Goal: Contribute content: Contribute content

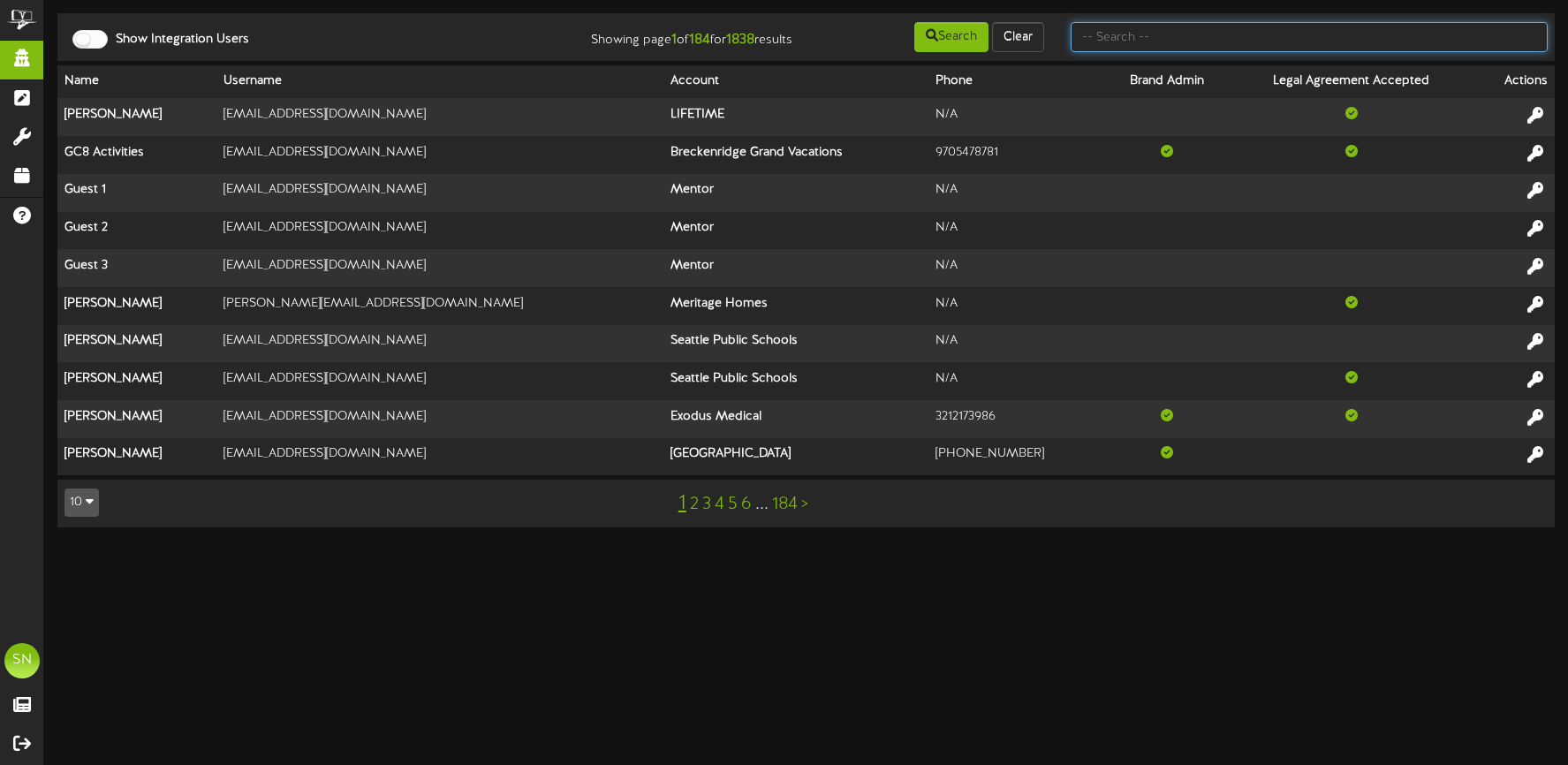
click at [1181, 34] on input "text" at bounding box center [1309, 36] width 477 height 30
type input "d"
type input "fat cats"
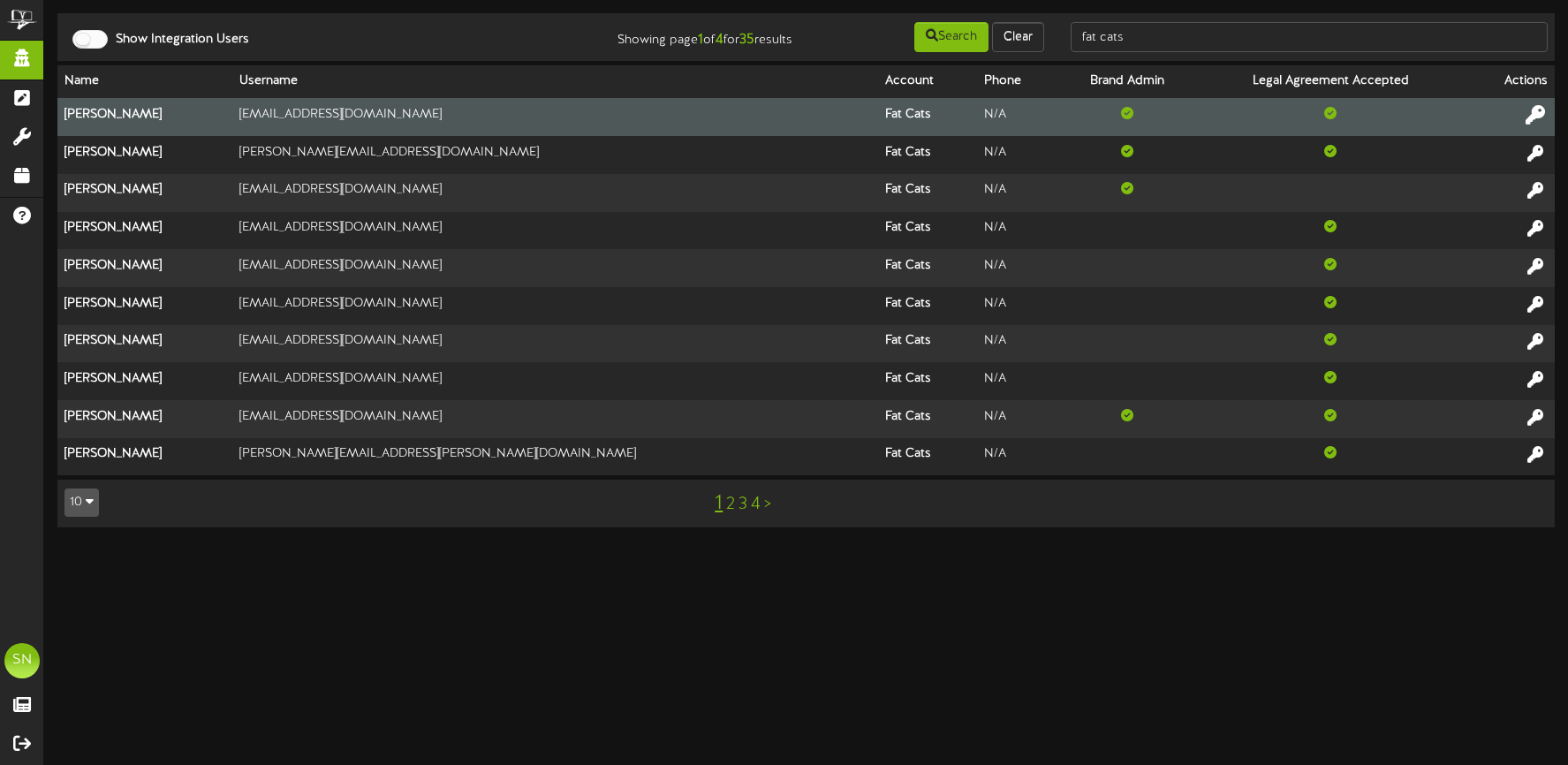
click at [1536, 109] on icon at bounding box center [1535, 115] width 20 height 20
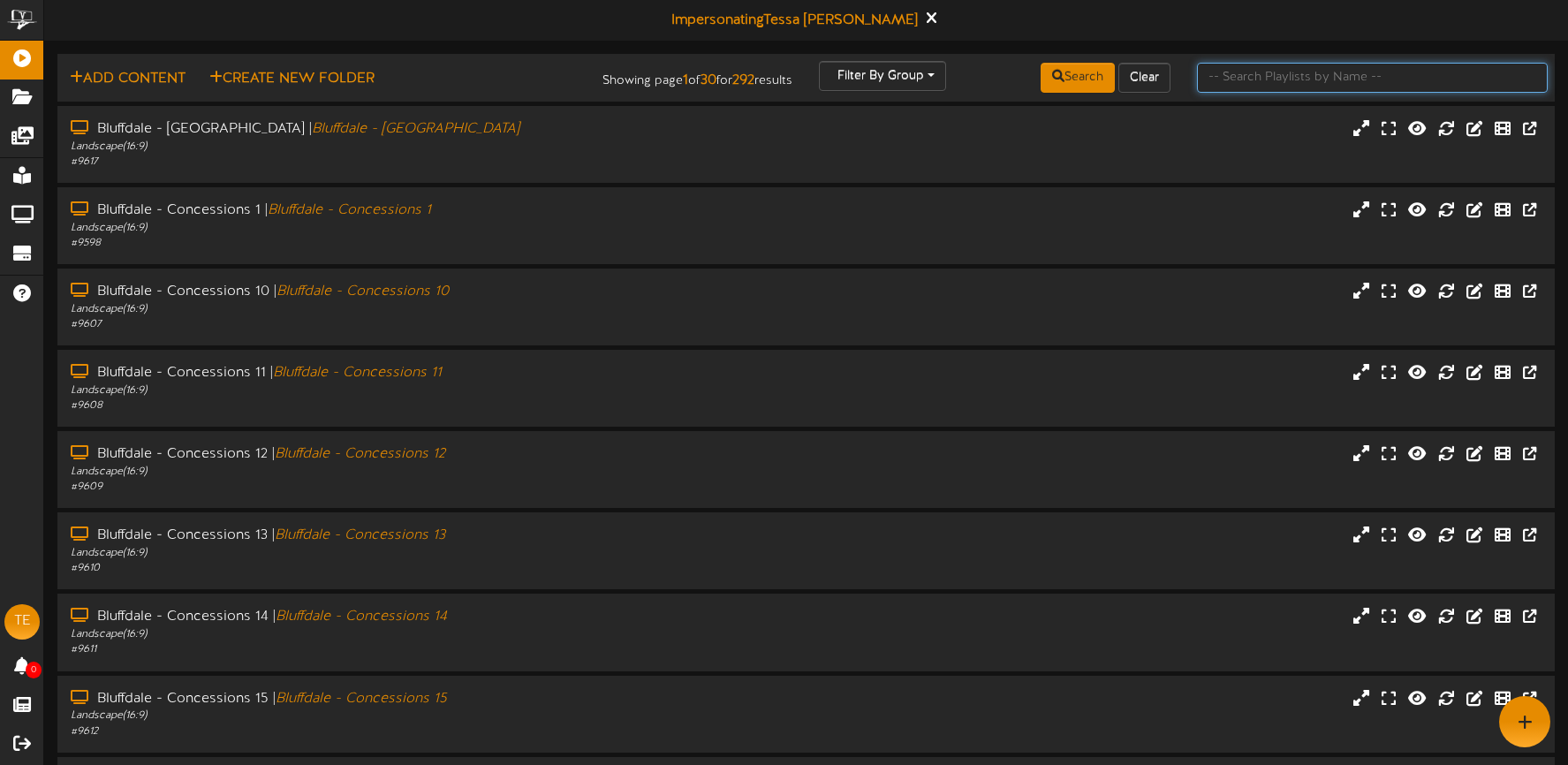
click at [1225, 74] on input "text" at bounding box center [1372, 78] width 351 height 30
type input "glbert"
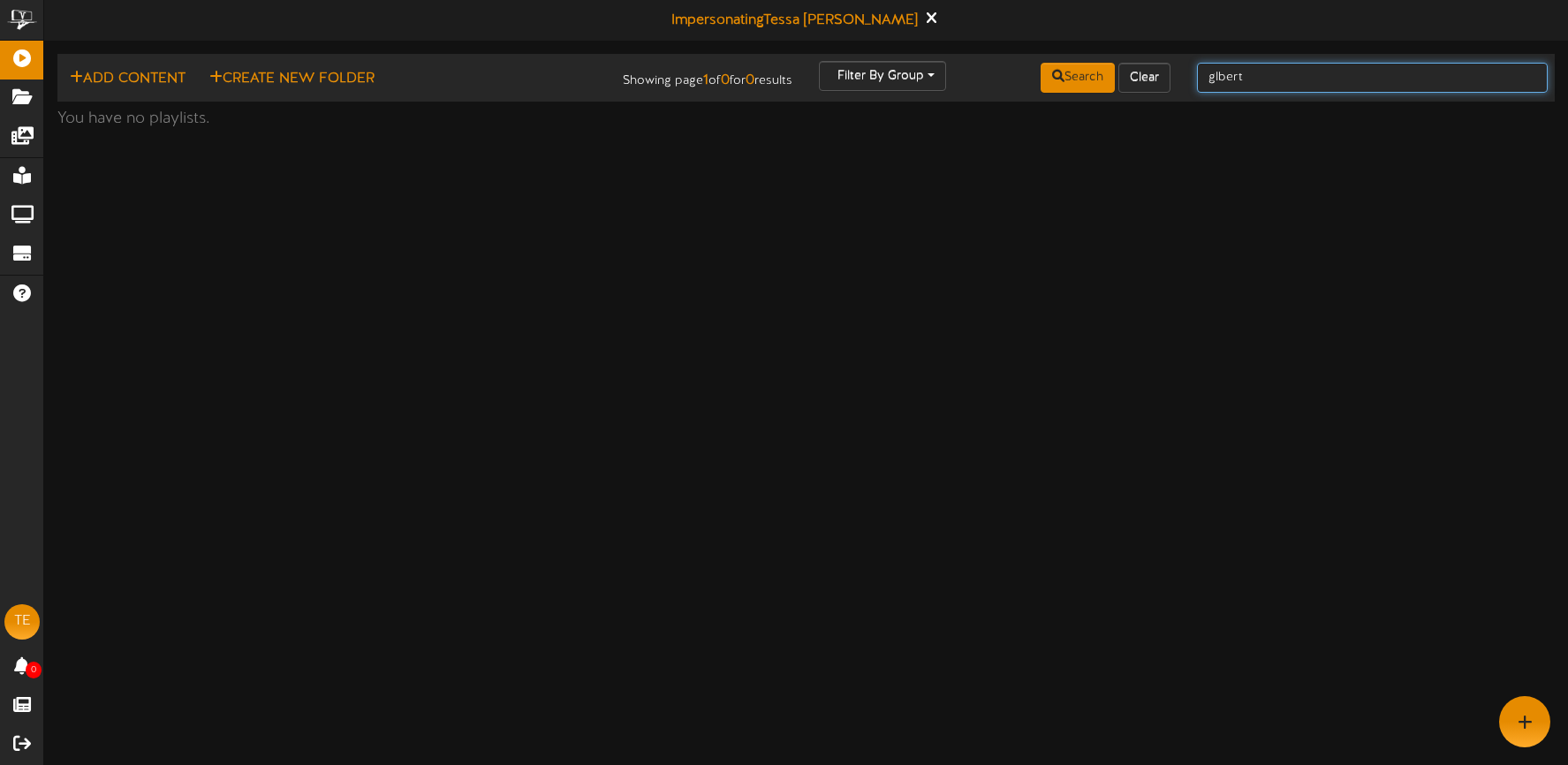
drag, startPoint x: 1316, startPoint y: 75, endPoint x: 1181, endPoint y: 72, distance: 135.0
click at [1181, 72] on div "Add Content Create New Folder Showing page 1 of 0 for 0 results Filter By Group…" at bounding box center [806, 78] width 1510 height 33
type input "[PERSON_NAME]"
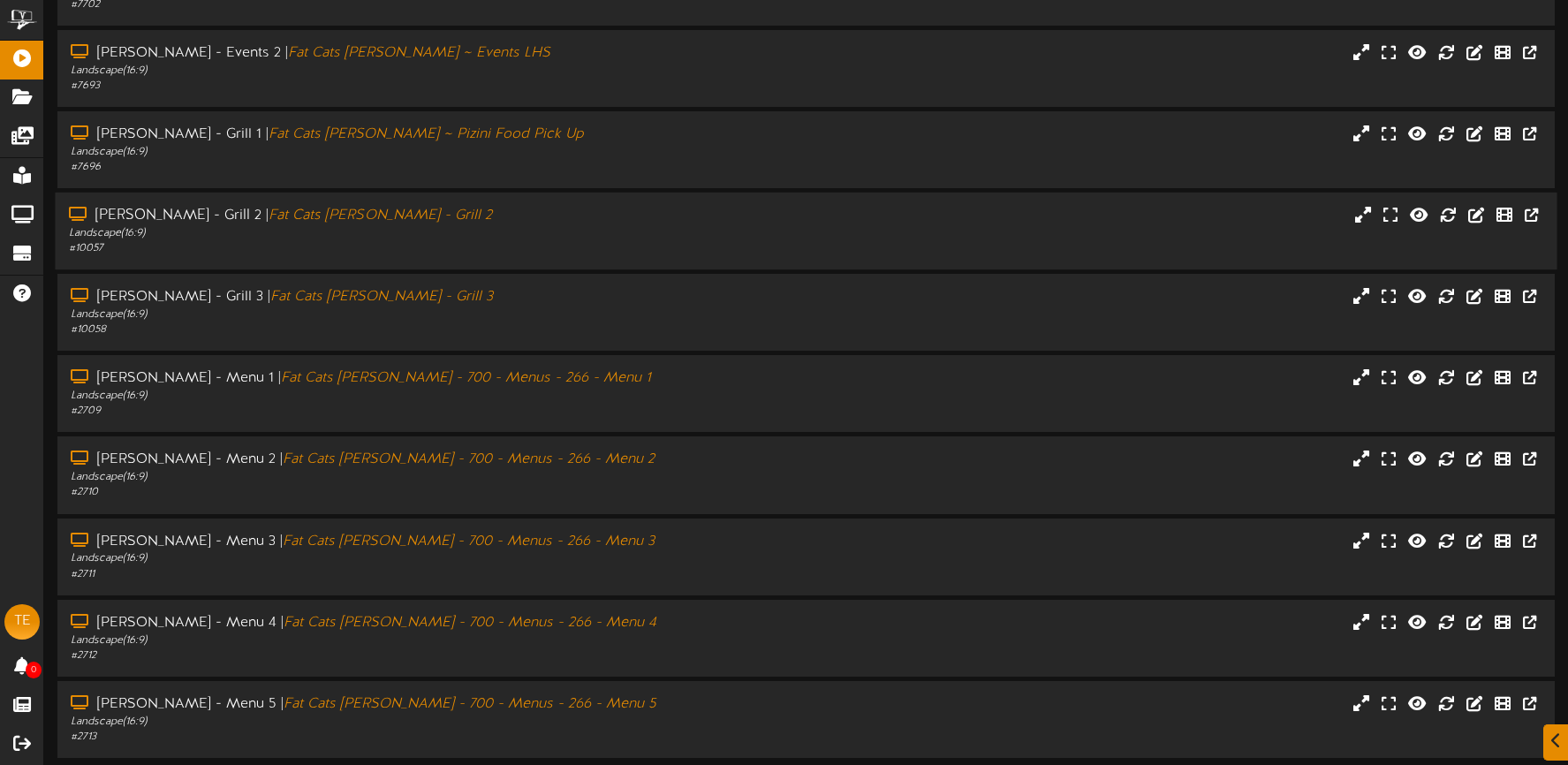
scroll to position [223, 0]
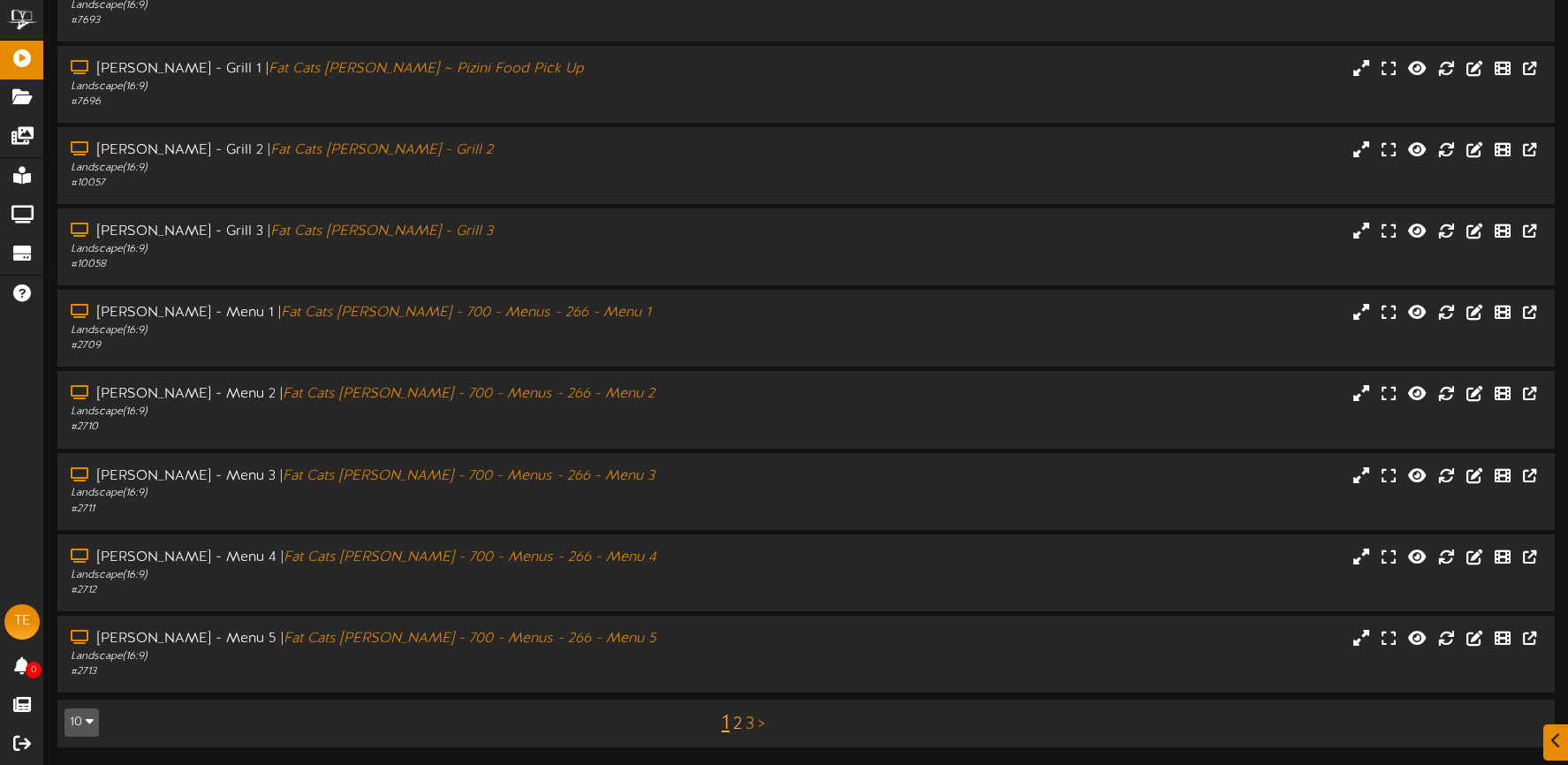
click at [735, 723] on link "2" at bounding box center [737, 725] width 9 height 20
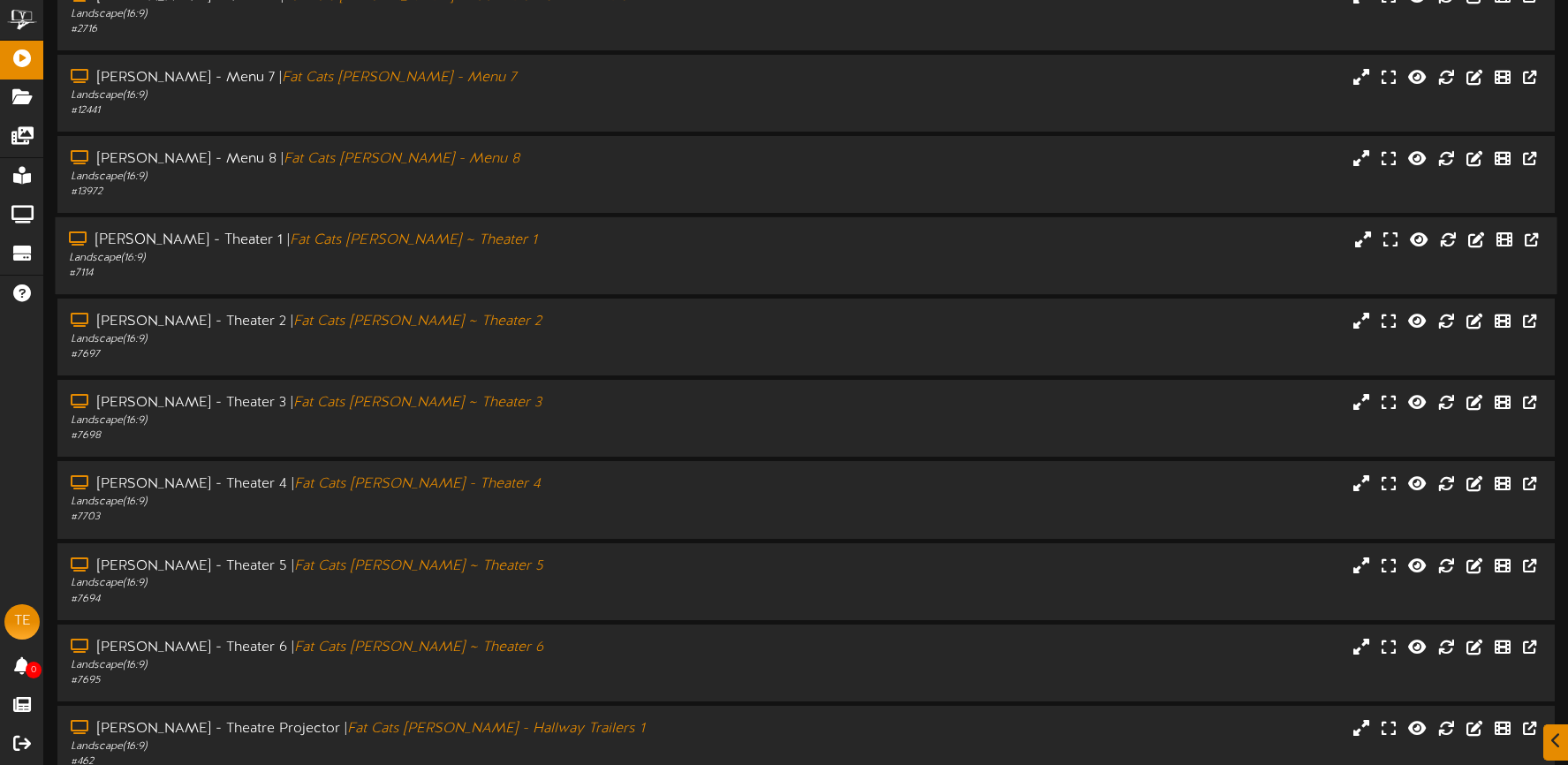
scroll to position [223, 0]
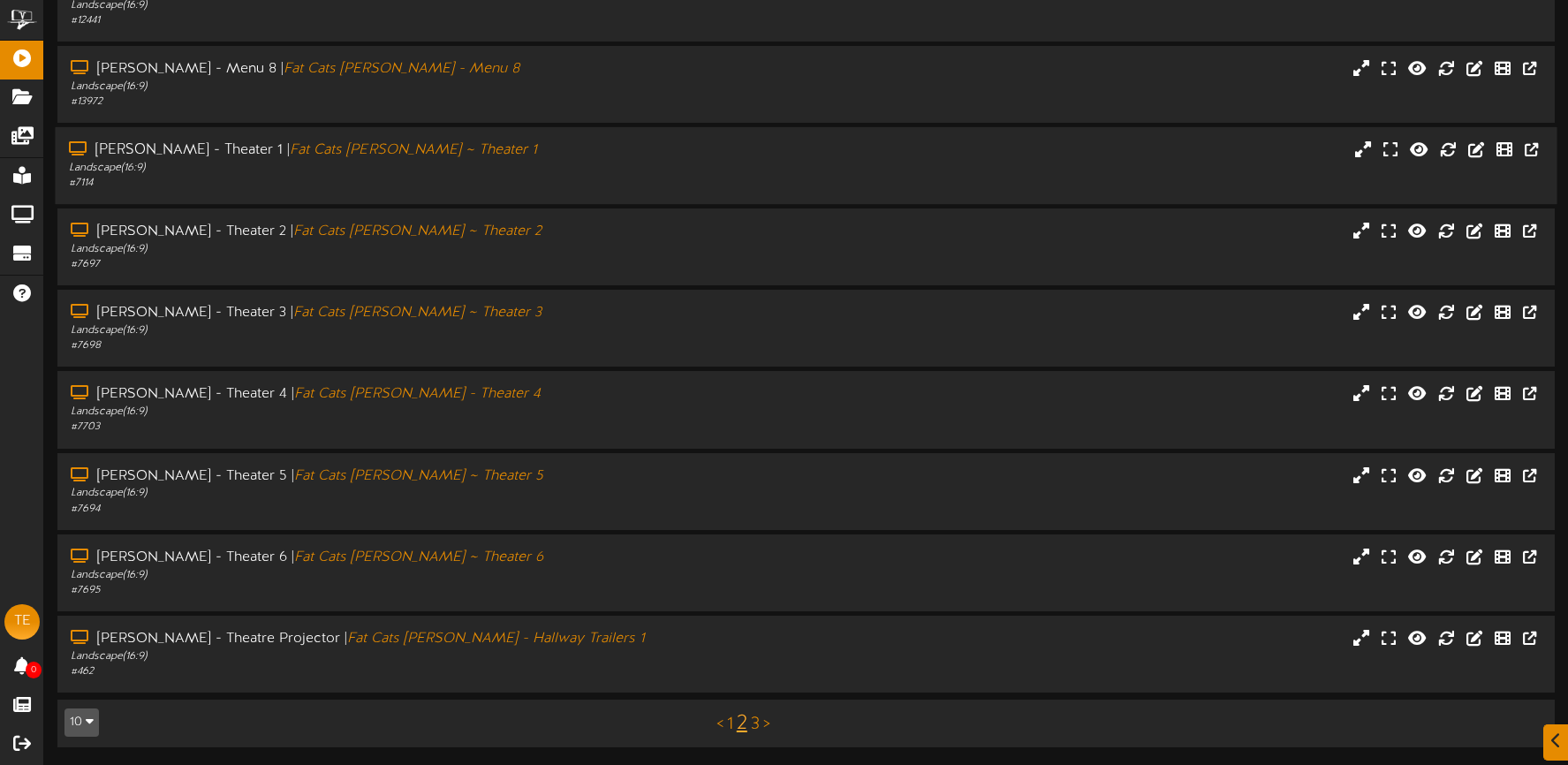
click at [507, 175] on div "# 7114" at bounding box center [368, 182] width 599 height 15
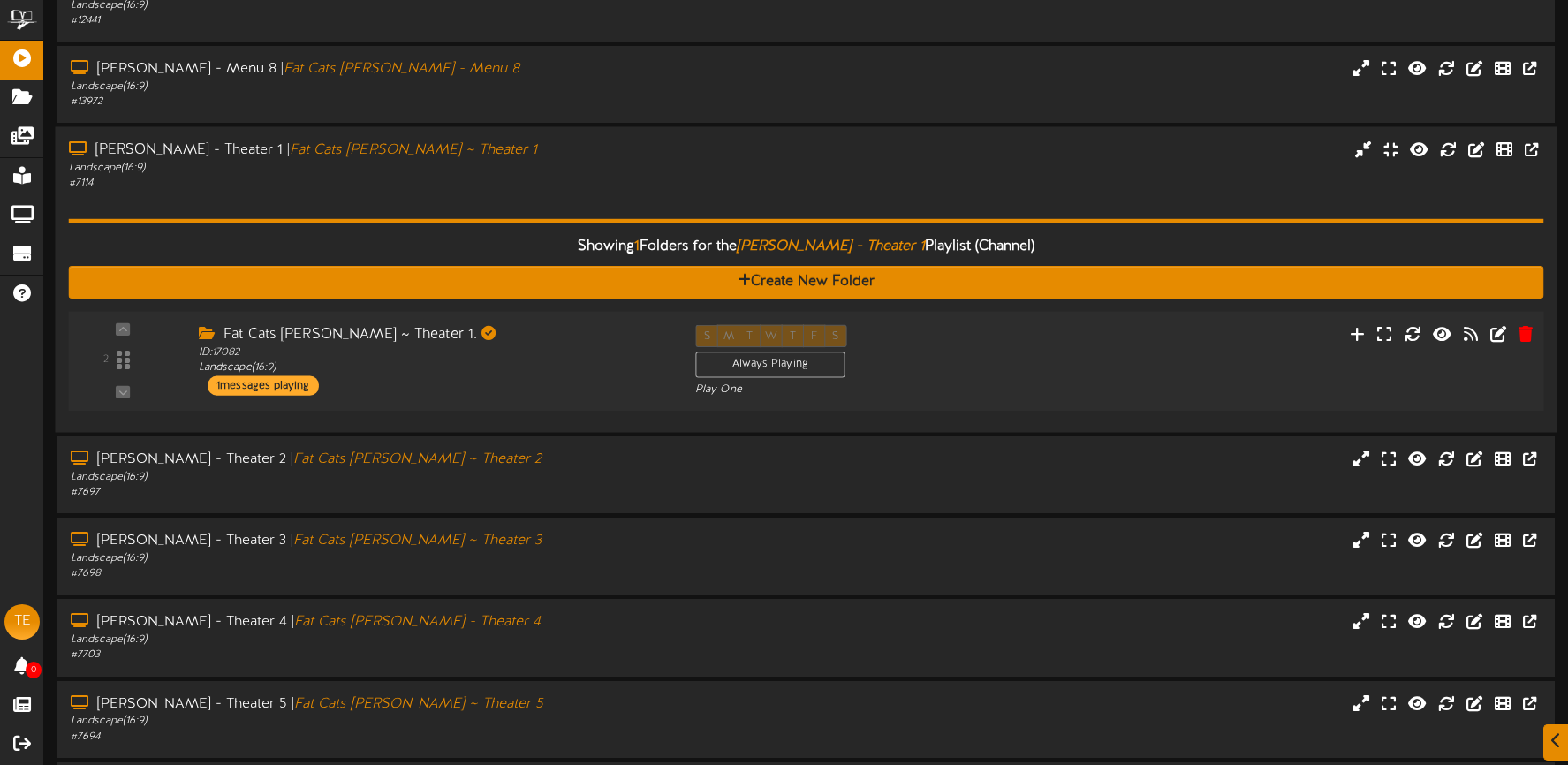
click at [546, 380] on div "Fat Cats [PERSON_NAME] ~ Theater 1. ID: 17082 Landscape ( 16:9 ) 1 messages pla…" at bounding box center [433, 360] width 496 height 71
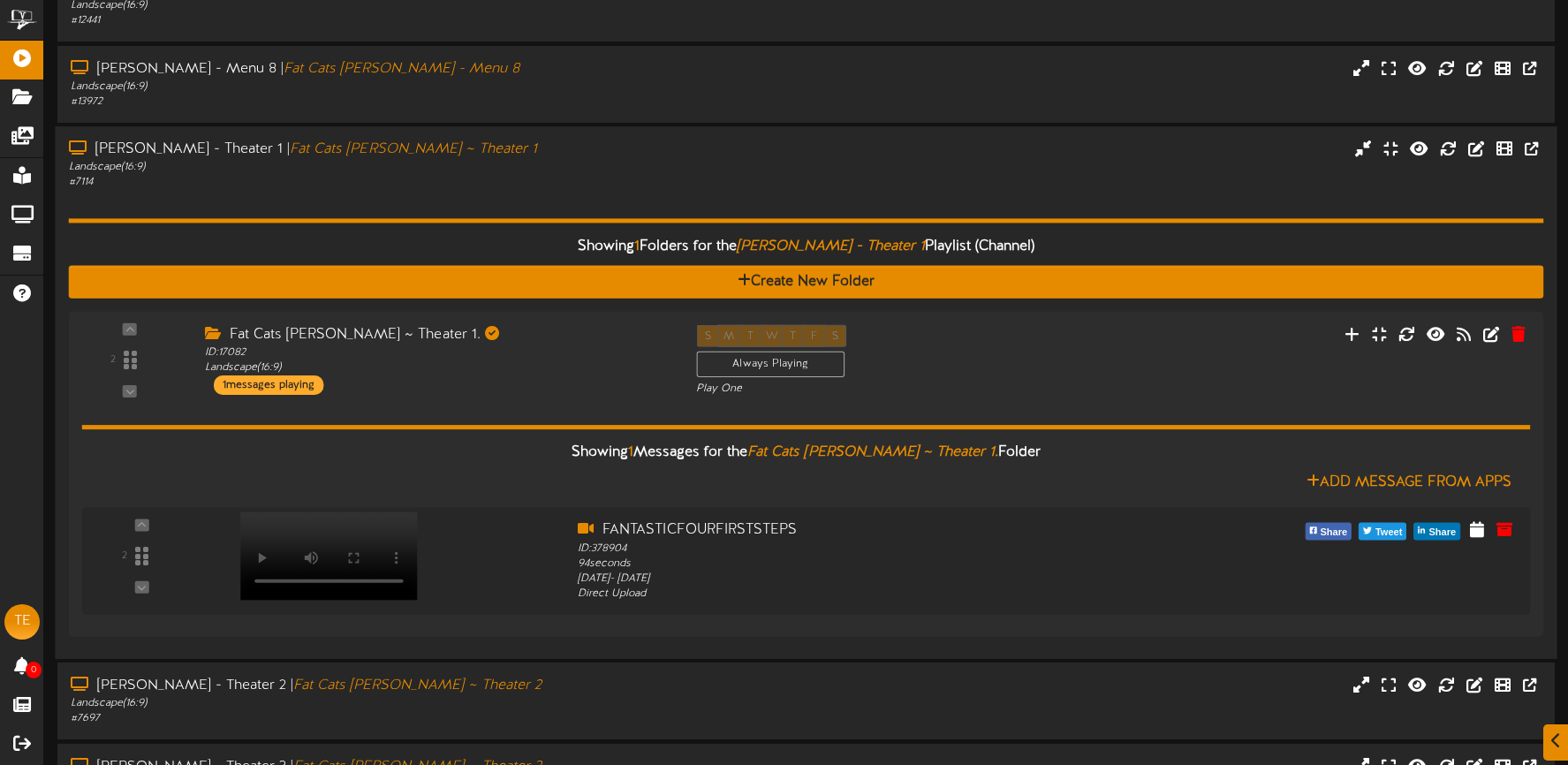
click at [481, 198] on div "Showing 1 Folders for the [PERSON_NAME] - Theater 1 Playlist (Channel) Create N…" at bounding box center [807, 418] width 1475 height 456
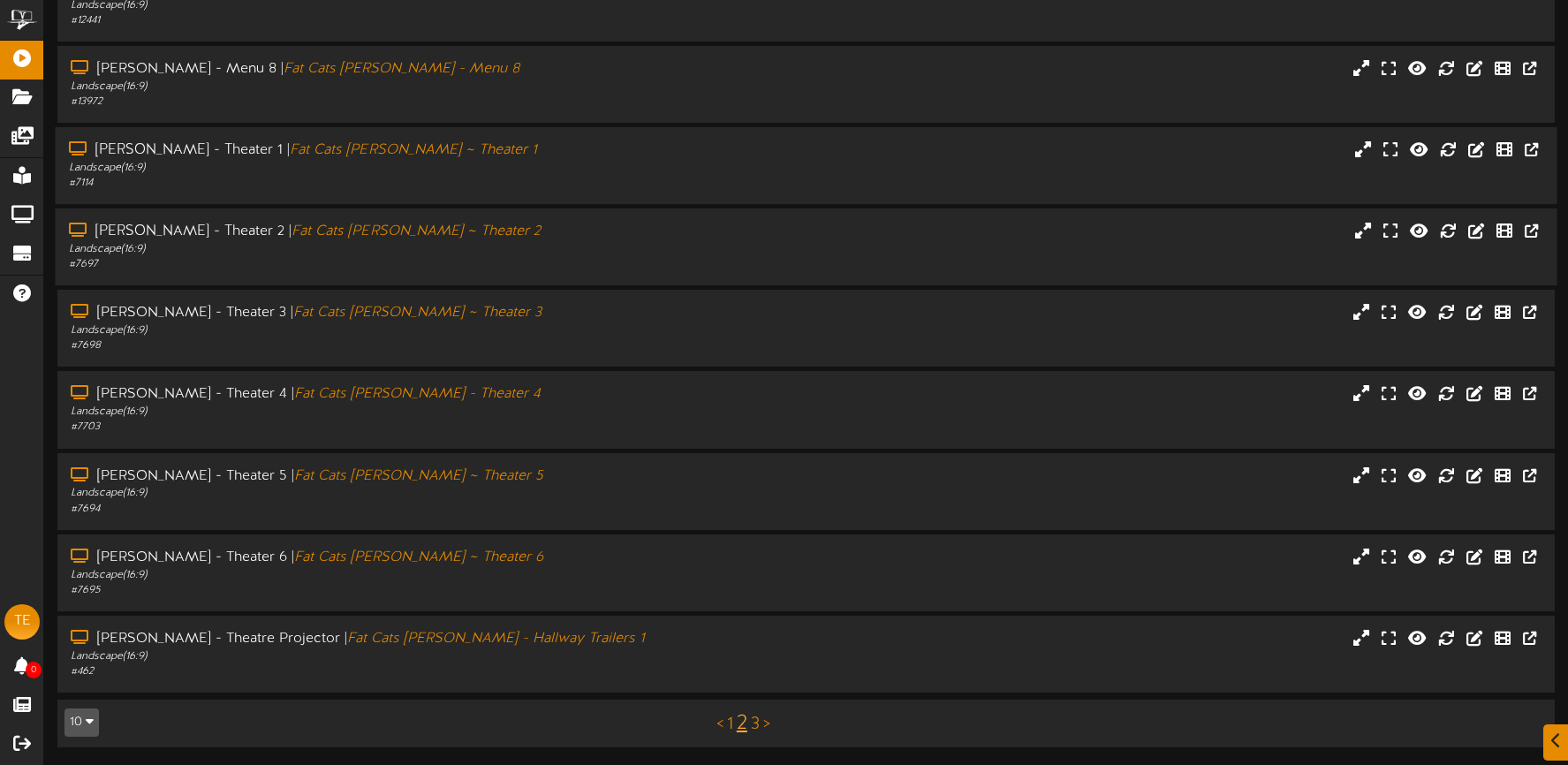
click at [454, 269] on div "# 7697" at bounding box center [368, 264] width 599 height 15
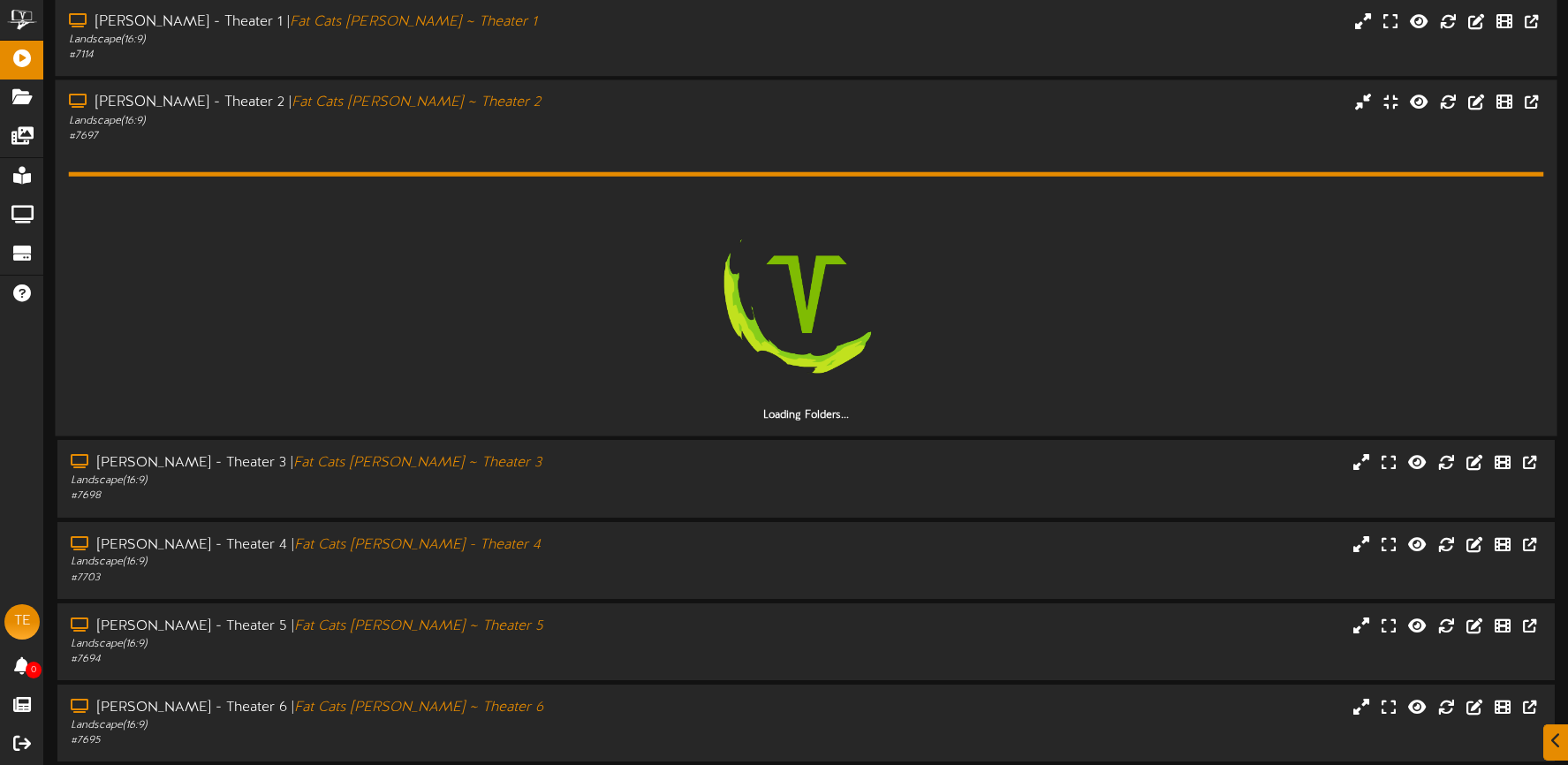
scroll to position [353, 0]
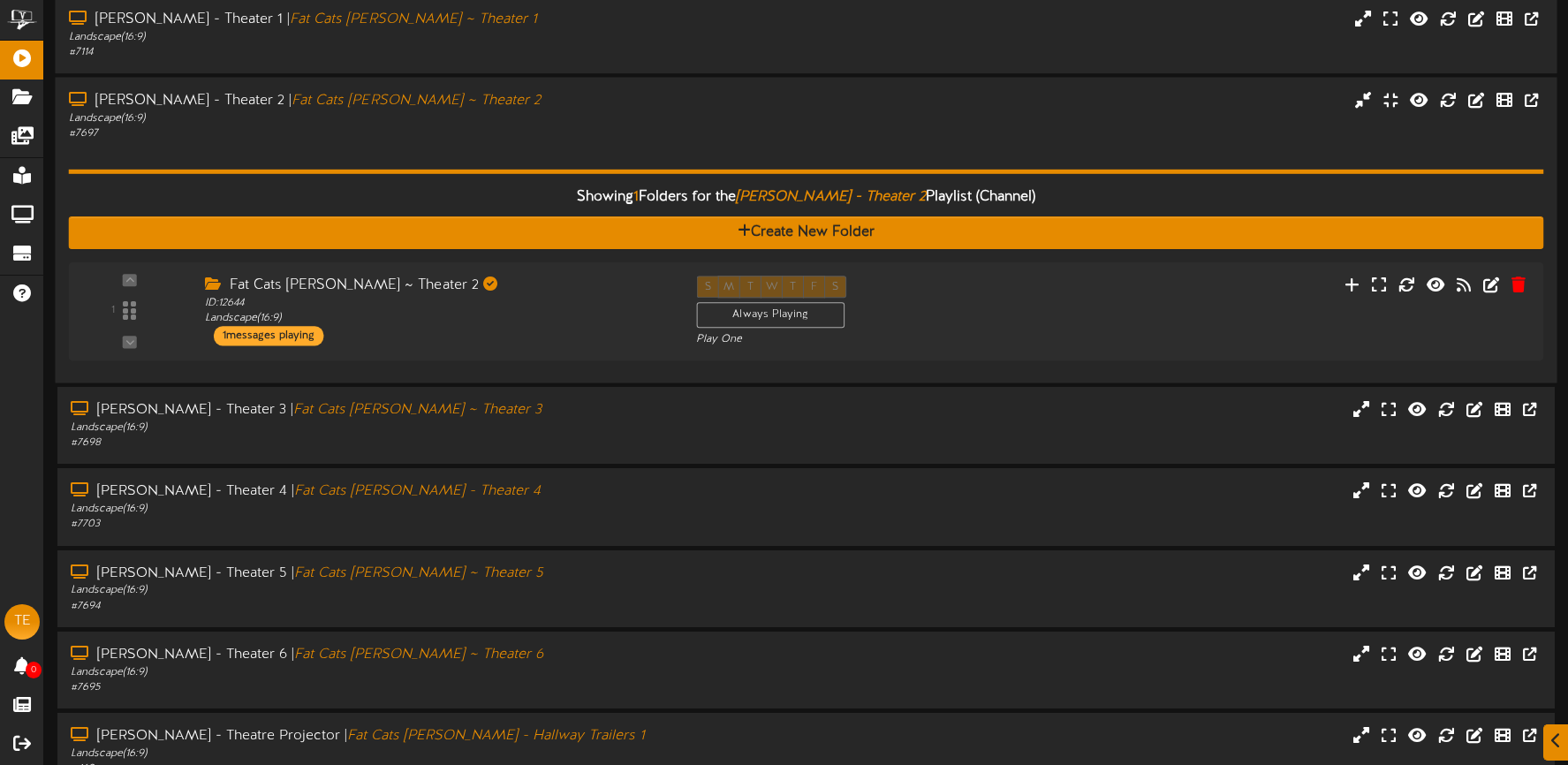
click at [521, 51] on div "# 7114" at bounding box center [368, 52] width 599 height 15
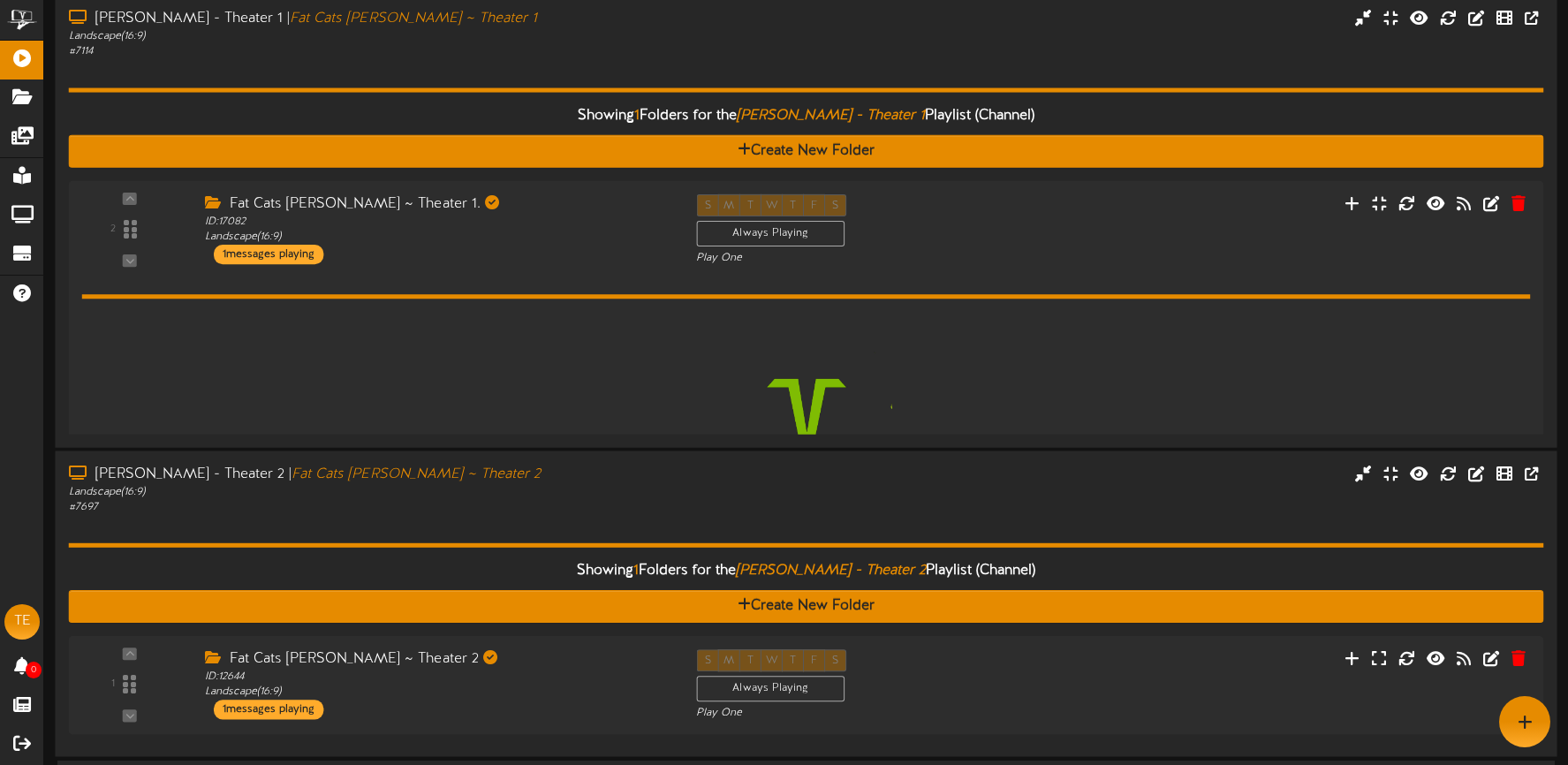
scroll to position [352, 0]
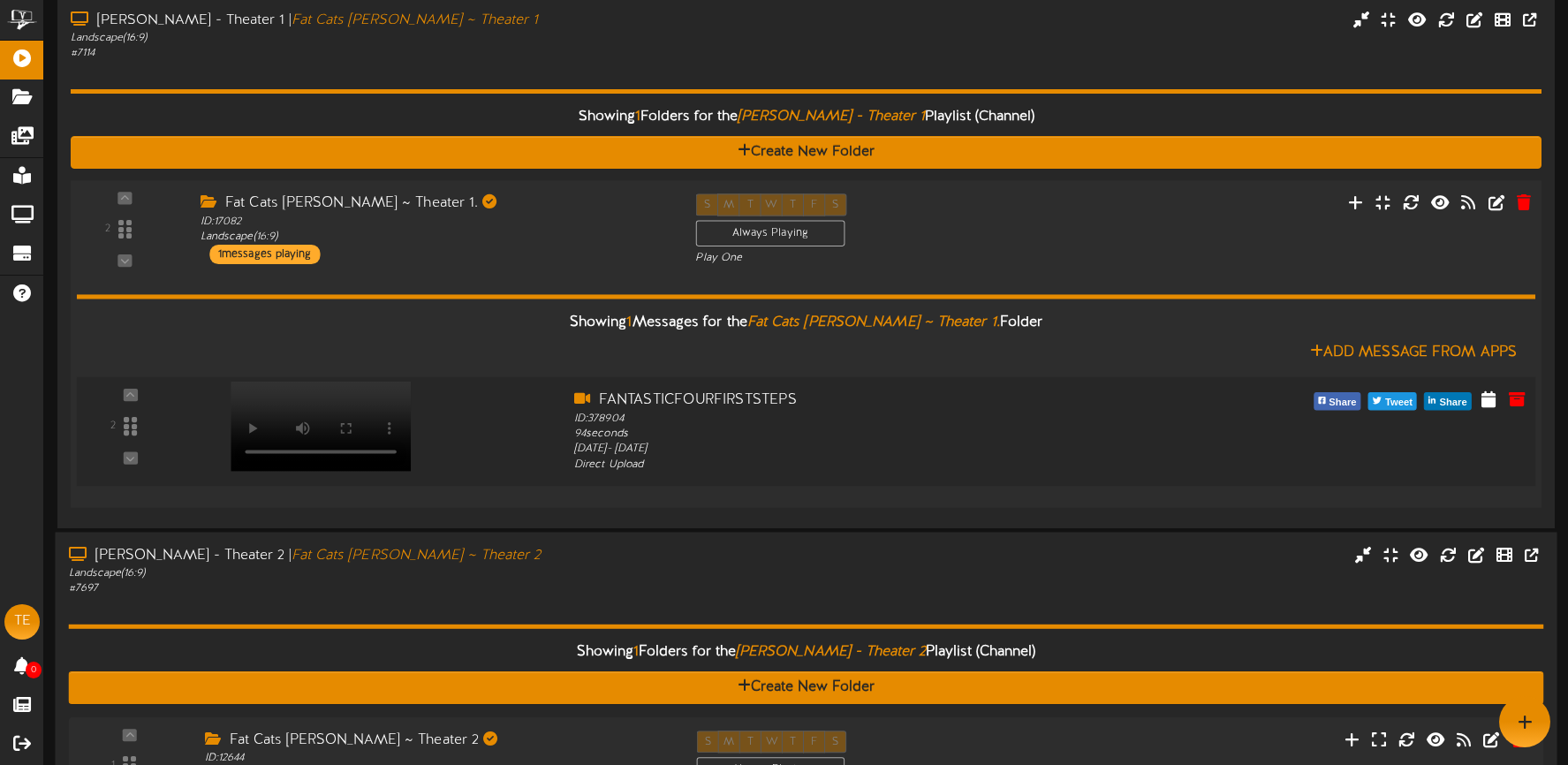
click at [363, 398] on video at bounding box center [320, 425] width 180 height 90
click at [1518, 398] on icon at bounding box center [1517, 400] width 20 height 20
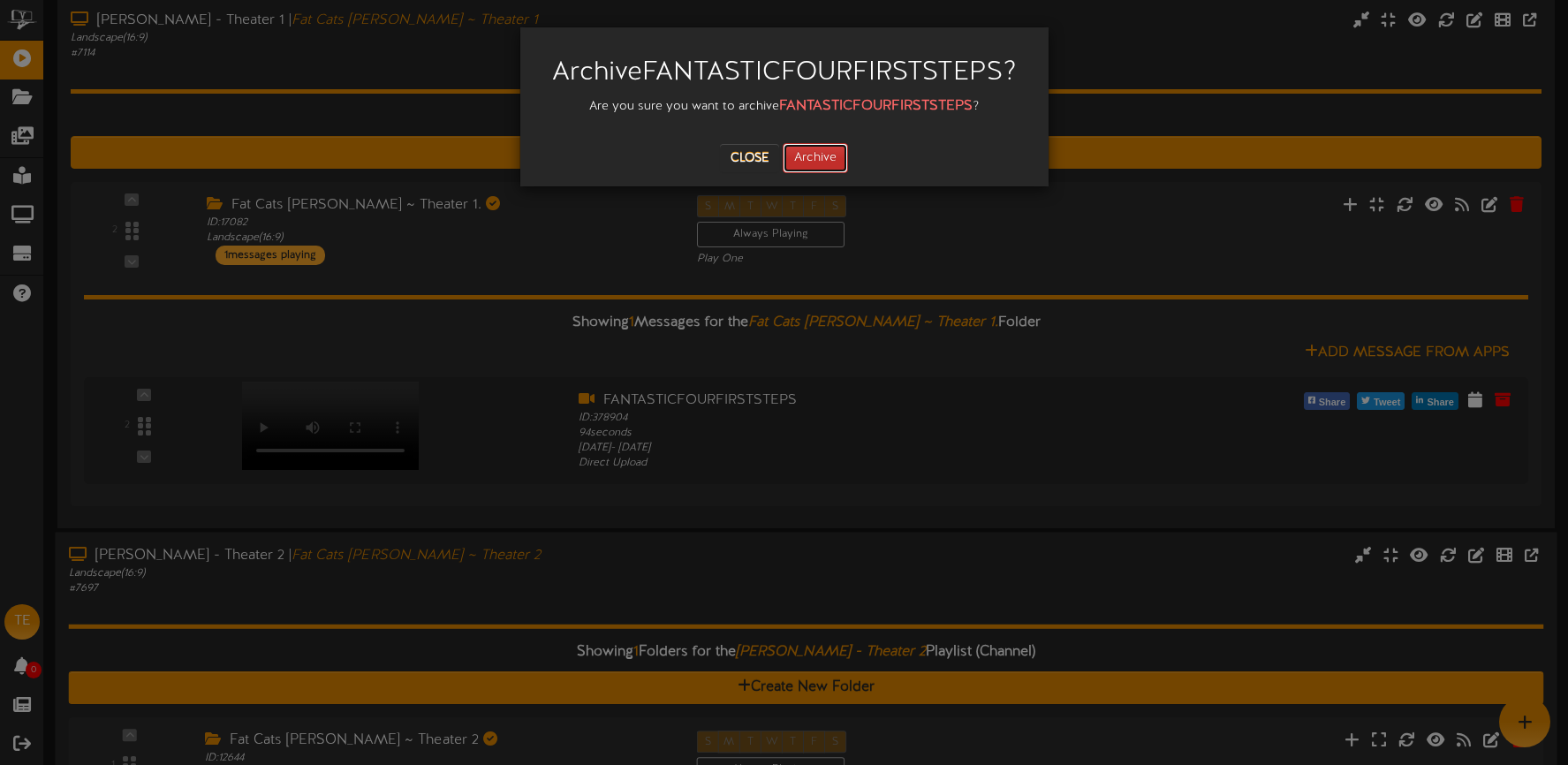
click at [824, 158] on button "Archive" at bounding box center [816, 158] width 65 height 30
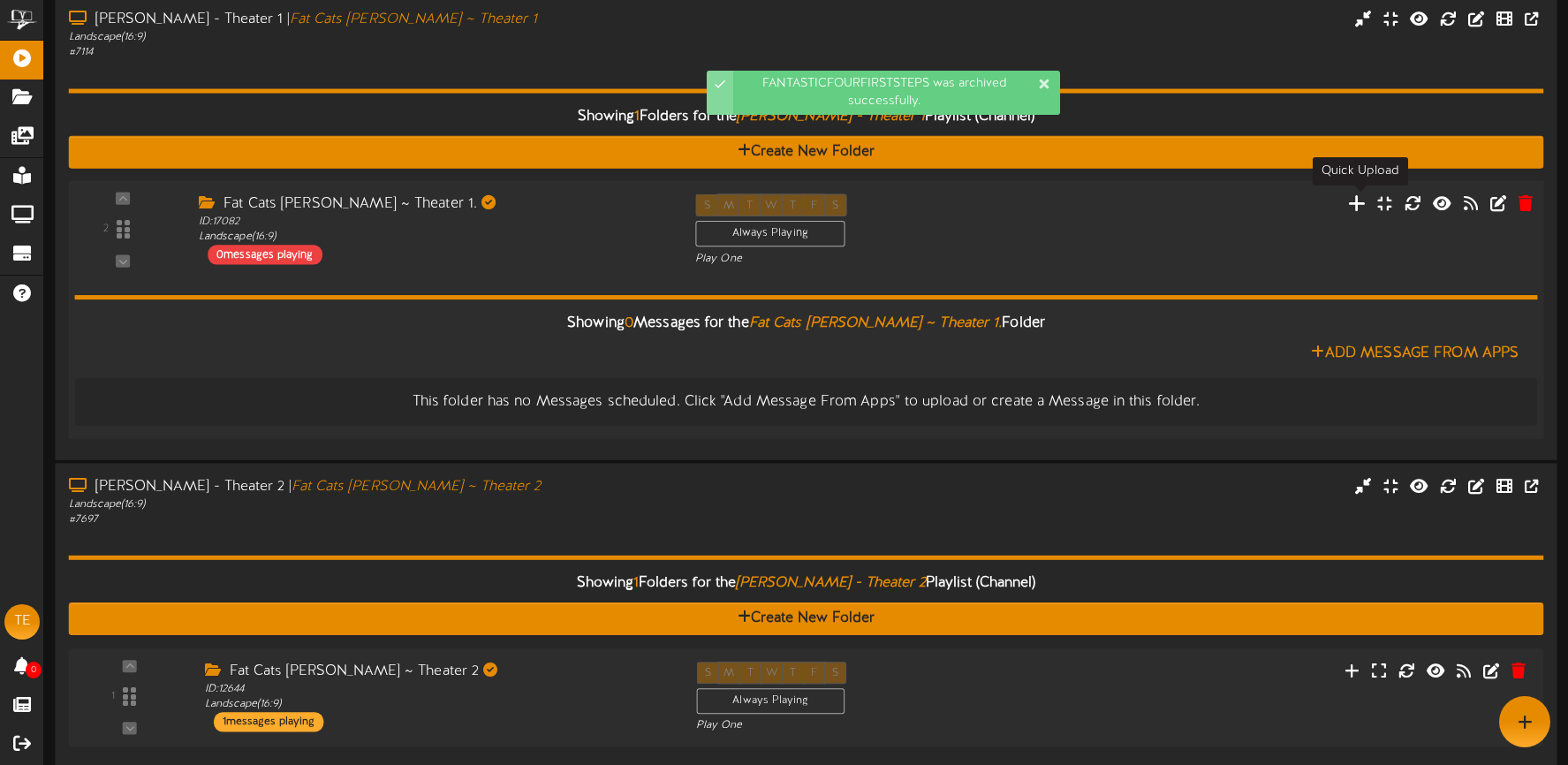
click at [1364, 203] on icon at bounding box center [1357, 203] width 19 height 20
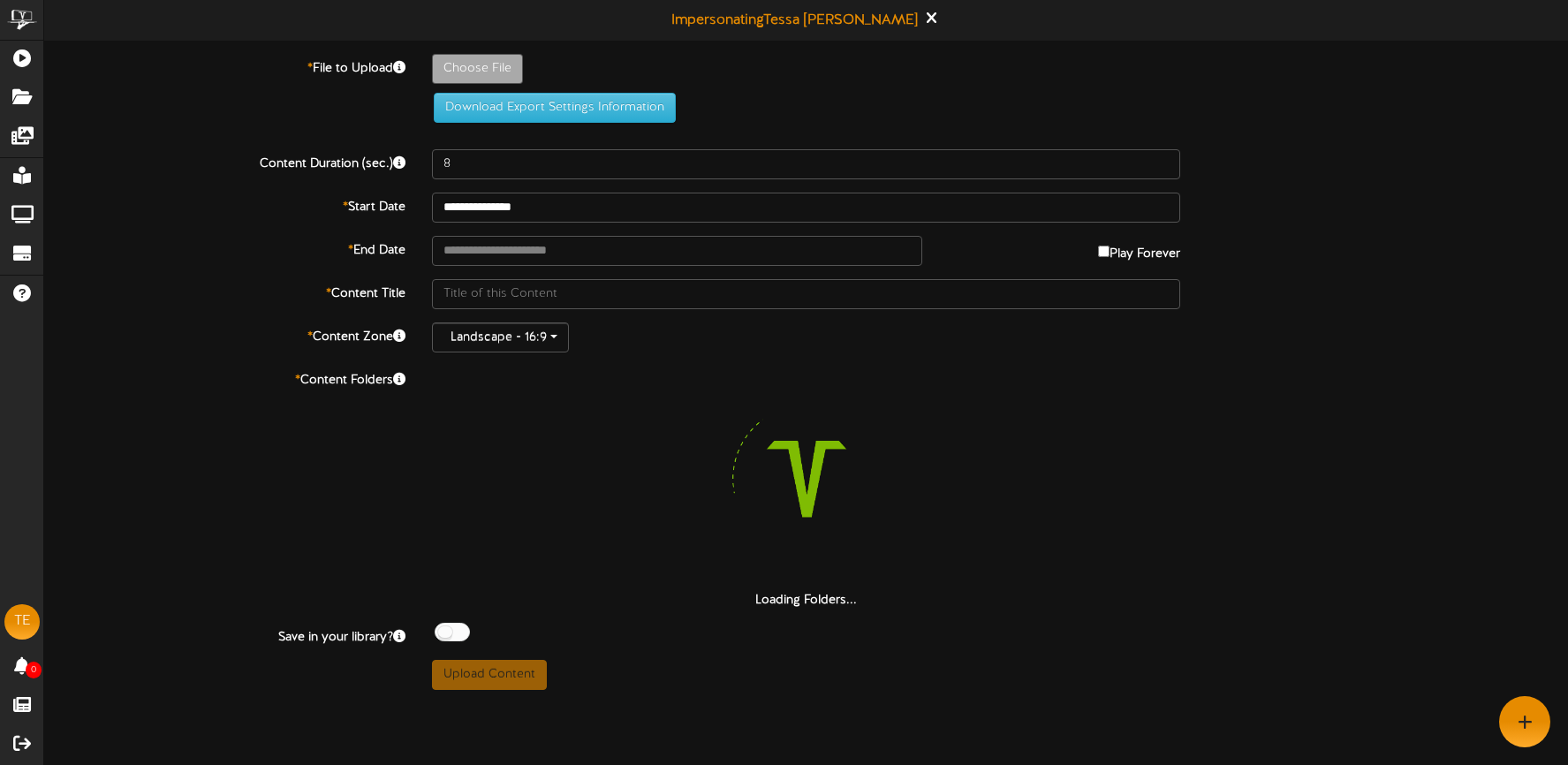
type input "**********"
type input "FantasticFour"
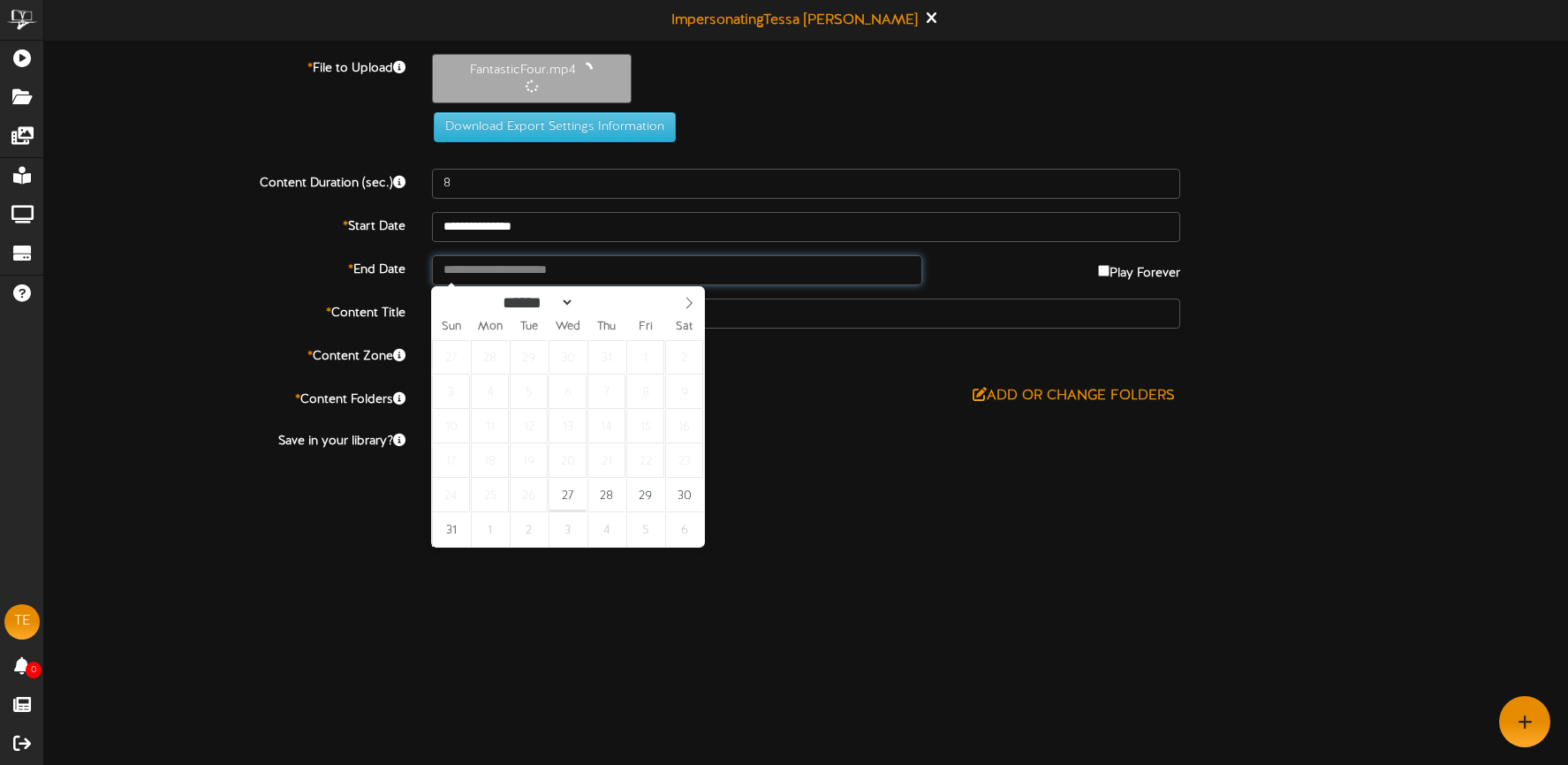
click at [553, 270] on input "text" at bounding box center [678, 270] width 490 height 30
type input "**********"
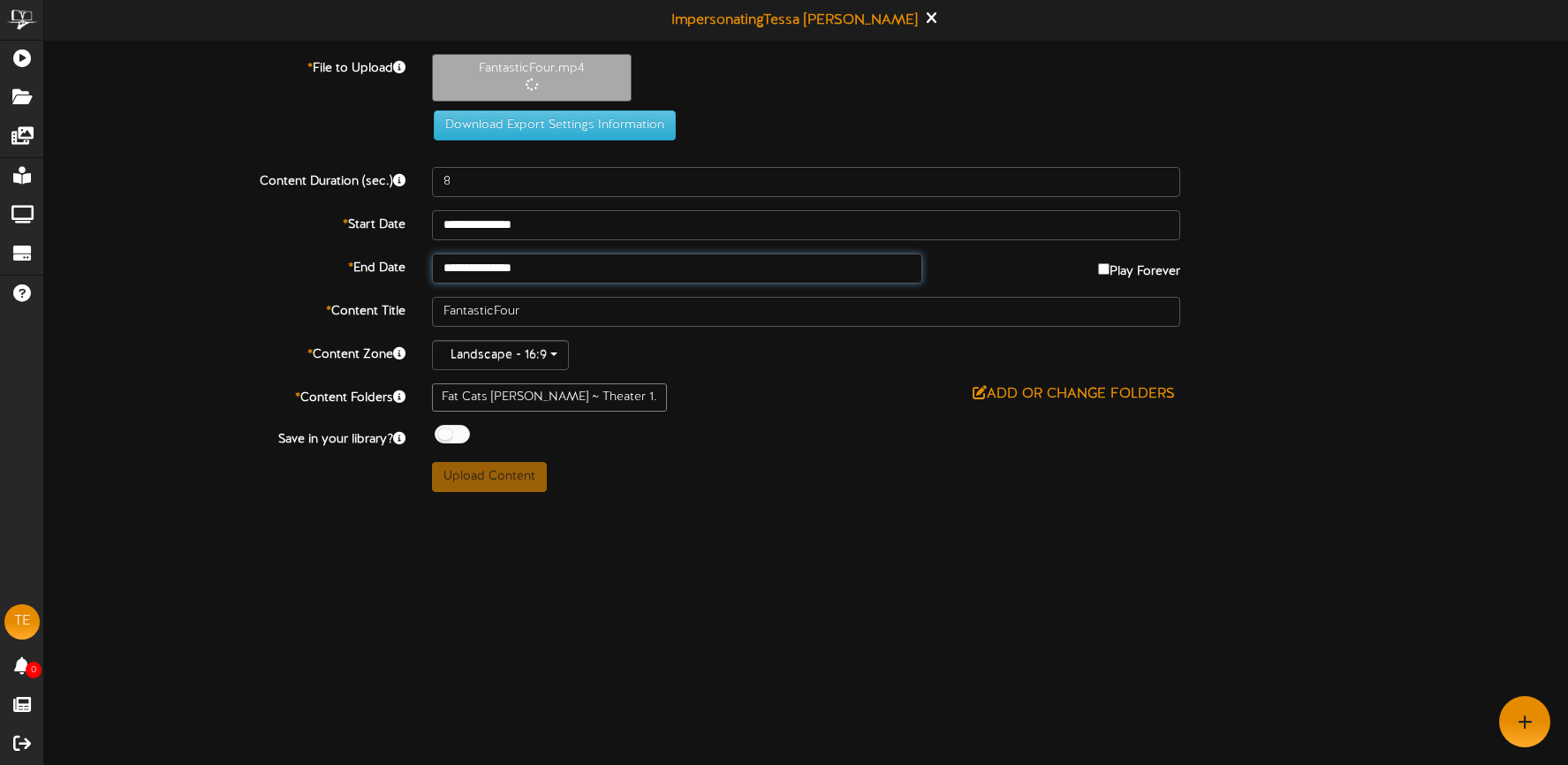
type input "94"
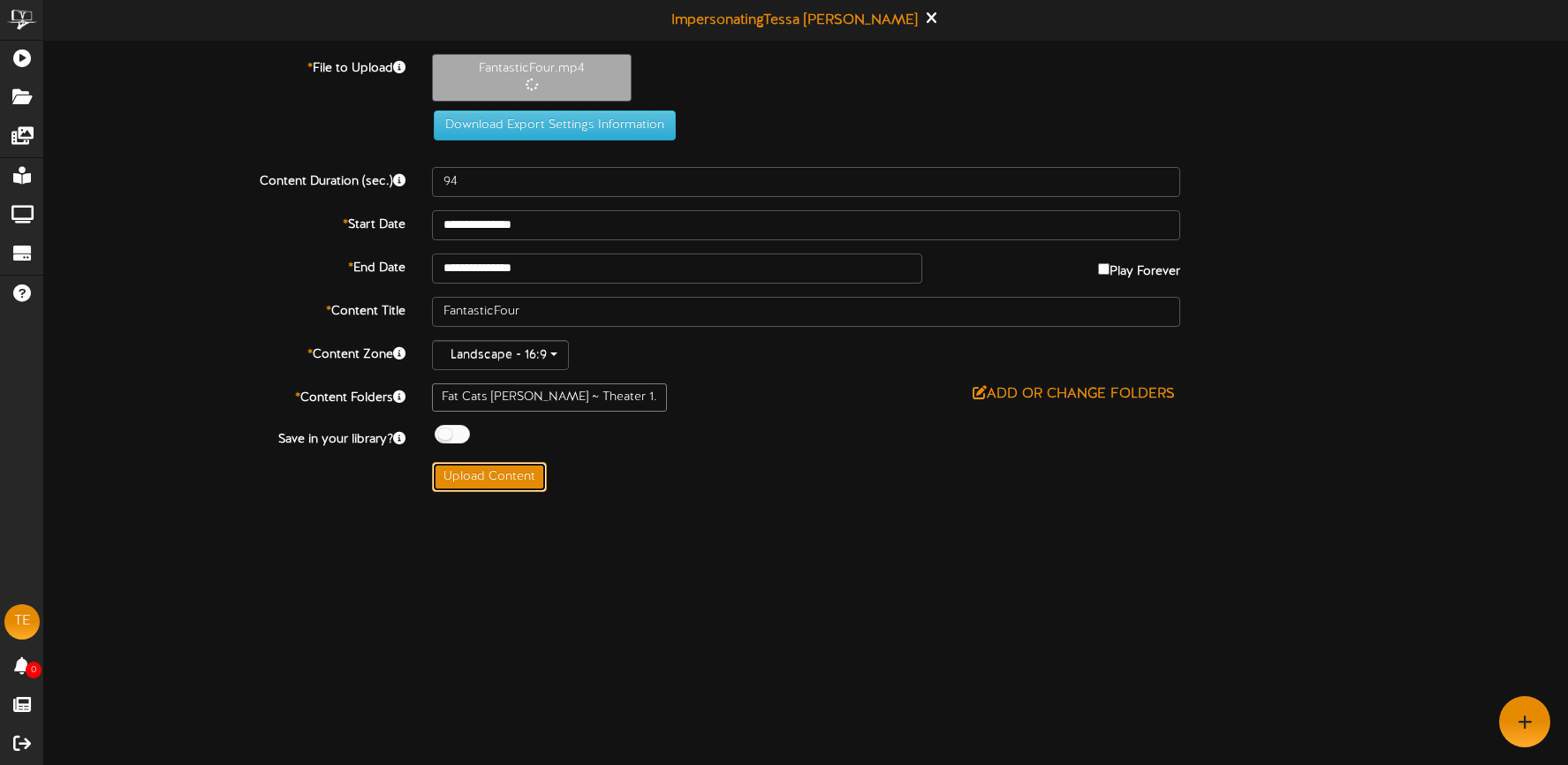
click at [498, 483] on button "Upload Content" at bounding box center [490, 477] width 115 height 30
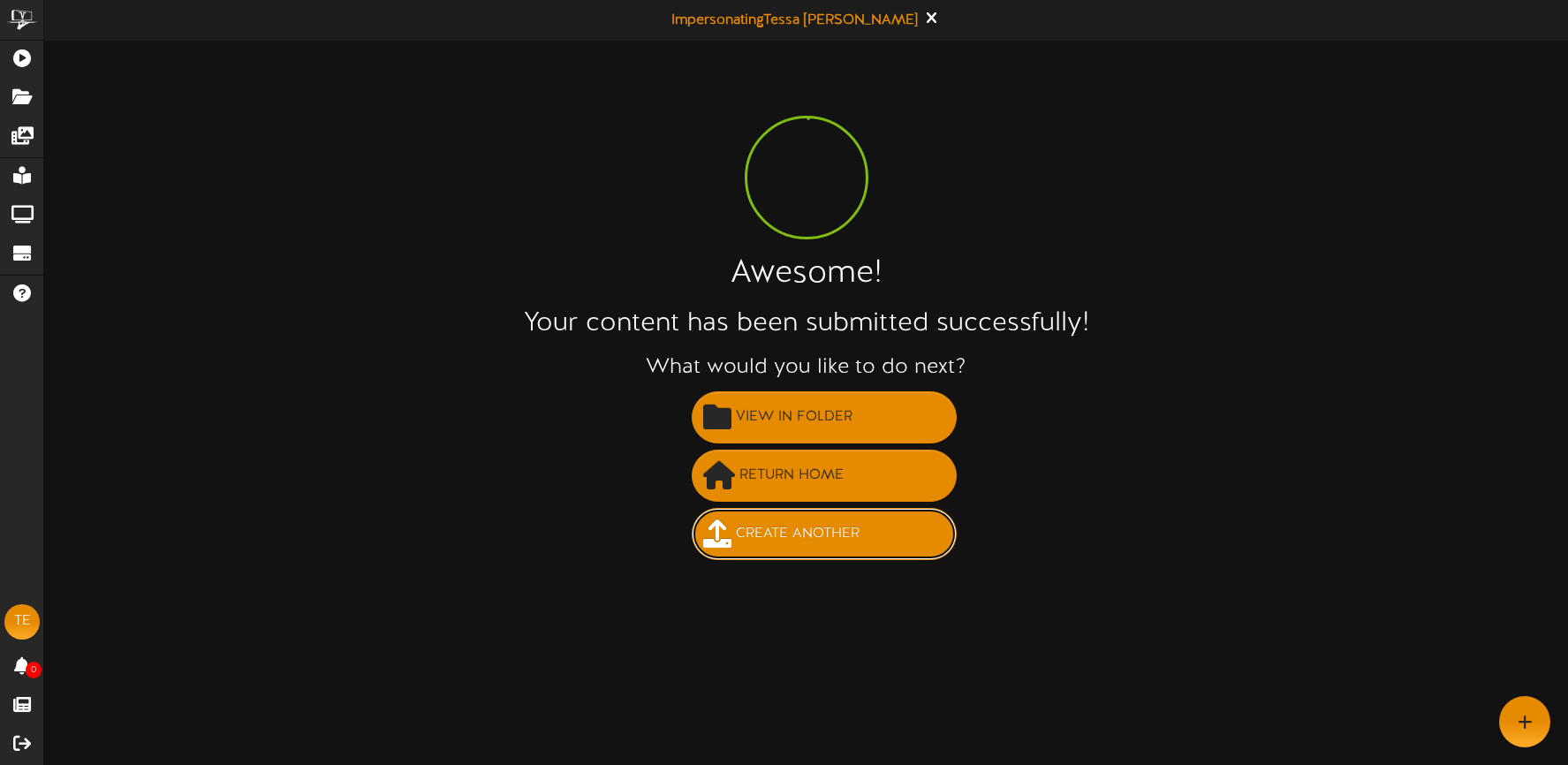
click at [828, 535] on span "Create Another" at bounding box center [798, 534] width 133 height 30
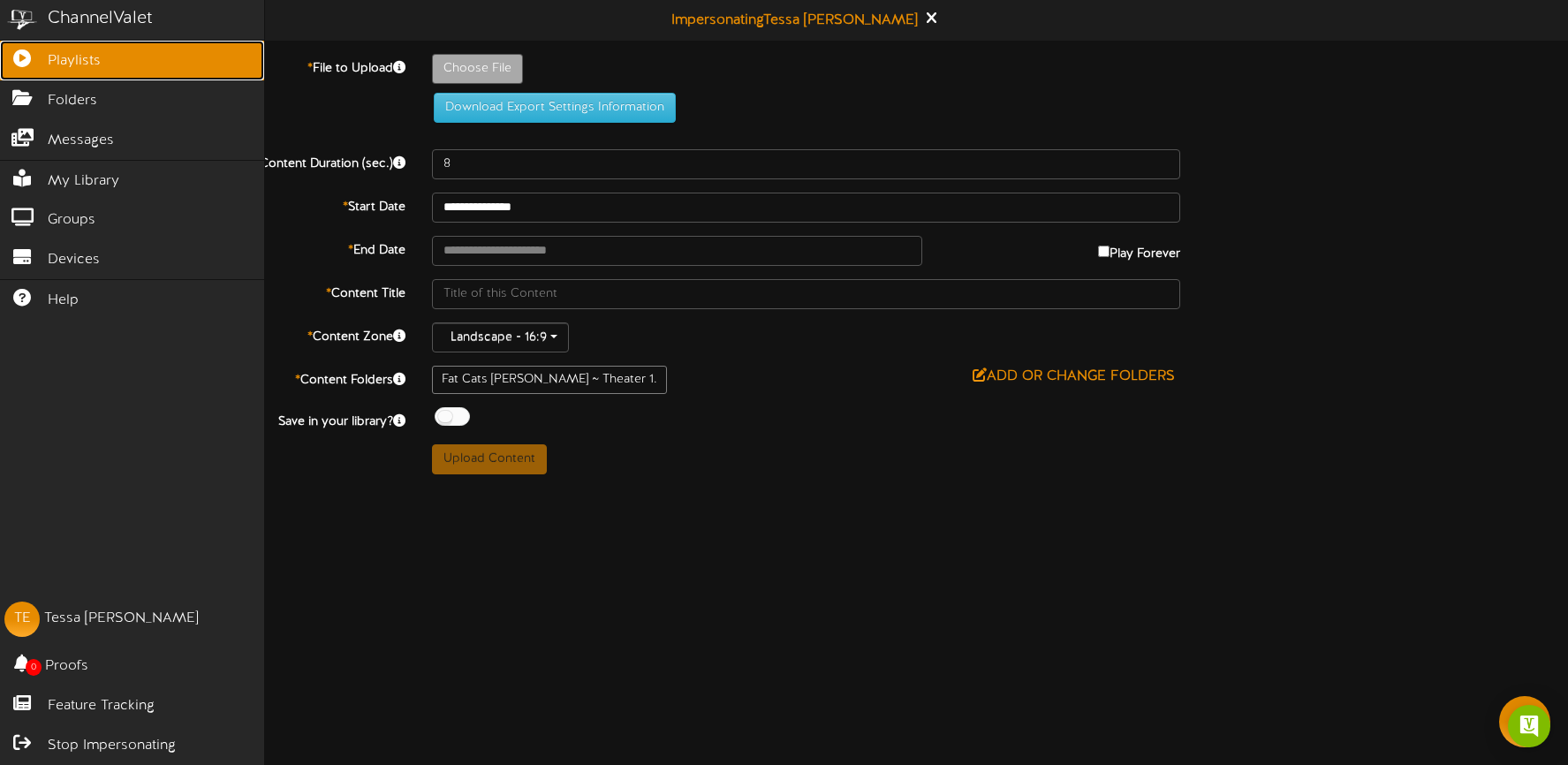
click at [47, 57] on span "Playlists" at bounding box center [74, 61] width 53 height 21
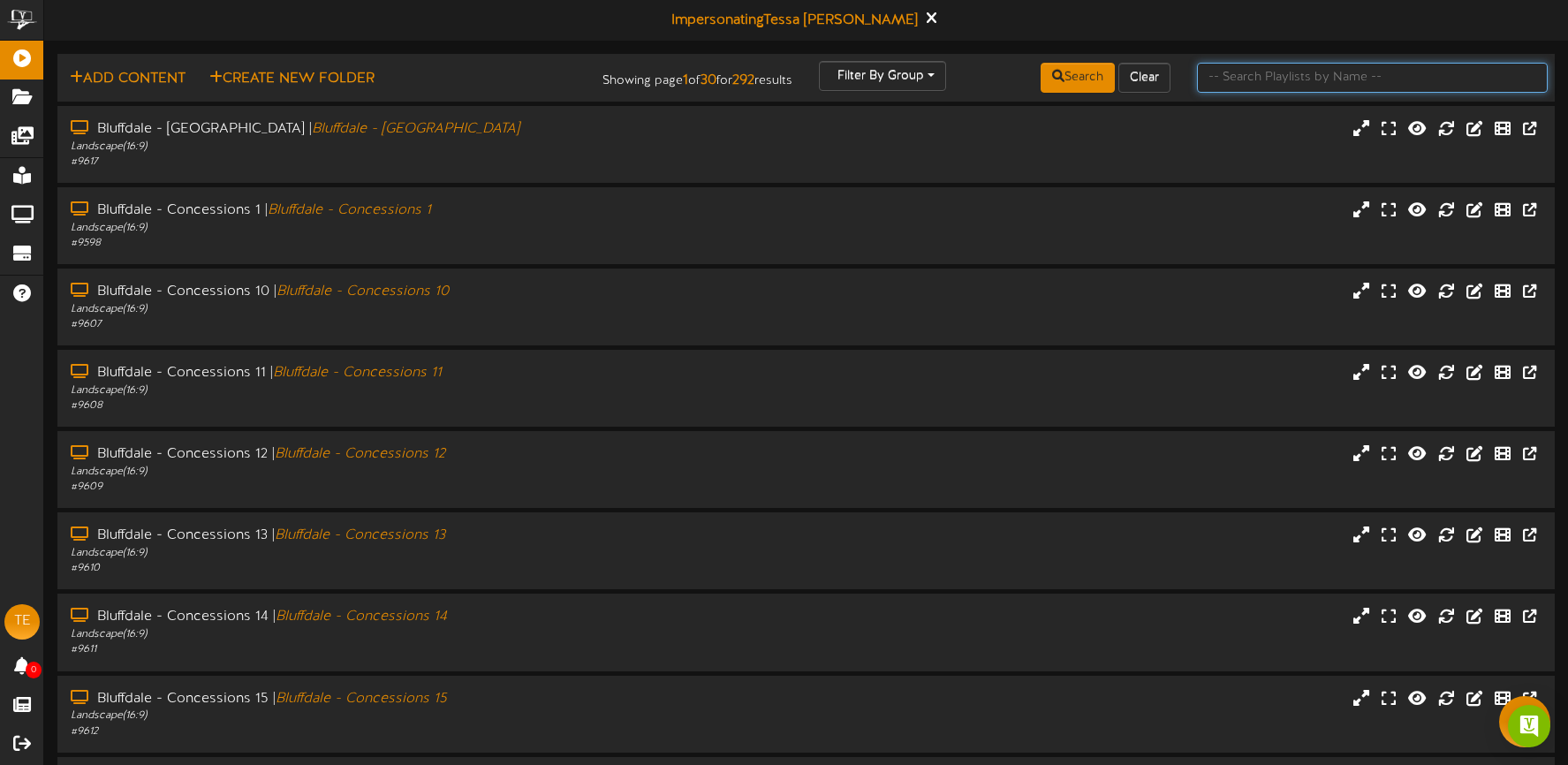
click at [1241, 80] on input "text" at bounding box center [1372, 78] width 351 height 30
type input "[PERSON_NAME]"
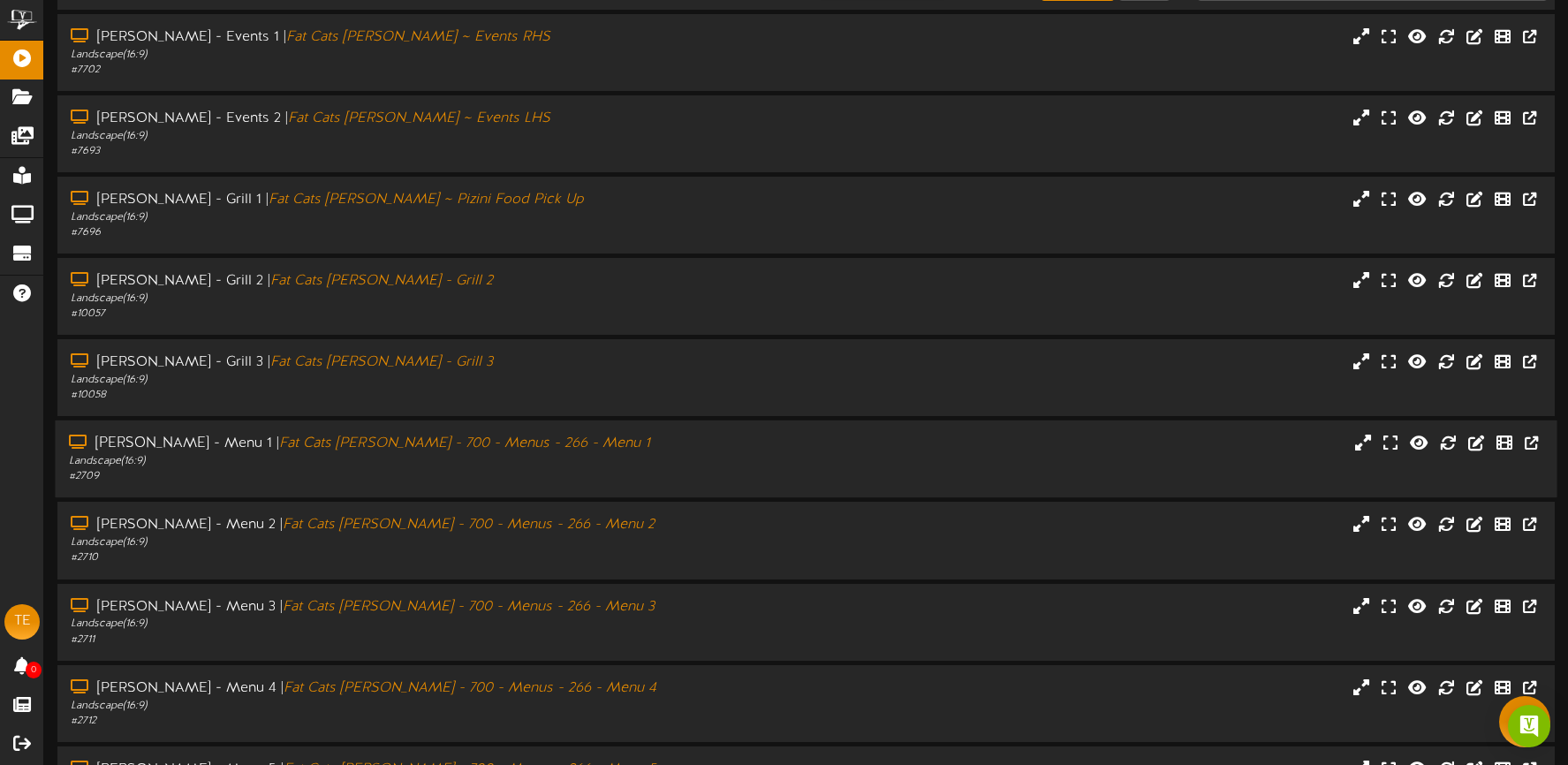
scroll to position [223, 0]
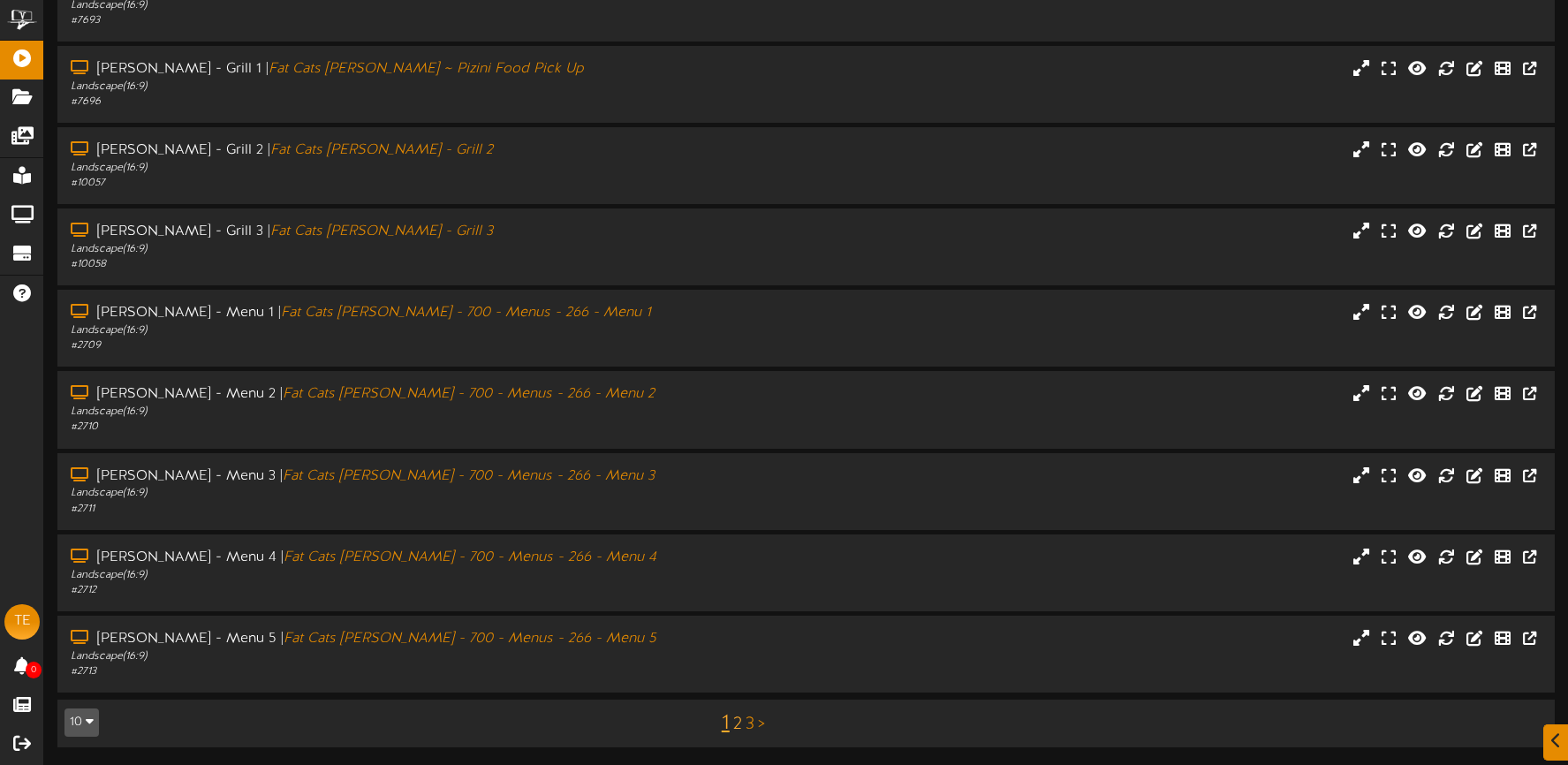
click at [735, 724] on link "2" at bounding box center [737, 725] width 9 height 20
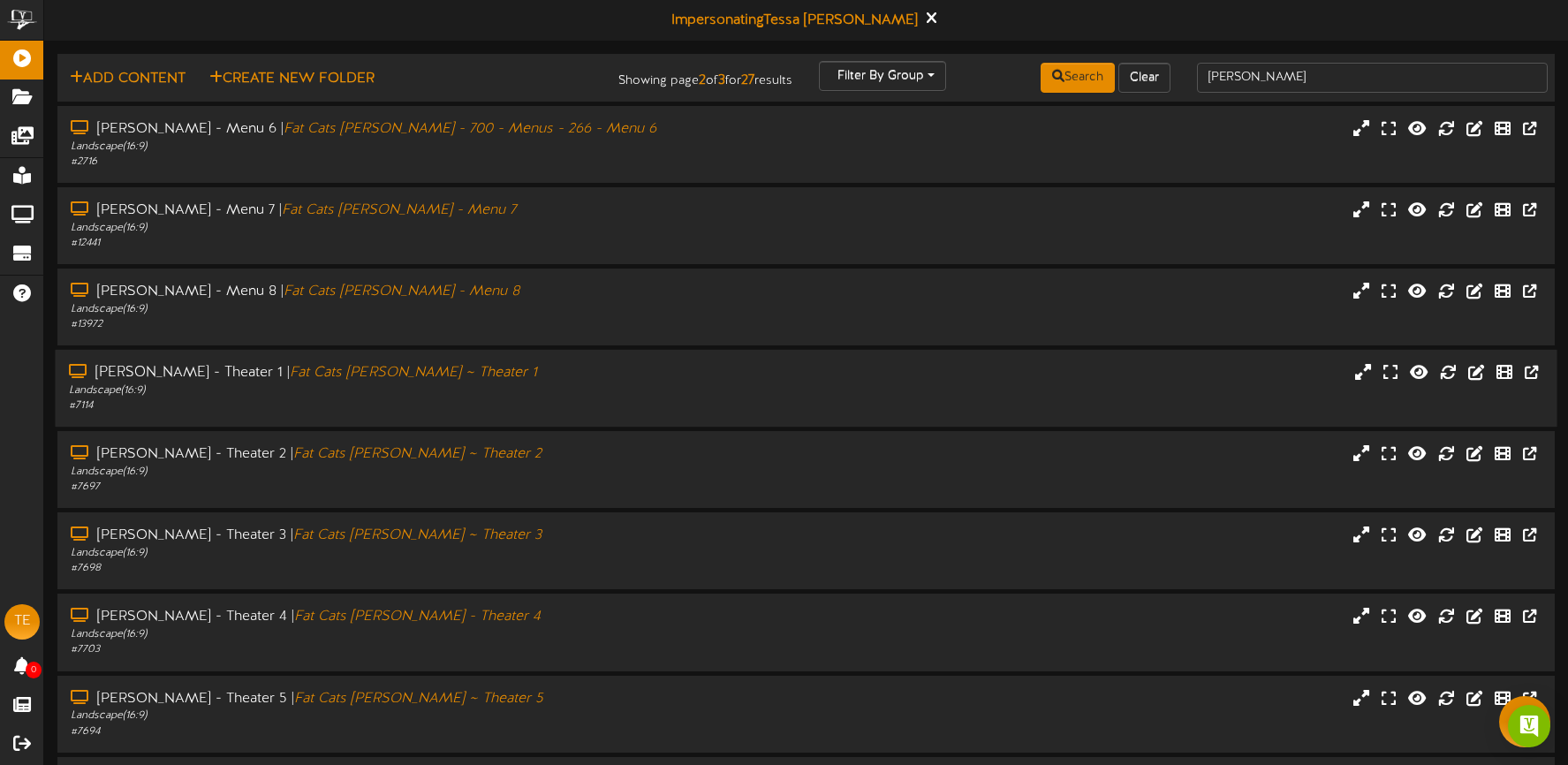
click at [512, 407] on div "# 7114" at bounding box center [368, 405] width 599 height 15
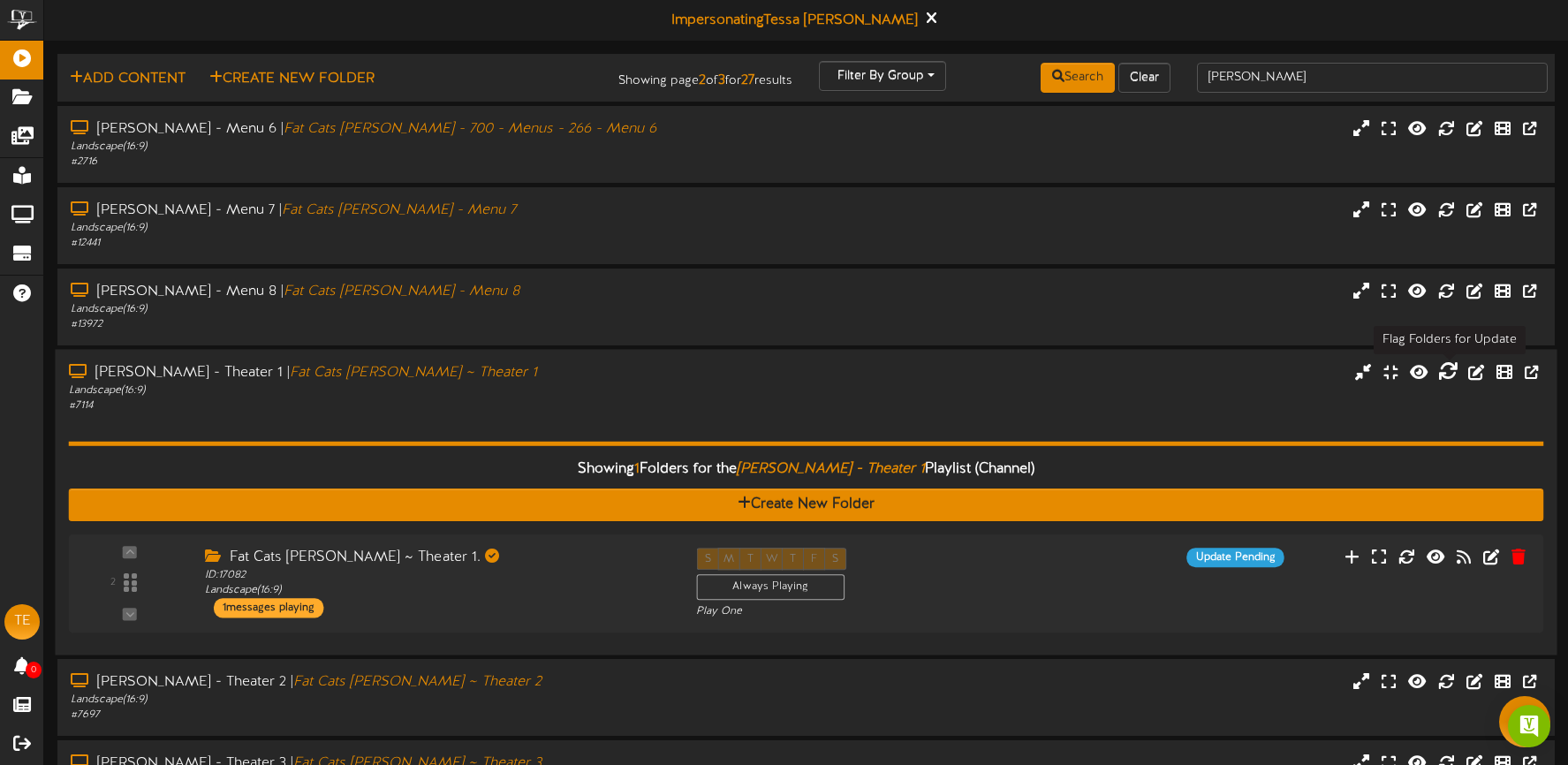
click at [1450, 370] on icon at bounding box center [1448, 371] width 20 height 20
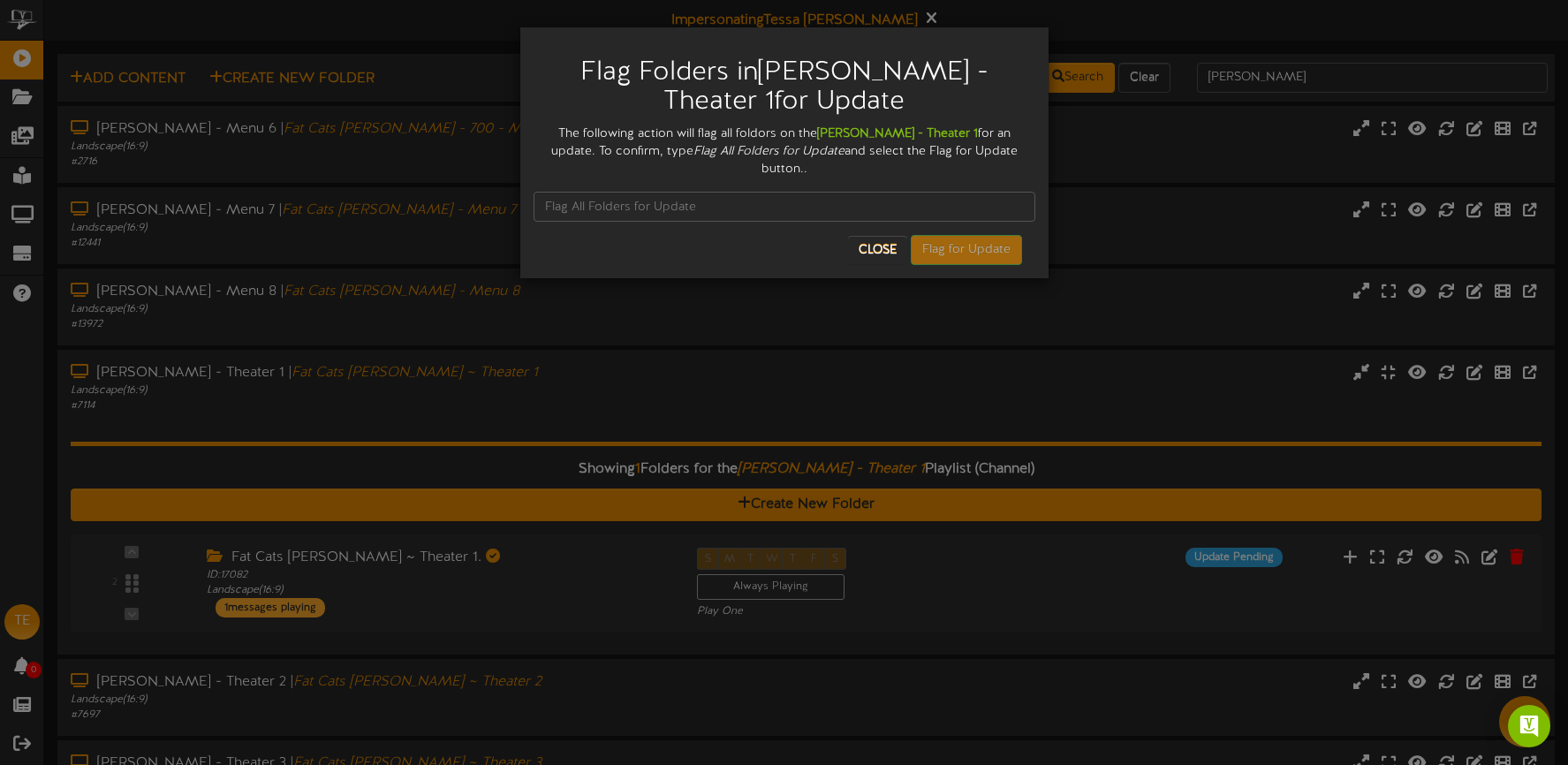
scroll to position [1, 0]
drag, startPoint x: 638, startPoint y: 150, endPoint x: 783, endPoint y: 153, distance: 145.0
click at [786, 152] on div "The following action will flag all foldors on the Gilbert - Theater 1 for an up…" at bounding box center [784, 152] width 501 height 53
copy icon "Flag All Folders for Update"
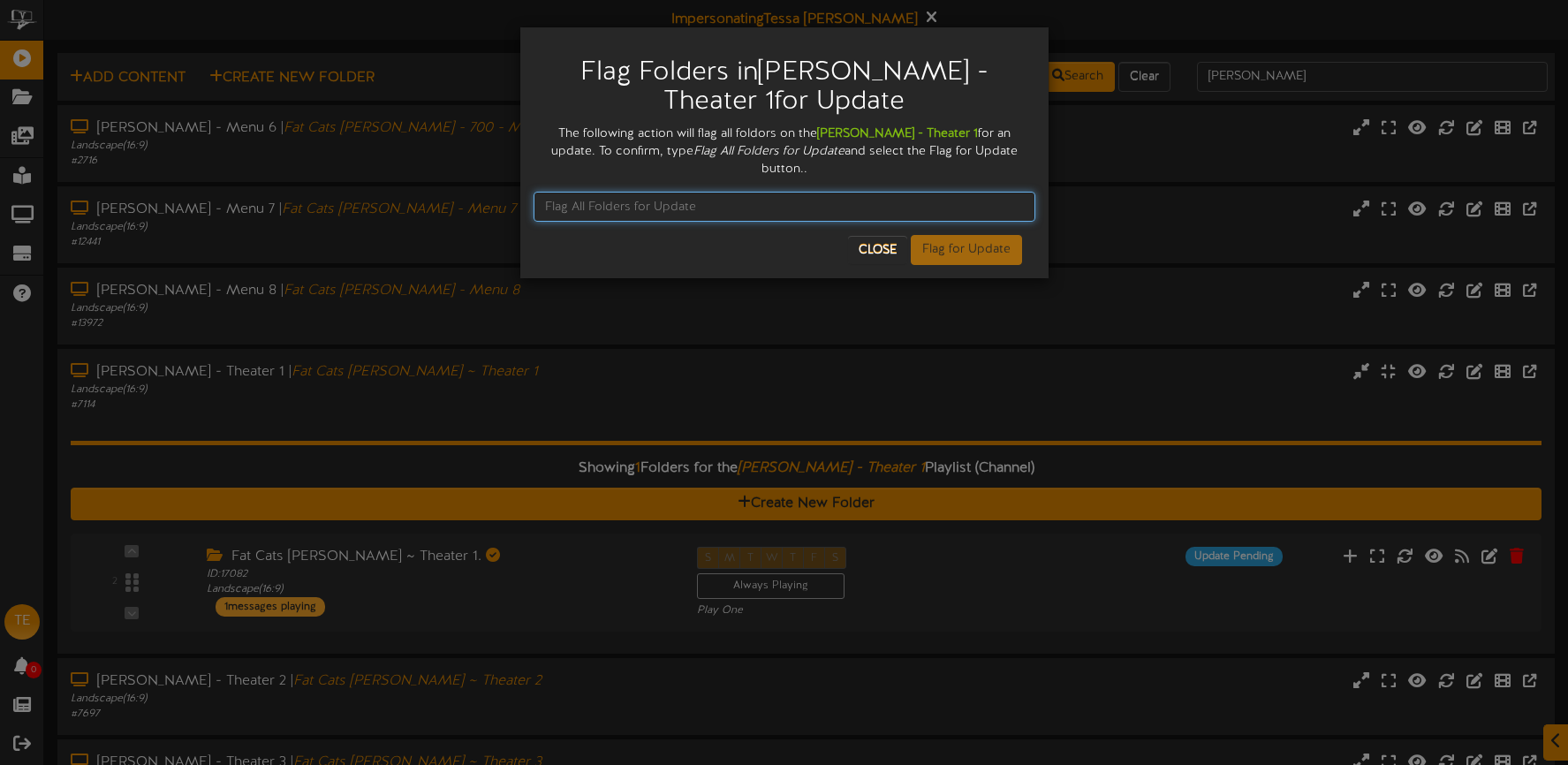
click at [646, 192] on input "text" at bounding box center [784, 207] width 501 height 30
paste input "Flag All Folders for Update"
type input "Flag All Folders for Update"
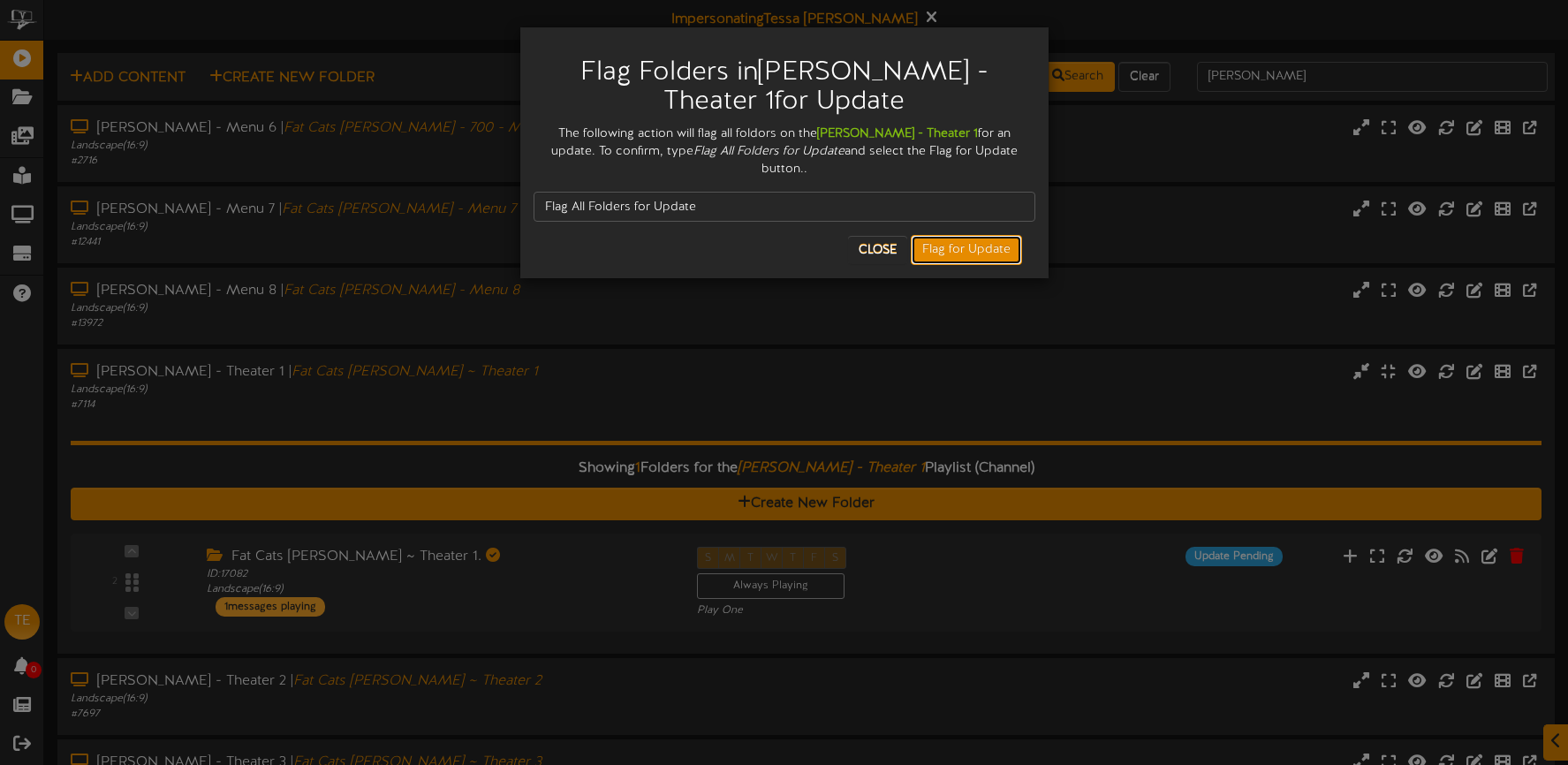
click at [947, 235] on button "Flag for Update" at bounding box center [966, 250] width 111 height 30
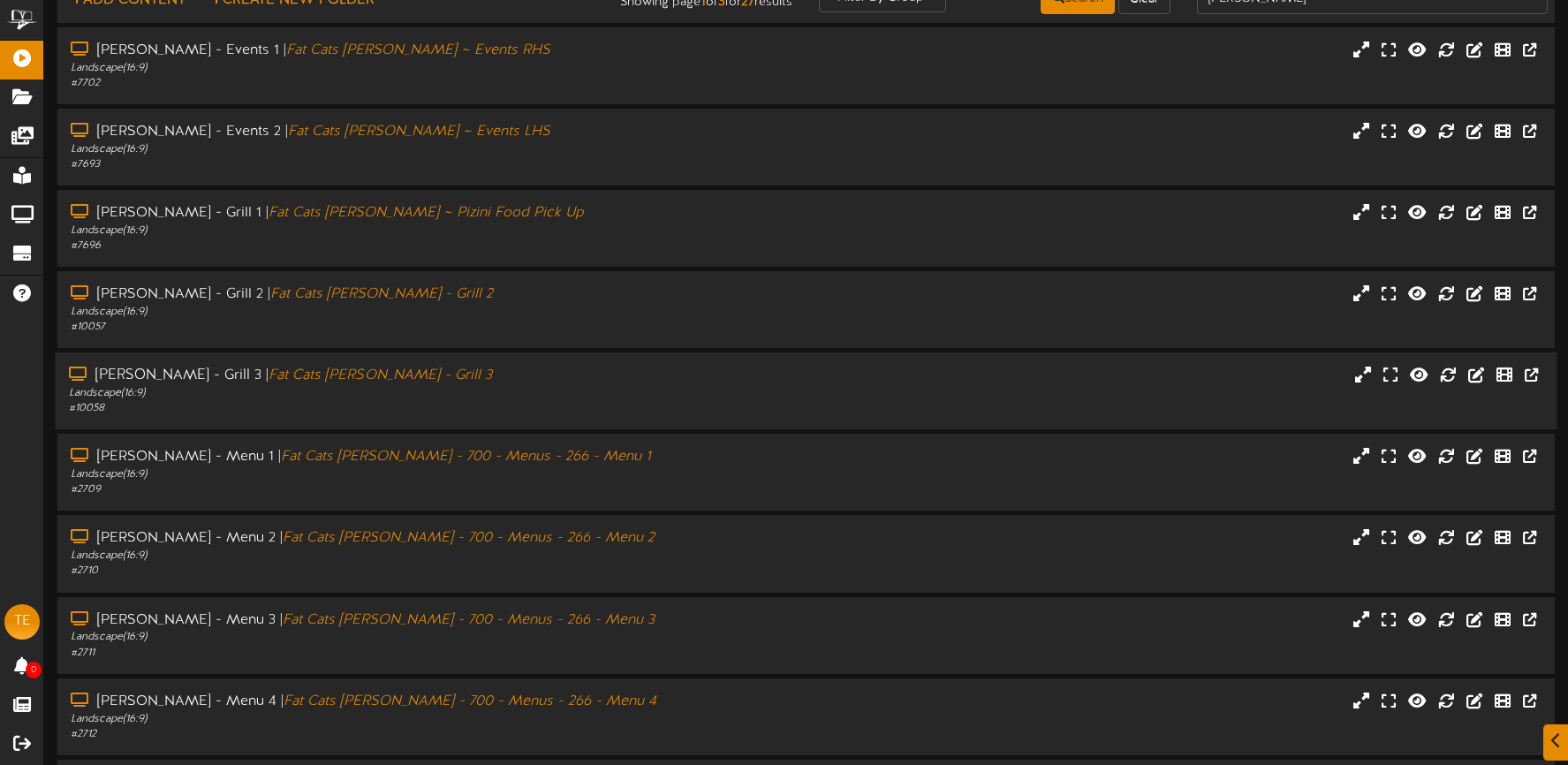
scroll to position [223, 0]
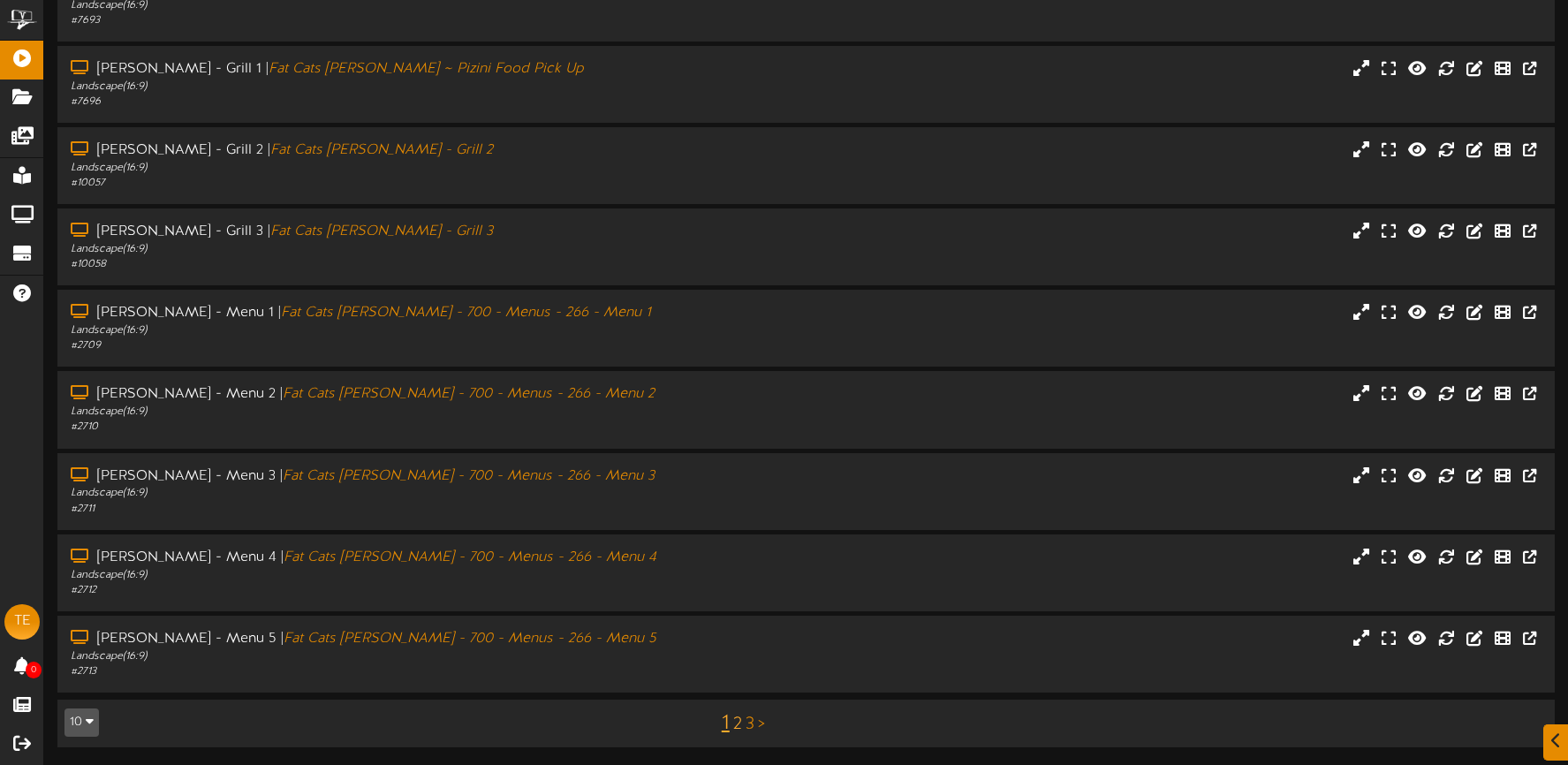
click at [736, 723] on link "2" at bounding box center [737, 725] width 9 height 20
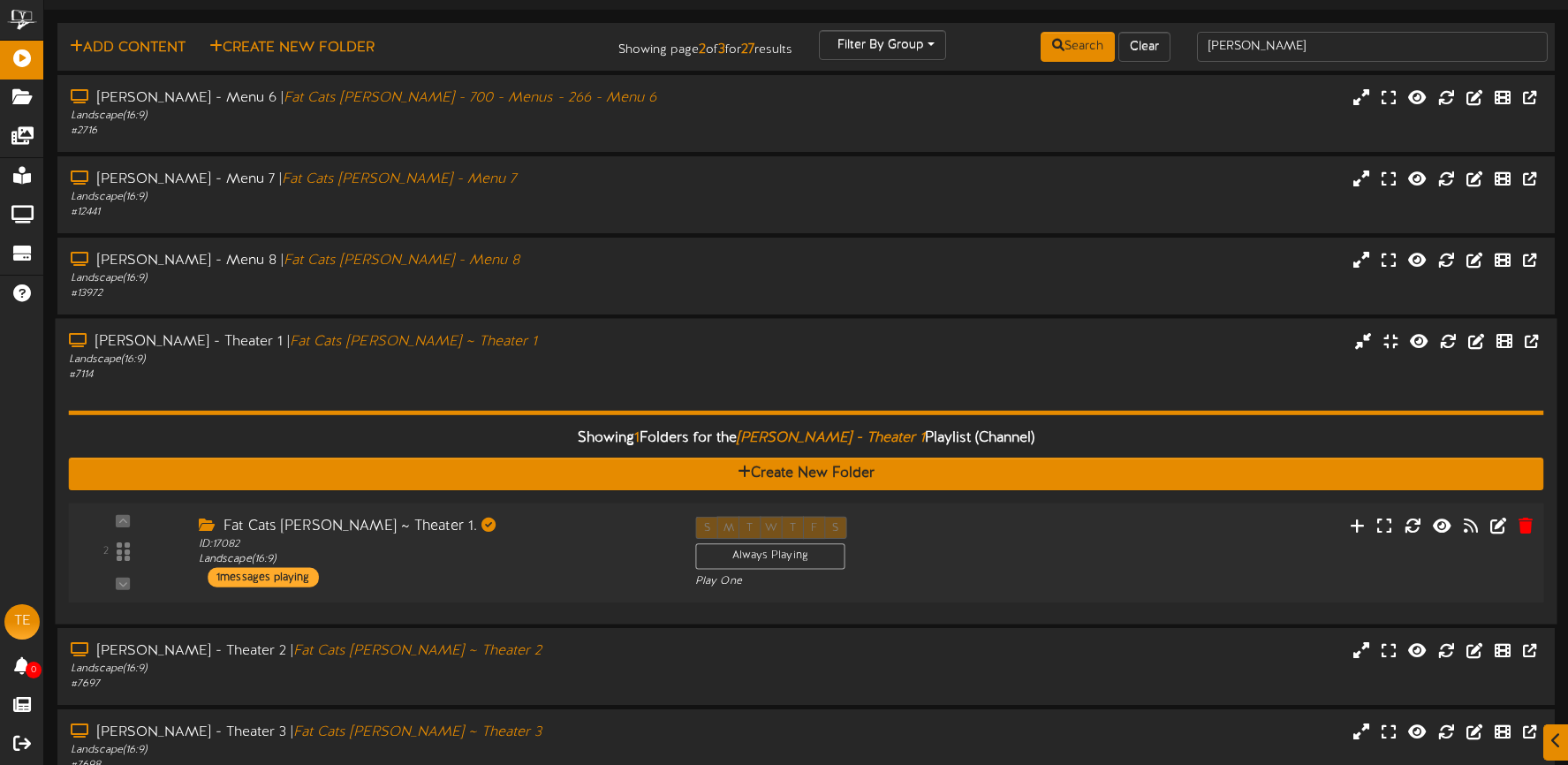
click at [578, 513] on div "2 ID: 17082" at bounding box center [806, 551] width 1490 height 99
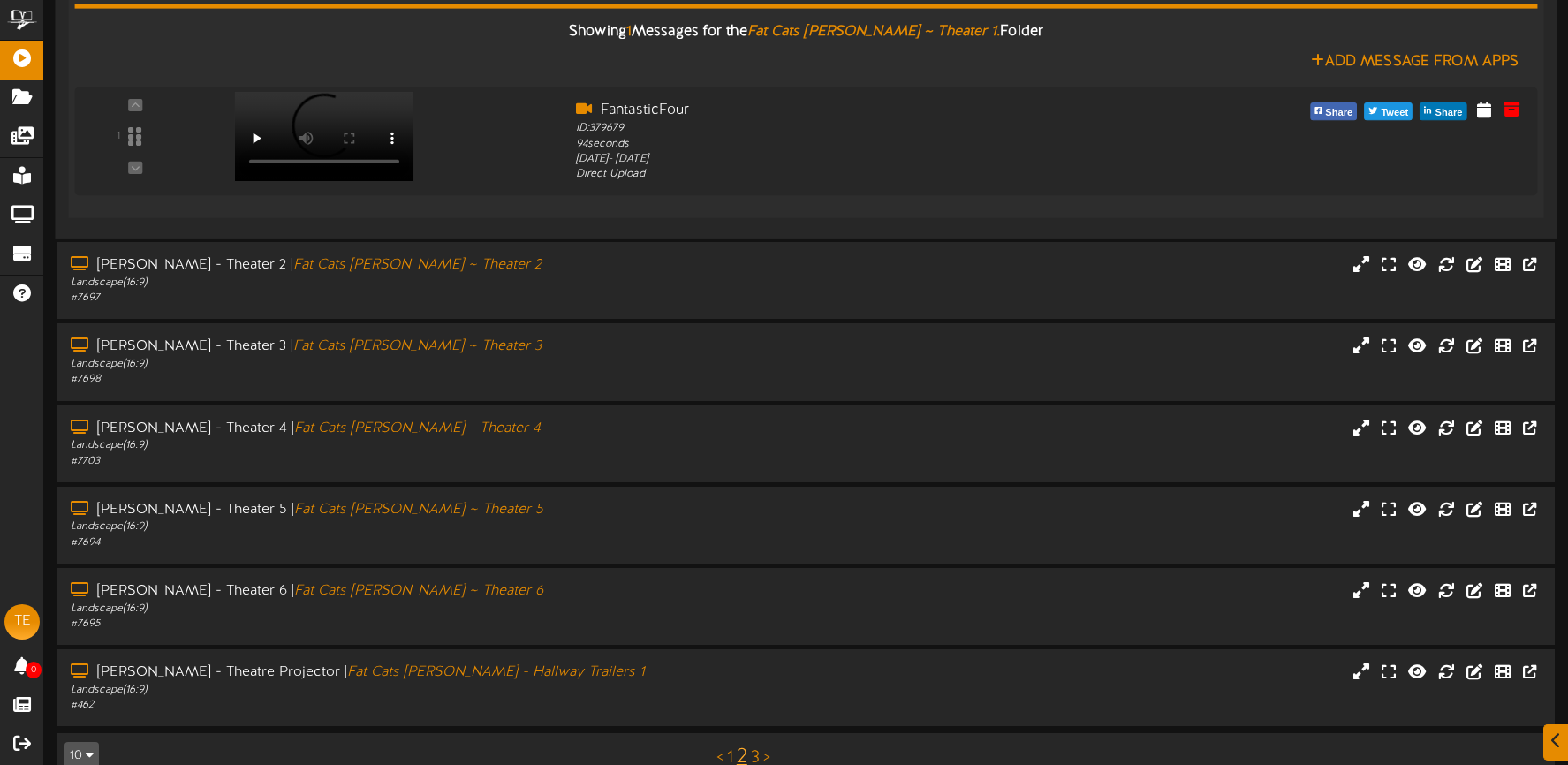
scroll to position [672, 0]
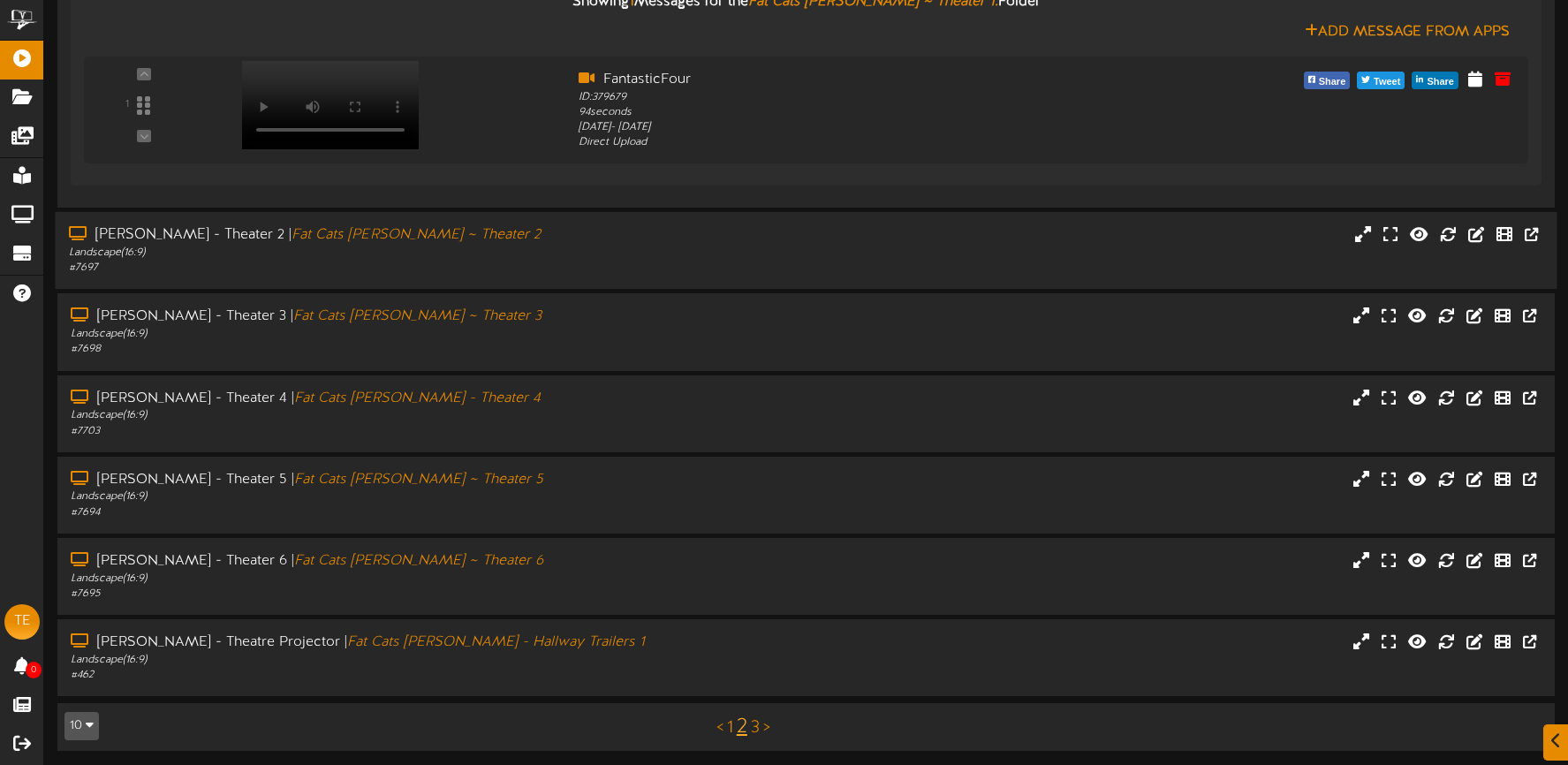
click at [591, 225] on div "Gilbert - Theater 2 | Fat Cats Gilbert ~ Theater 2" at bounding box center [368, 235] width 599 height 21
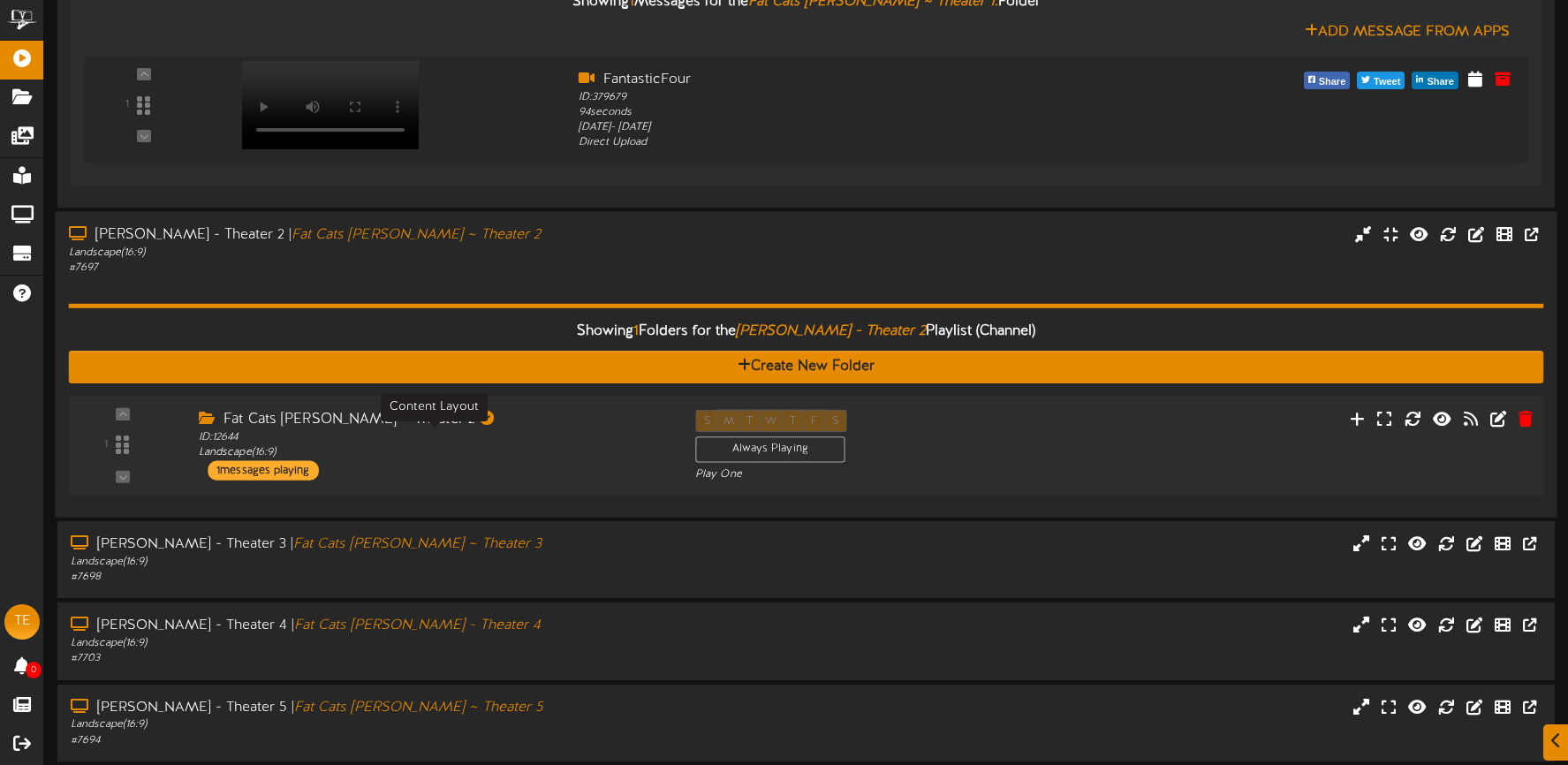
click at [610, 444] on div "ID: 12644 Landscape ( 16:9 )" at bounding box center [433, 445] width 470 height 31
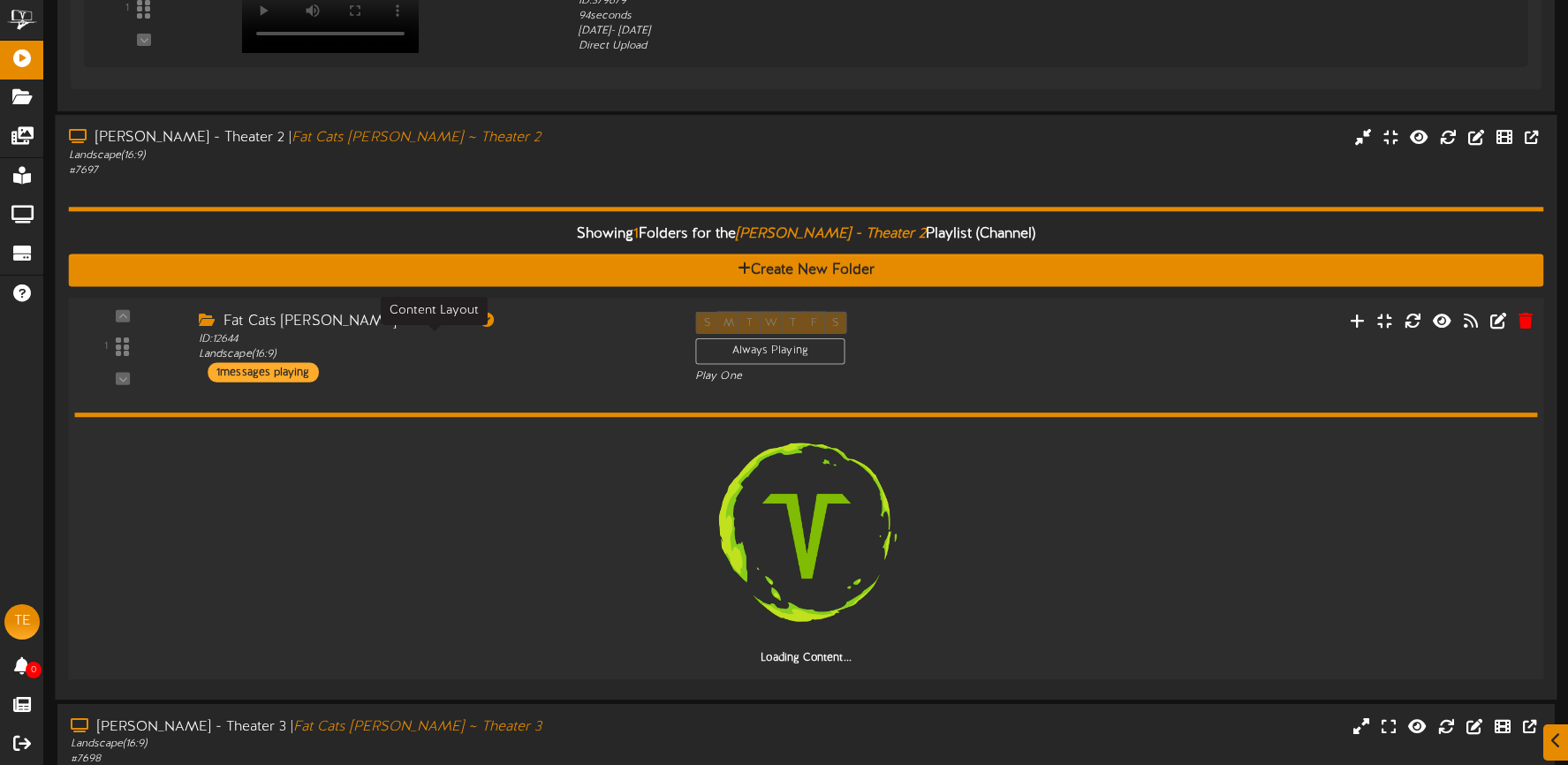
scroll to position [843, 0]
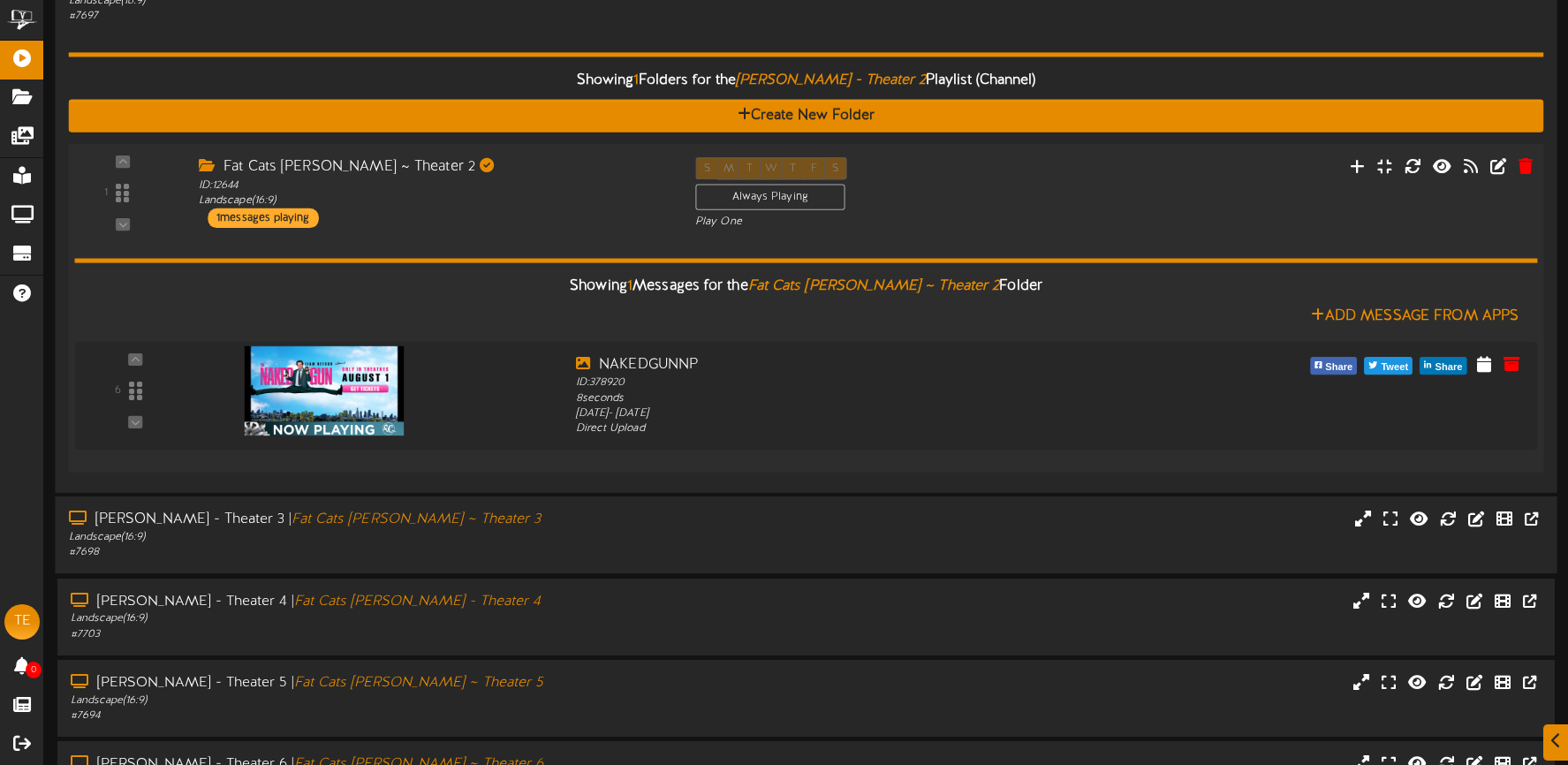
click at [619, 548] on div "# 7698" at bounding box center [368, 551] width 599 height 15
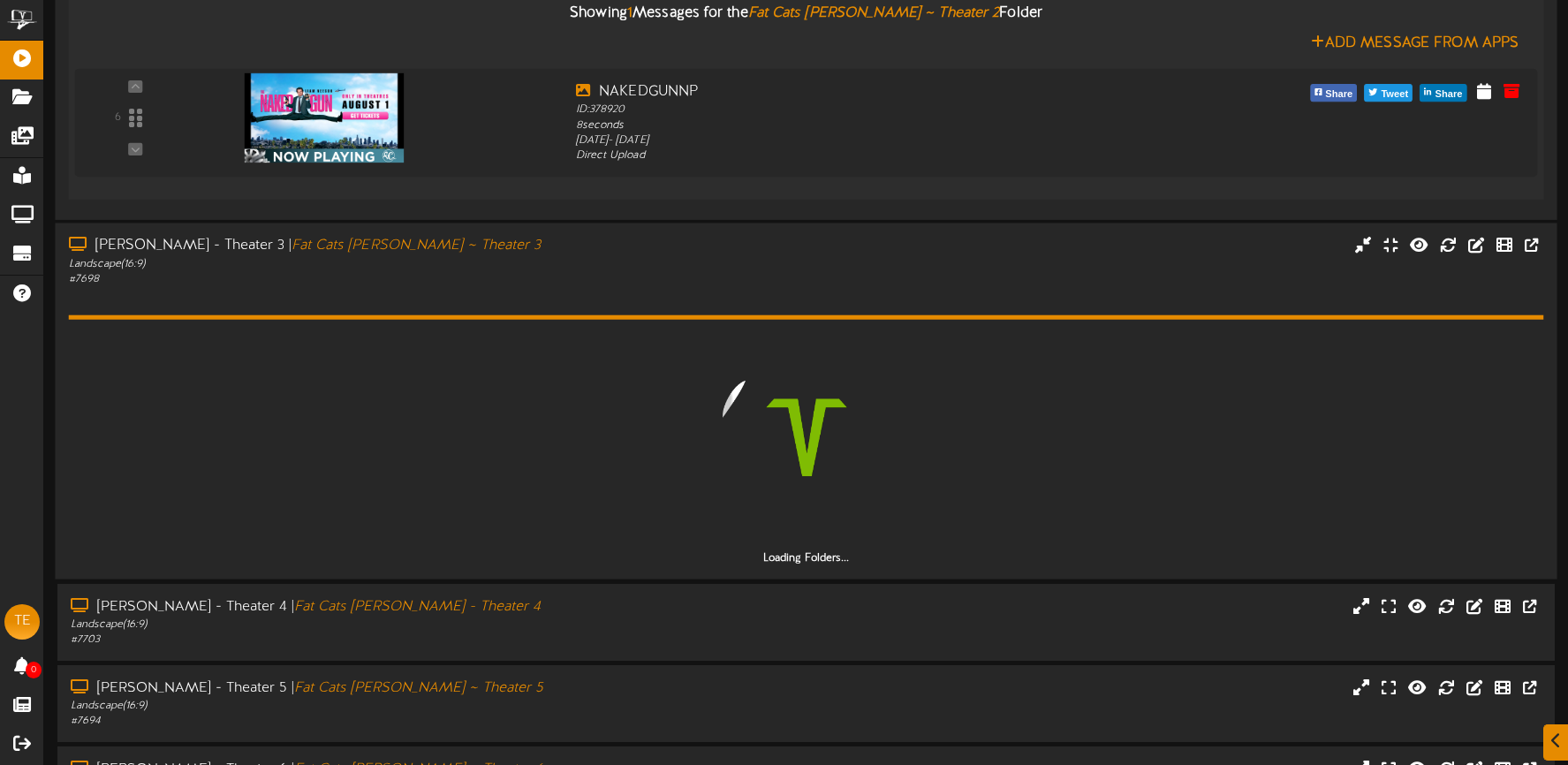
scroll to position [1202, 0]
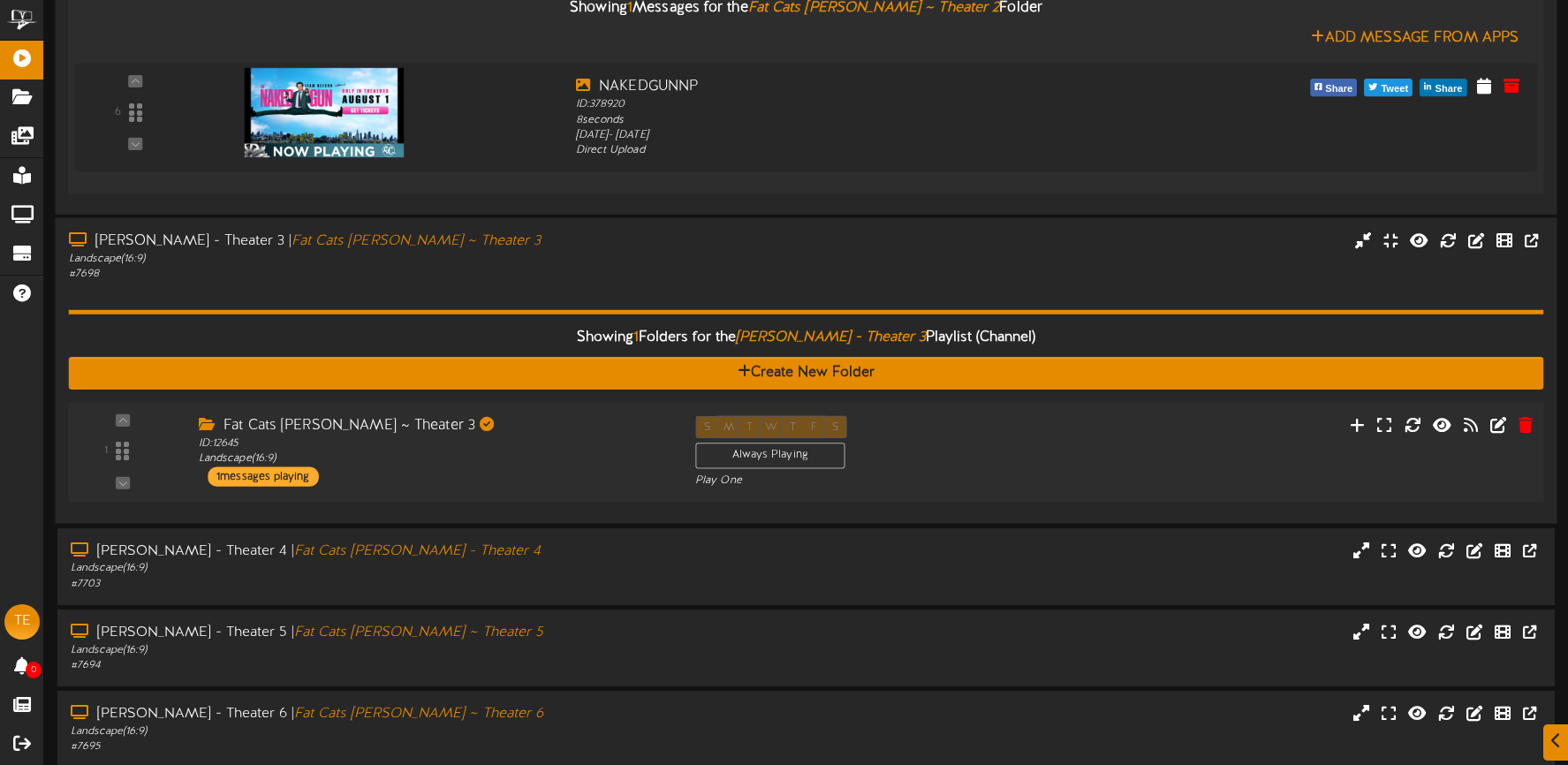
click at [590, 470] on div "Fat Cats Gilbert ~ Theater 3 ID: 12645 Landscape ( 16:9 ) 1 messages playing" at bounding box center [433, 451] width 496 height 71
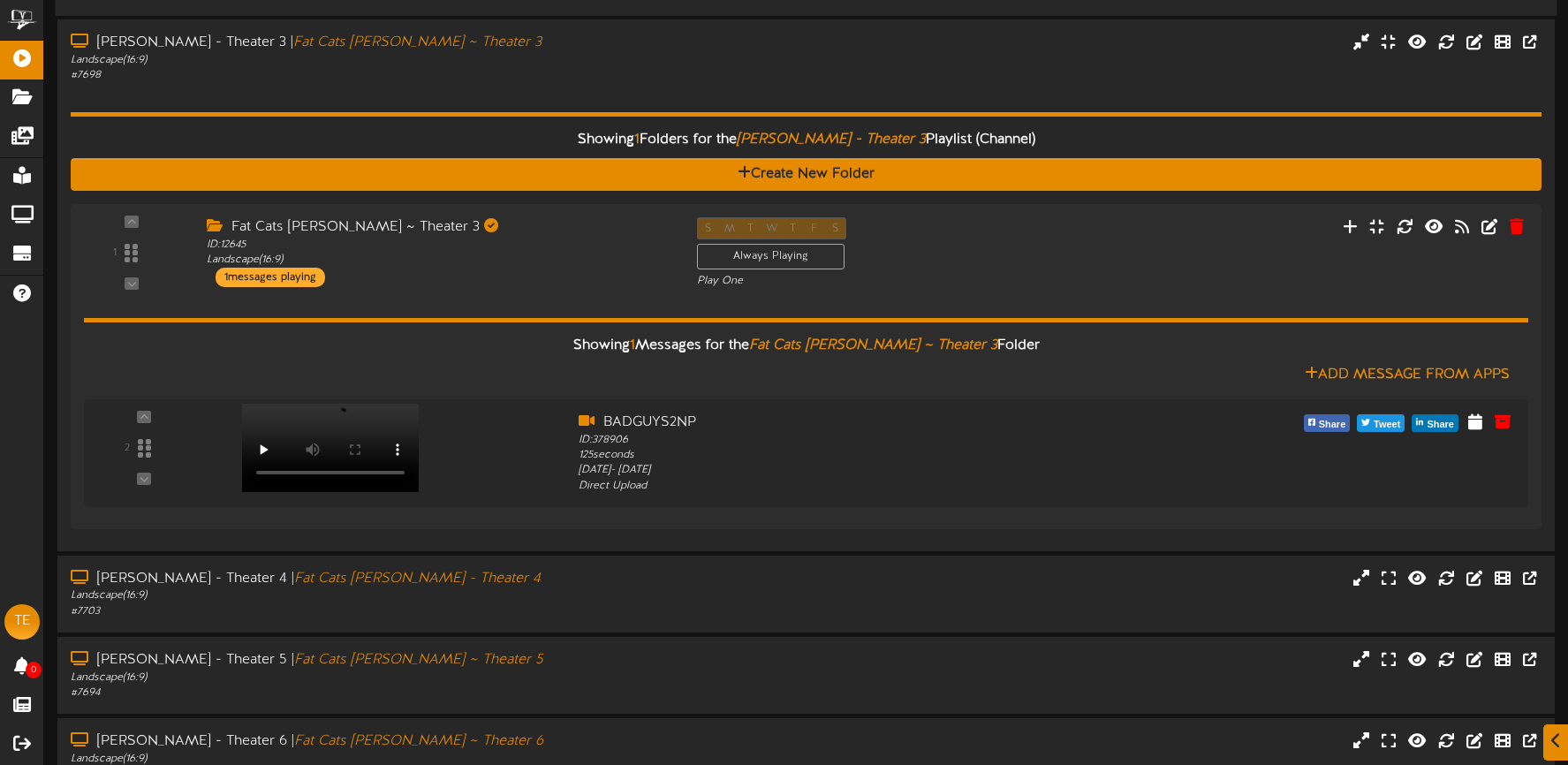
scroll to position [1465, 0]
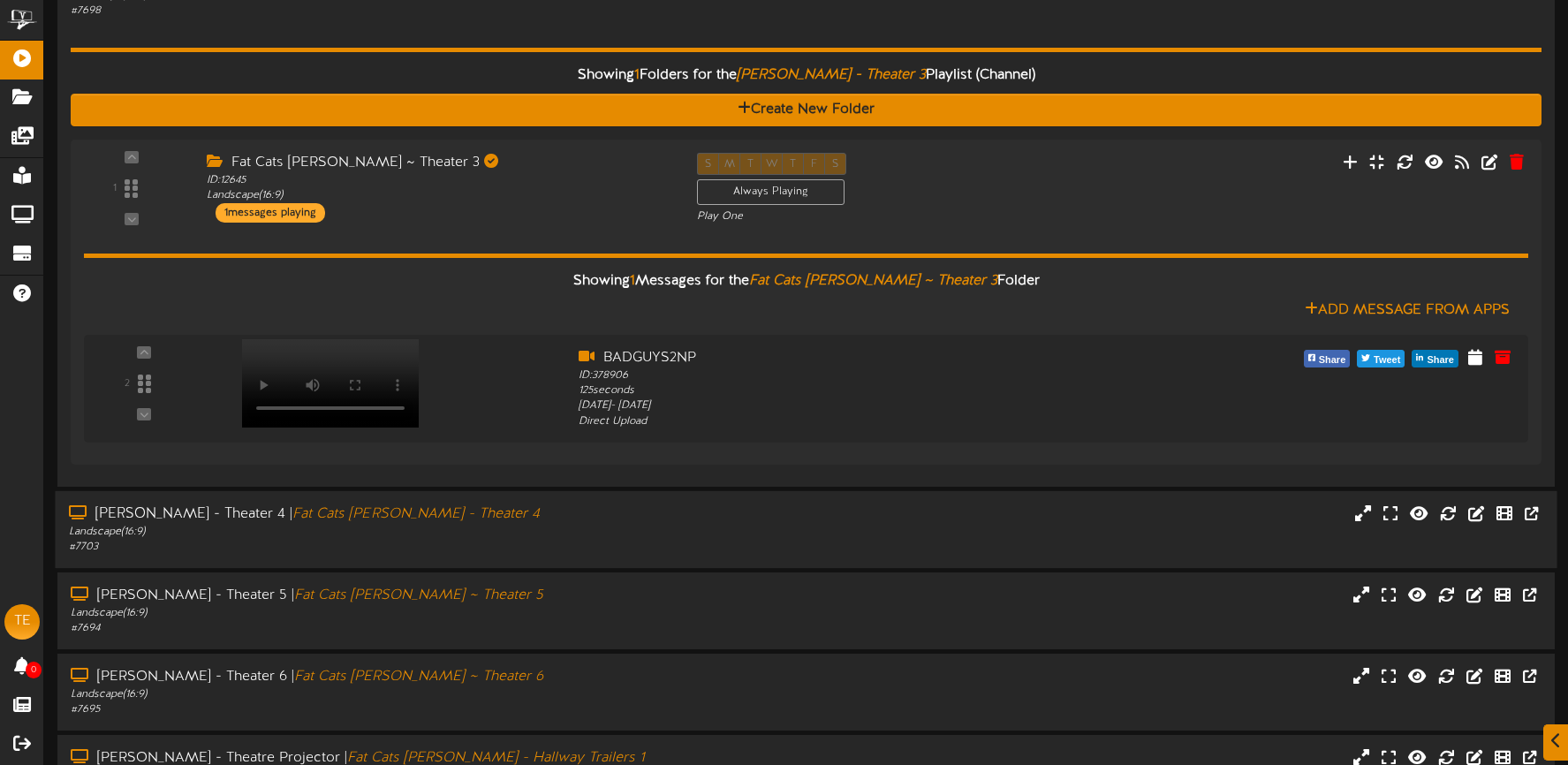
click at [623, 519] on div "Gilbert - Theater 4 | Fat Cats Gilbert - Theater 4" at bounding box center [368, 514] width 599 height 21
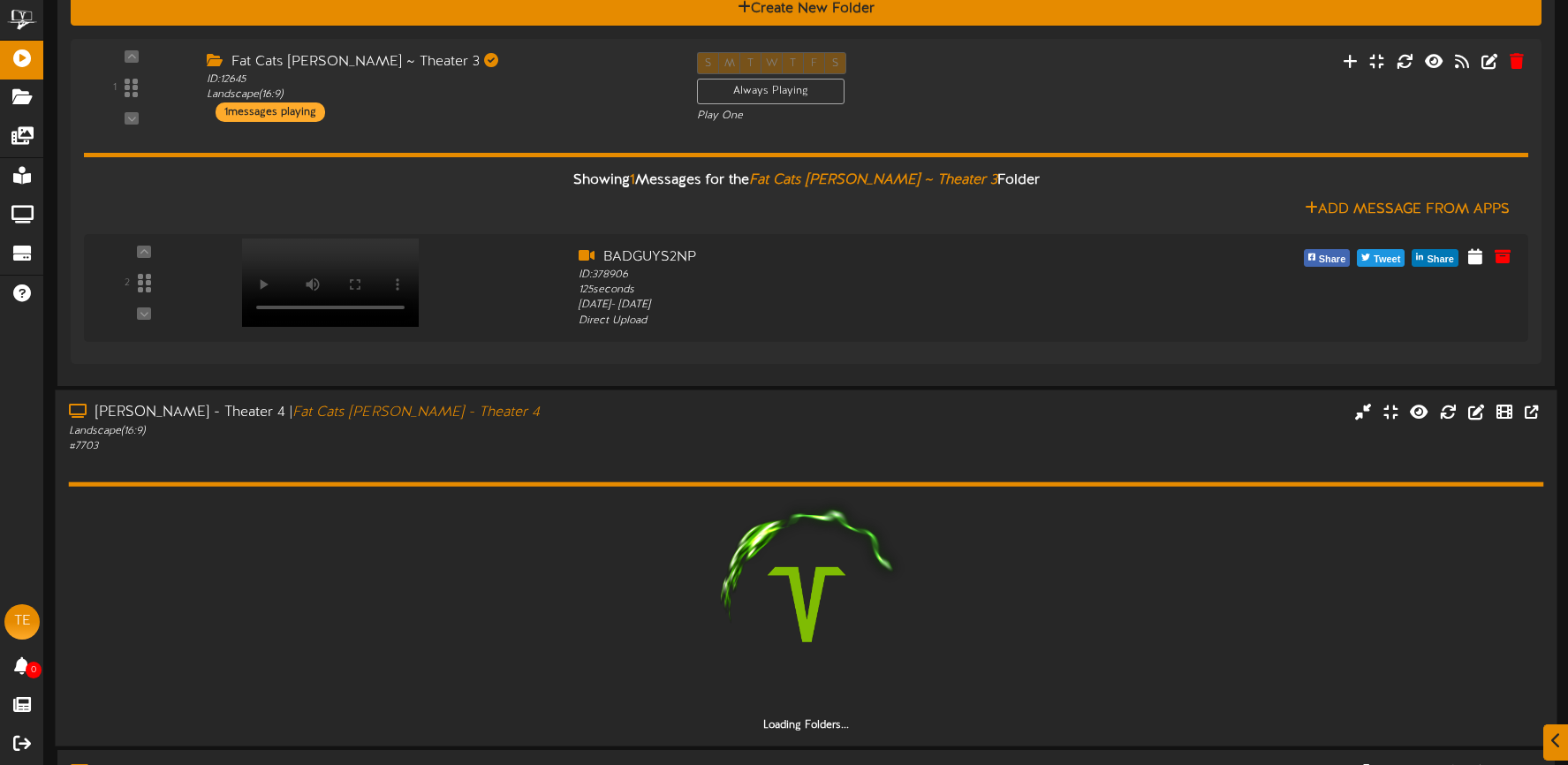
scroll to position [1692, 0]
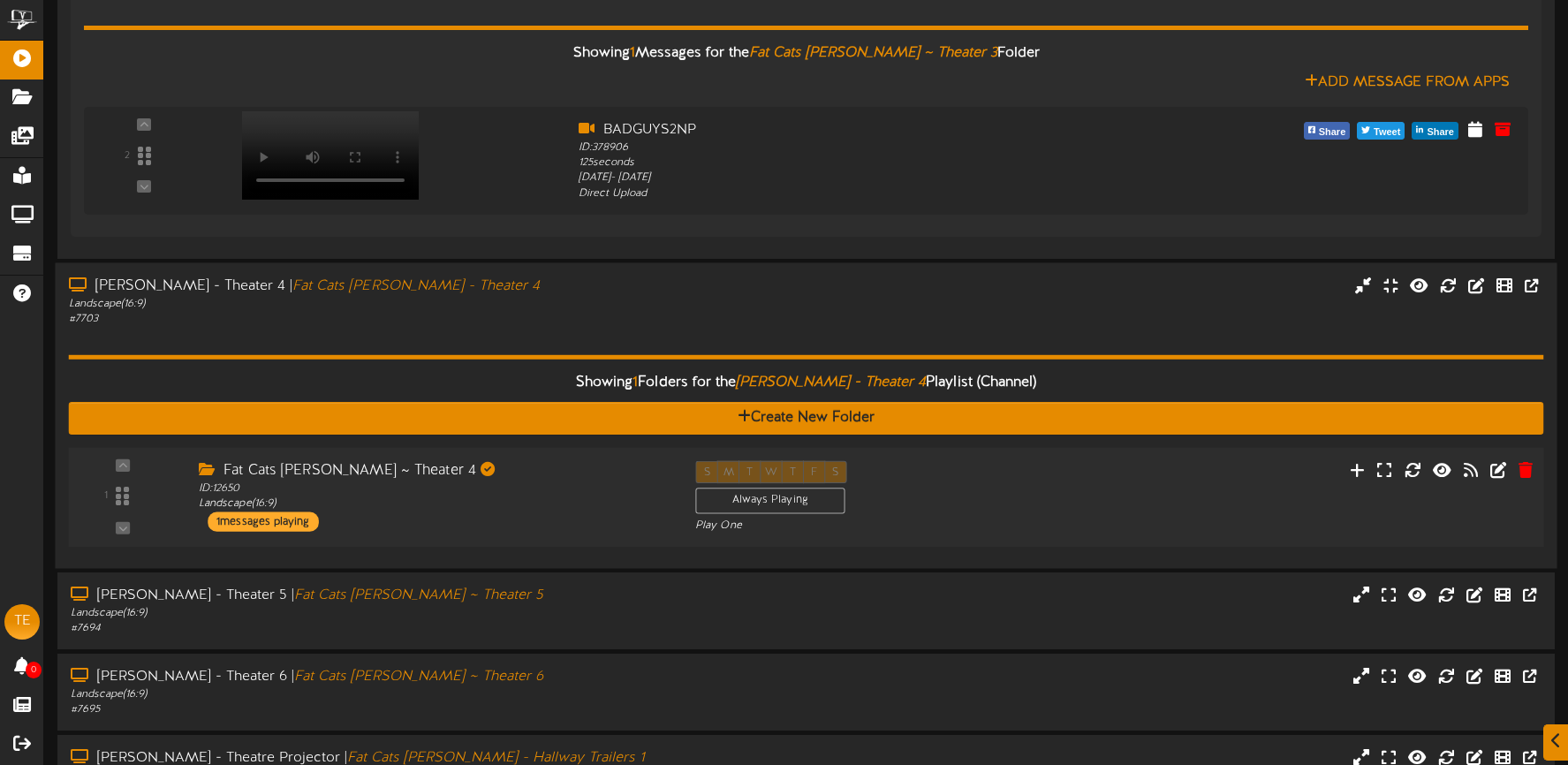
click at [626, 517] on div "Fat Cats Gilbert ~ Theater 4 ID: 12650 Landscape ( 16:9 ) 1 messages playing" at bounding box center [433, 495] width 496 height 71
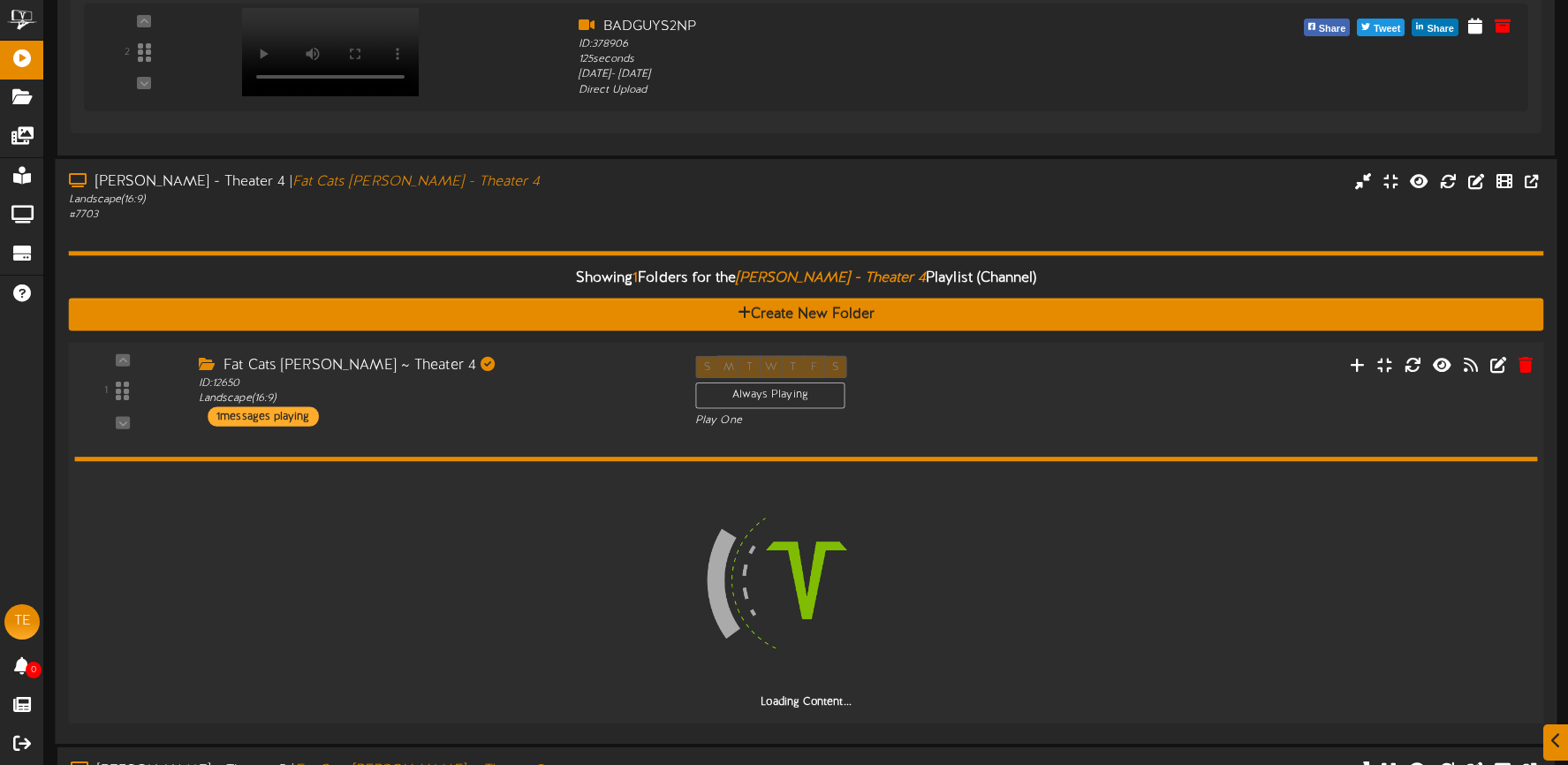
scroll to position [1917, 0]
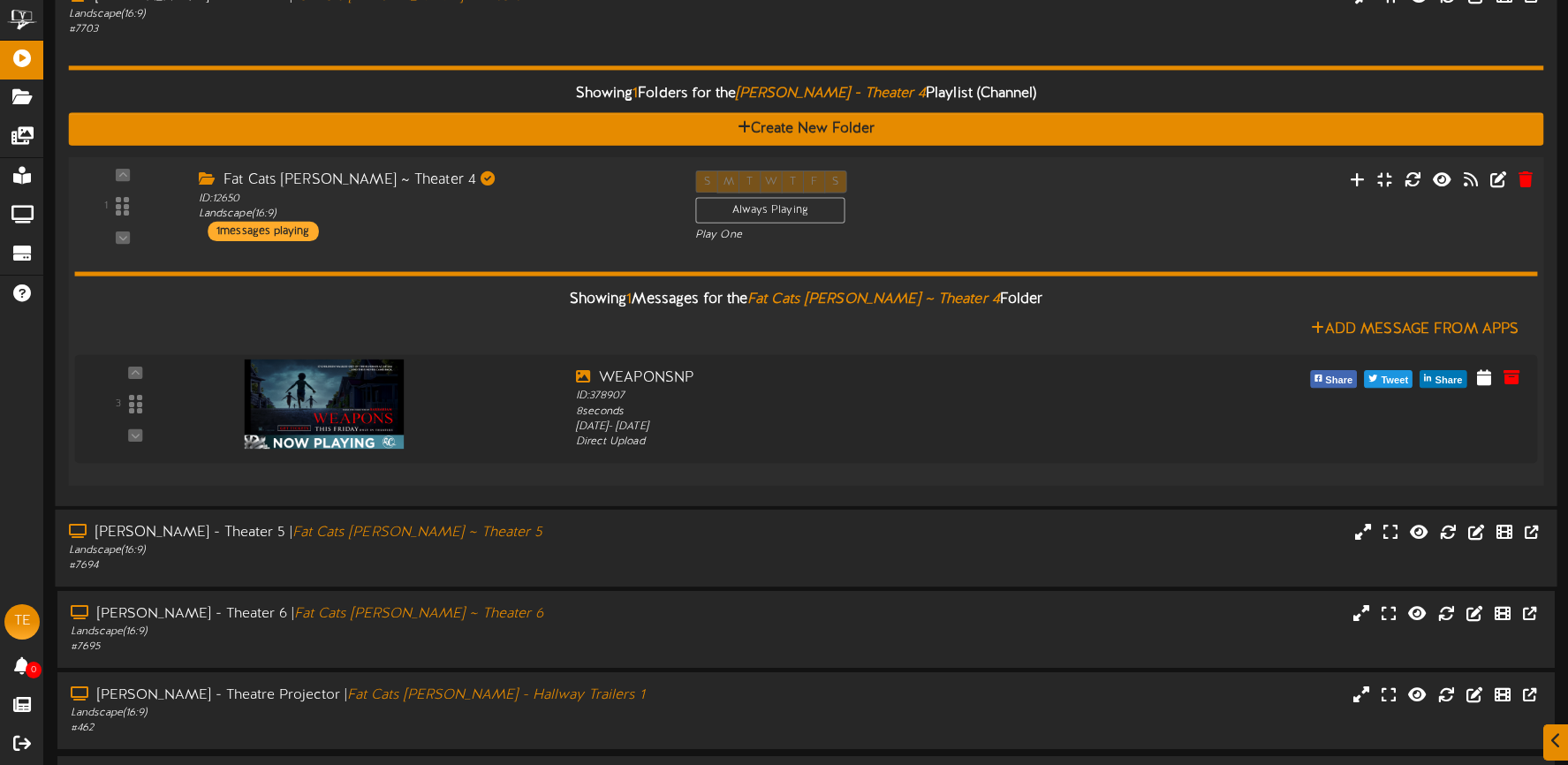
click at [621, 541] on div "Gilbert - Theater 5 | Fat Cats Gilbert ~ Theater 5" at bounding box center [368, 533] width 599 height 21
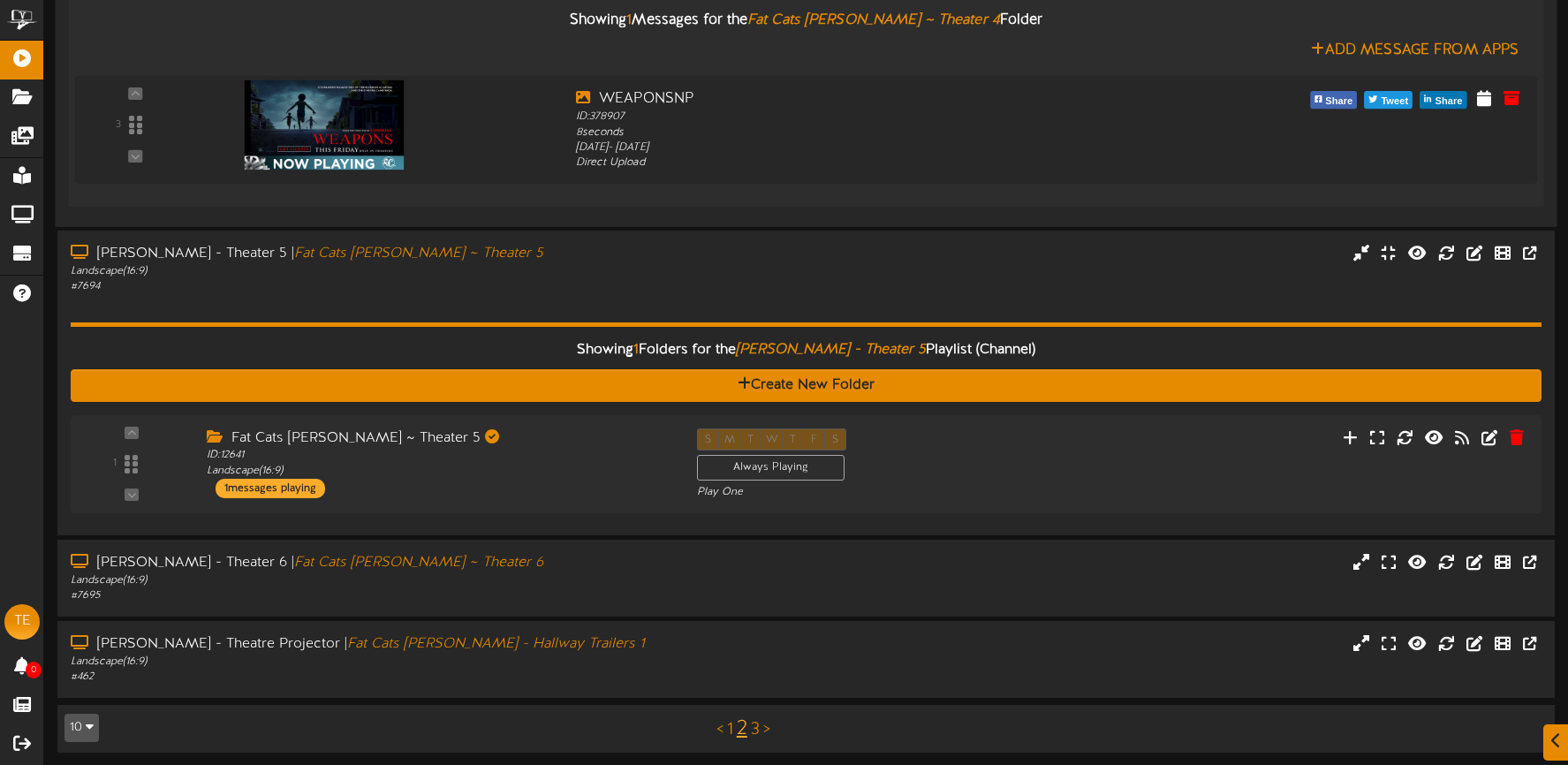
scroll to position [2265, 0]
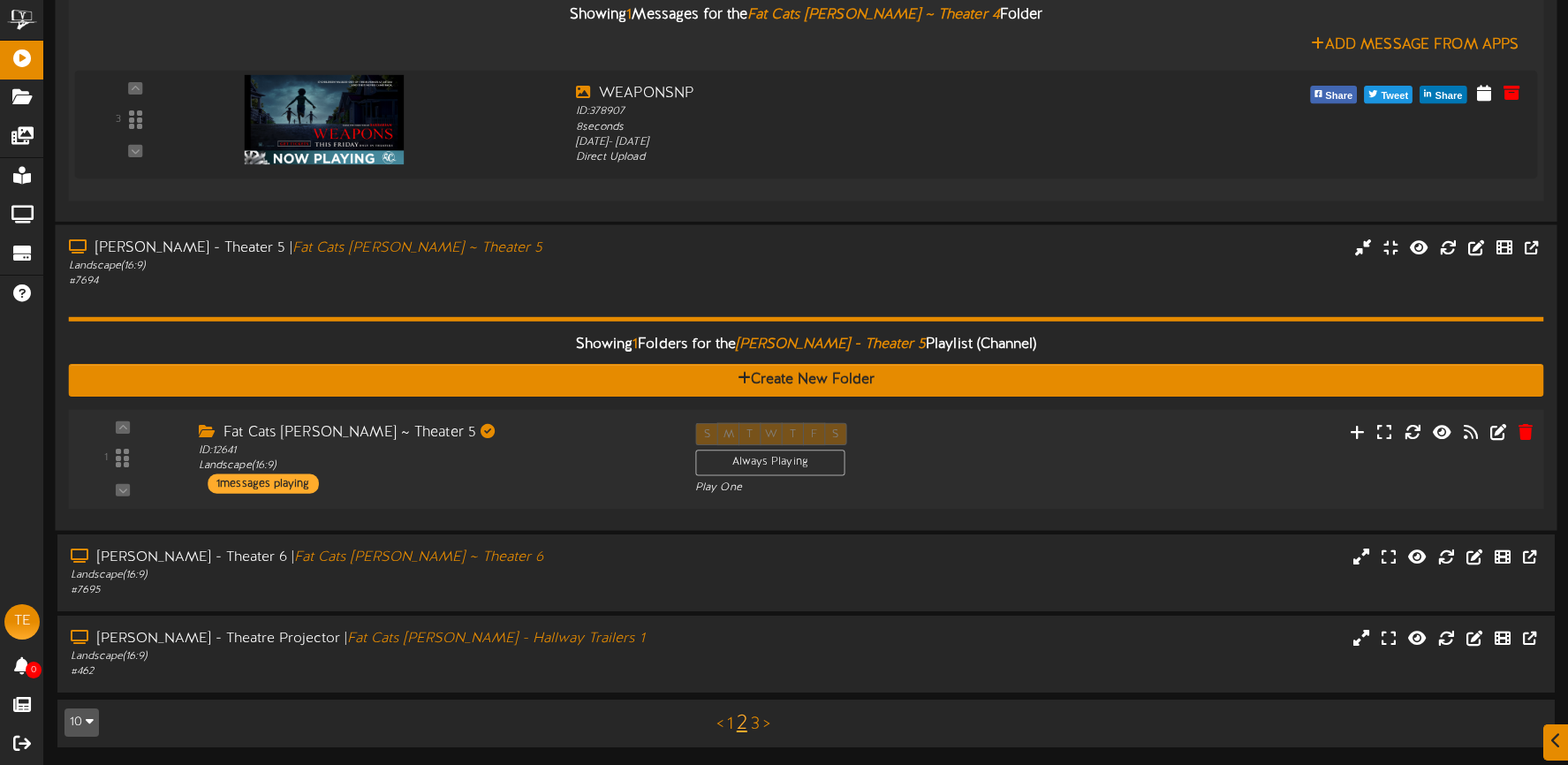
click at [567, 450] on div "ID: 12641 Landscape ( 16:9 )" at bounding box center [433, 458] width 470 height 31
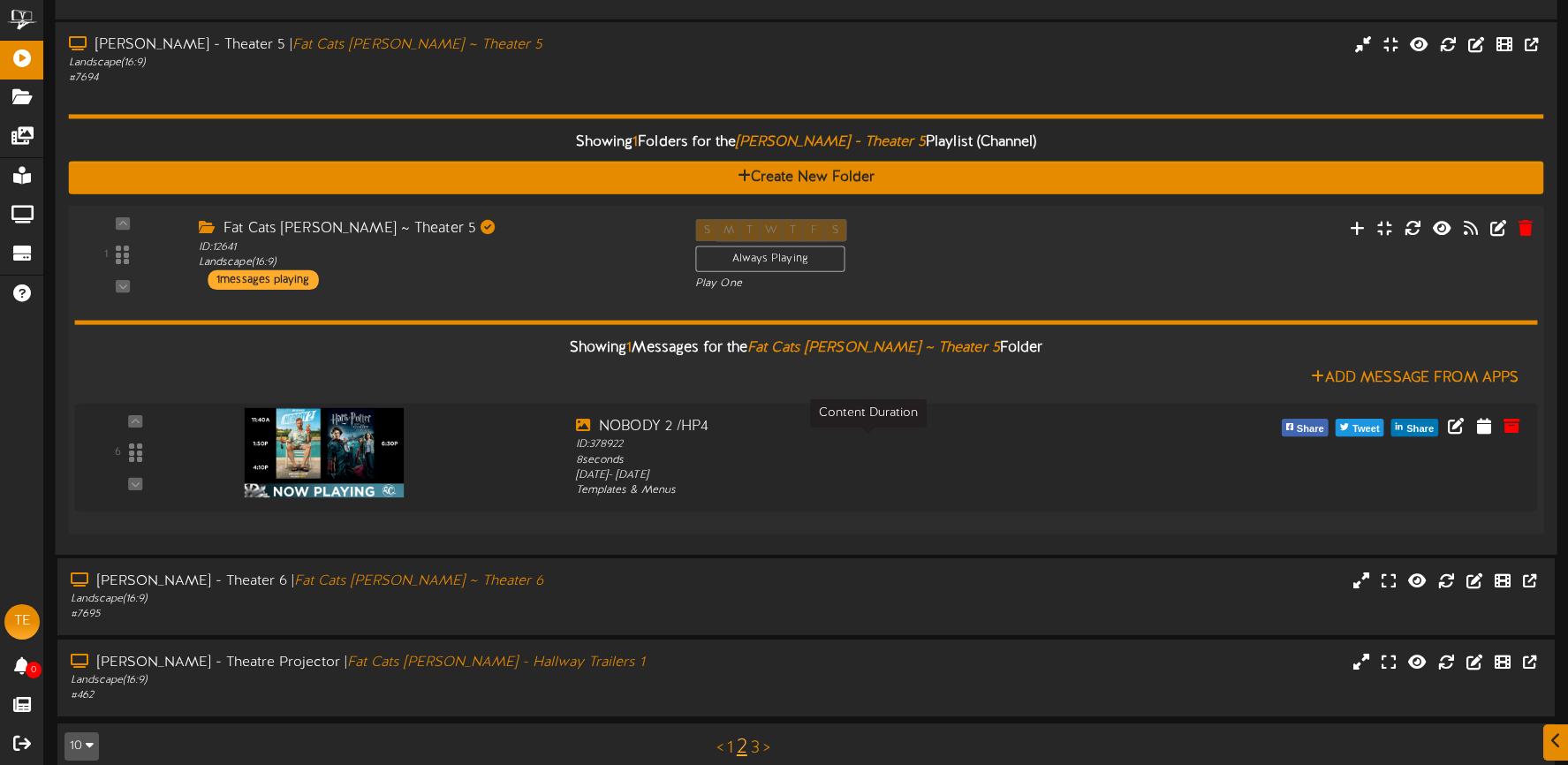
scroll to position [2493, 0]
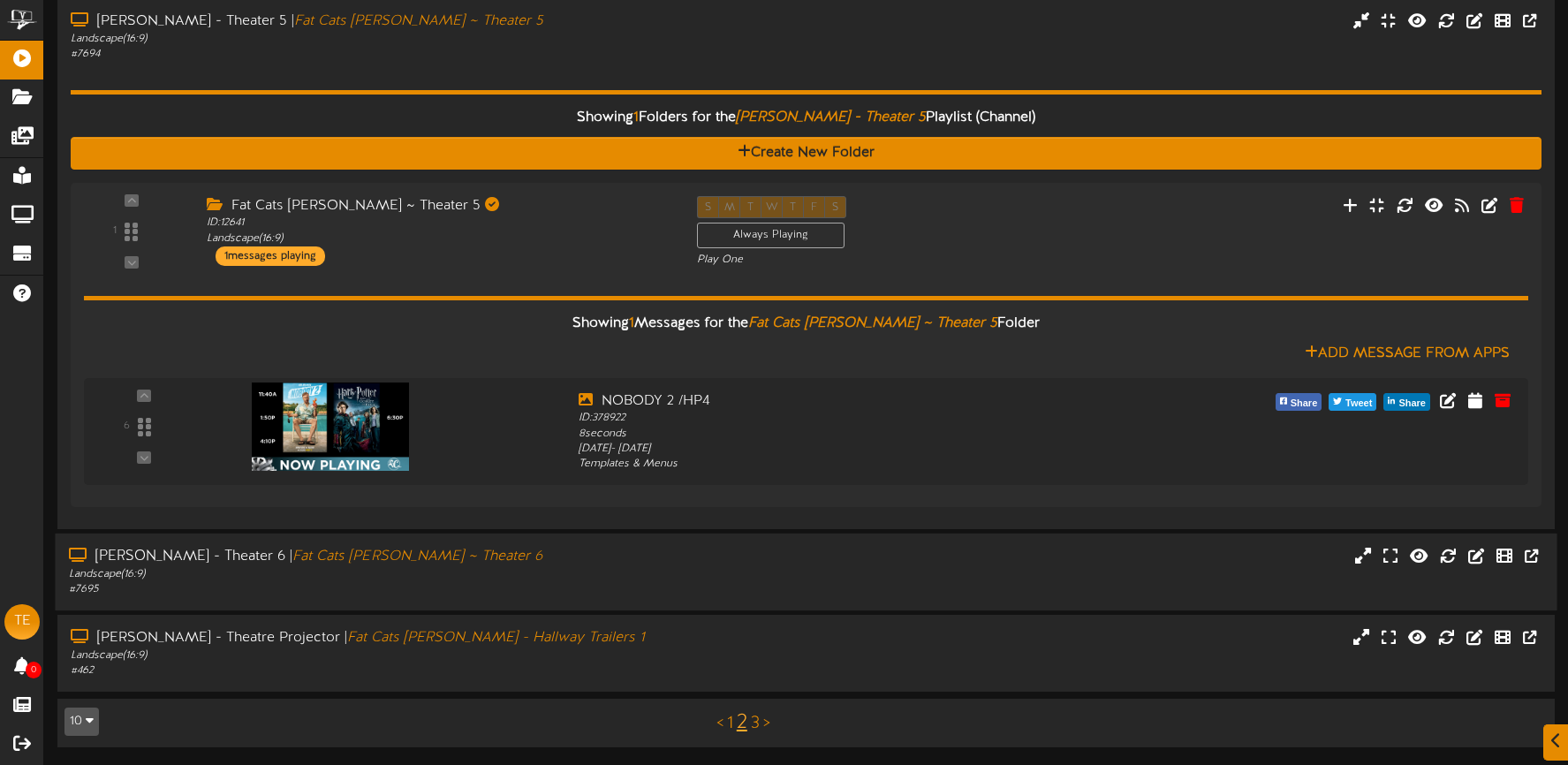
click at [622, 572] on div "Landscape ( 16:9 )" at bounding box center [368, 574] width 599 height 15
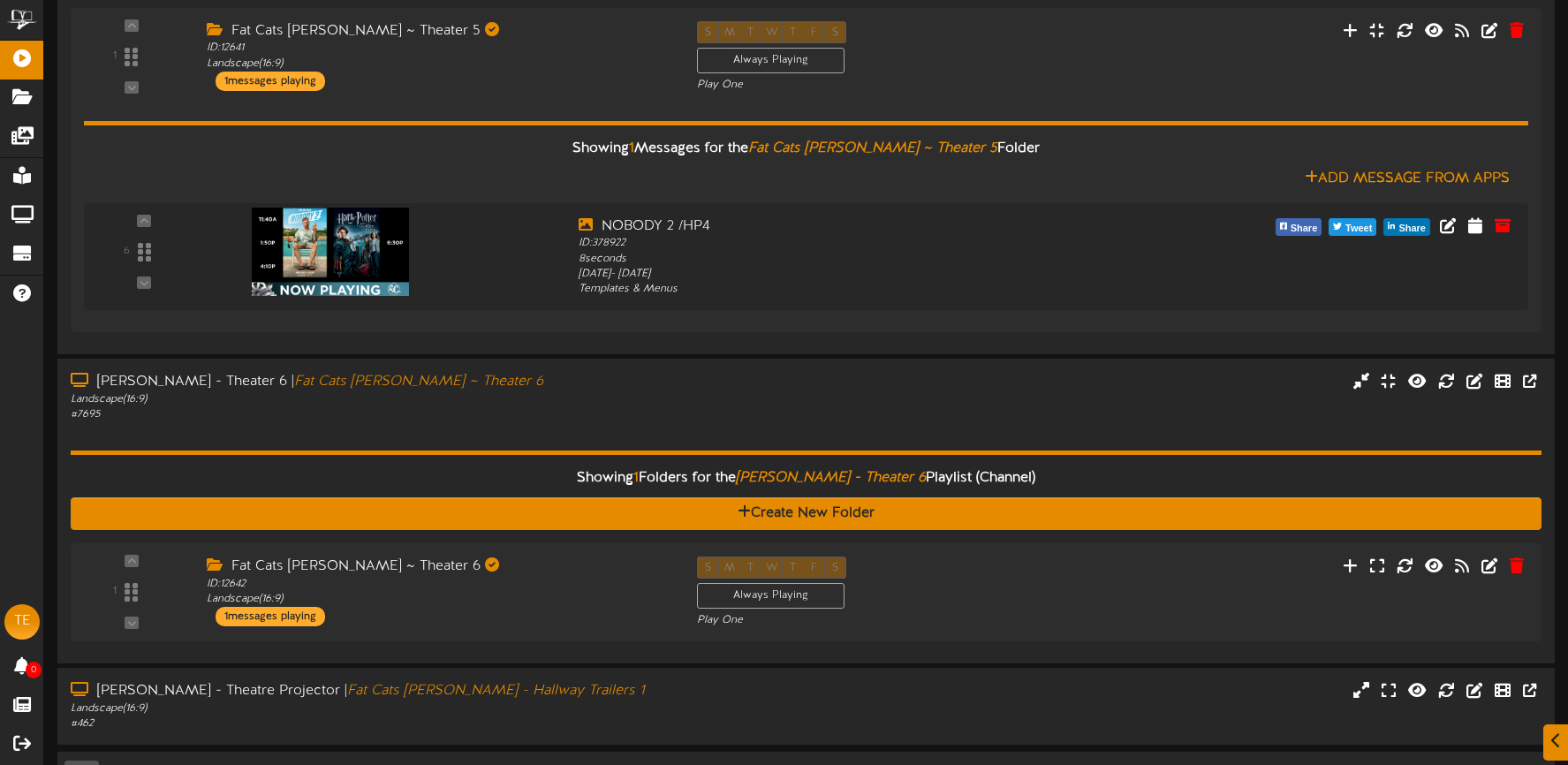
scroll to position [2671, 0]
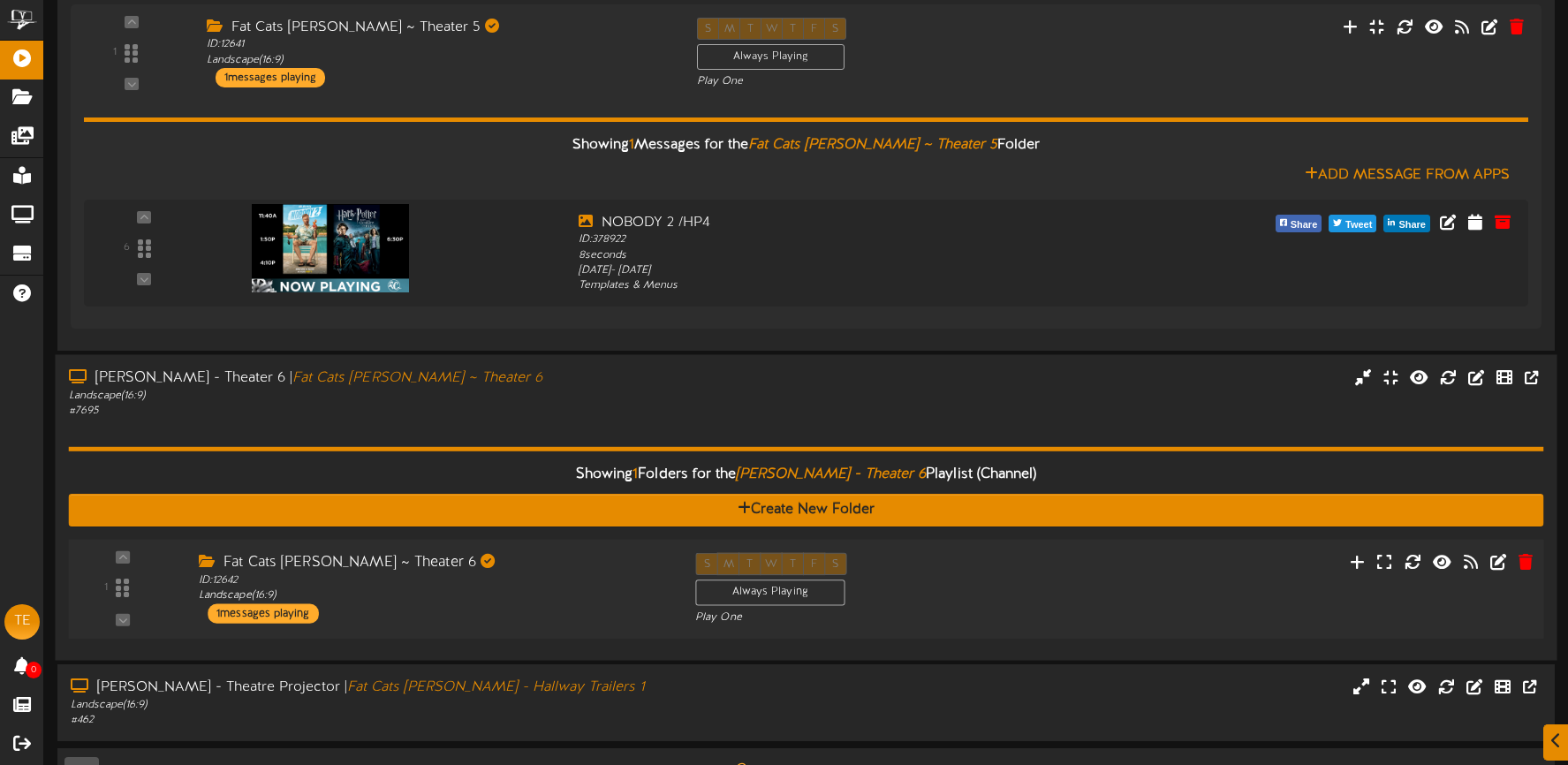
click at [594, 546] on div "1 ID: 12642" at bounding box center [806, 588] width 1490 height 99
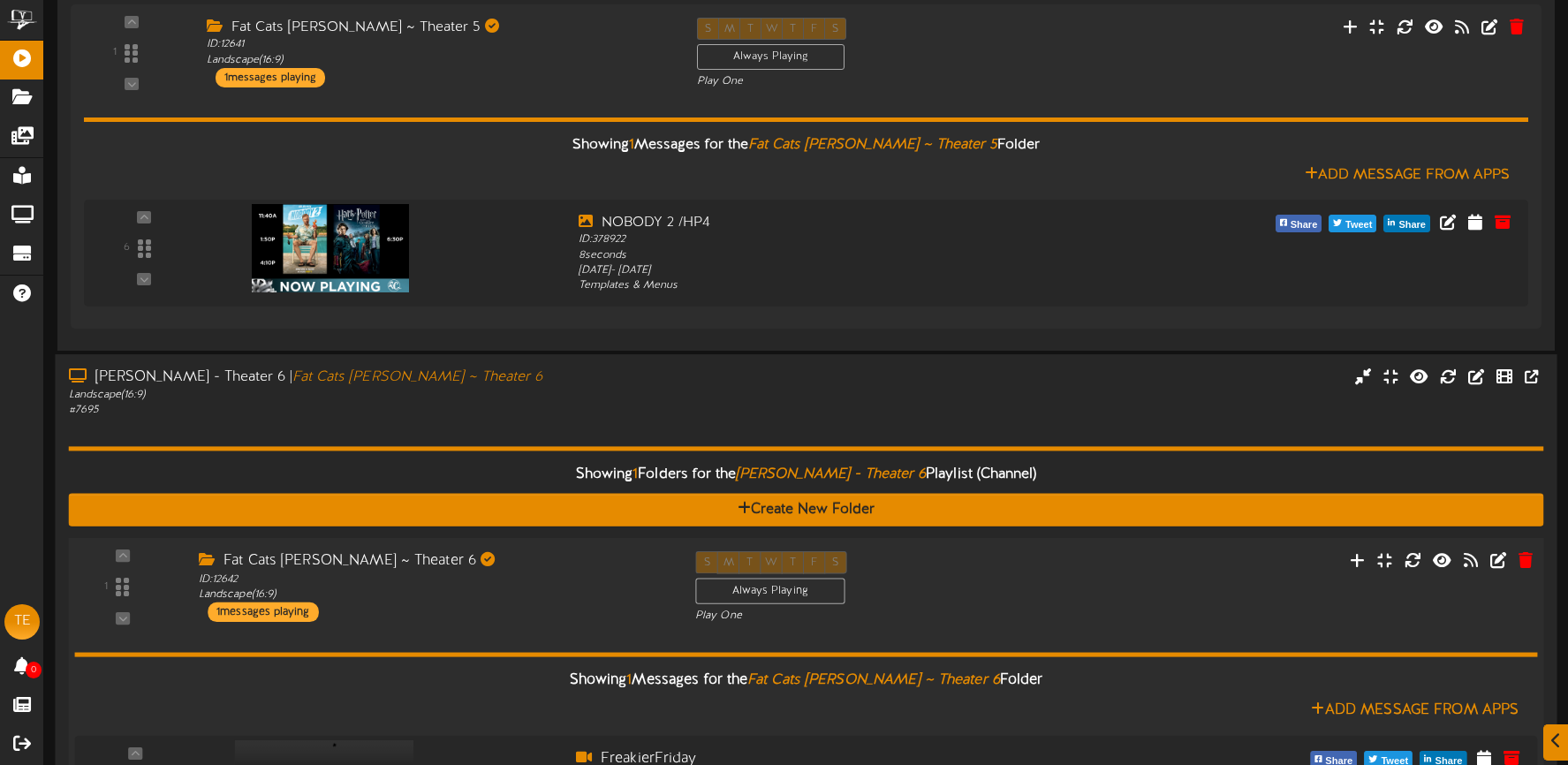
scroll to position [2913, 0]
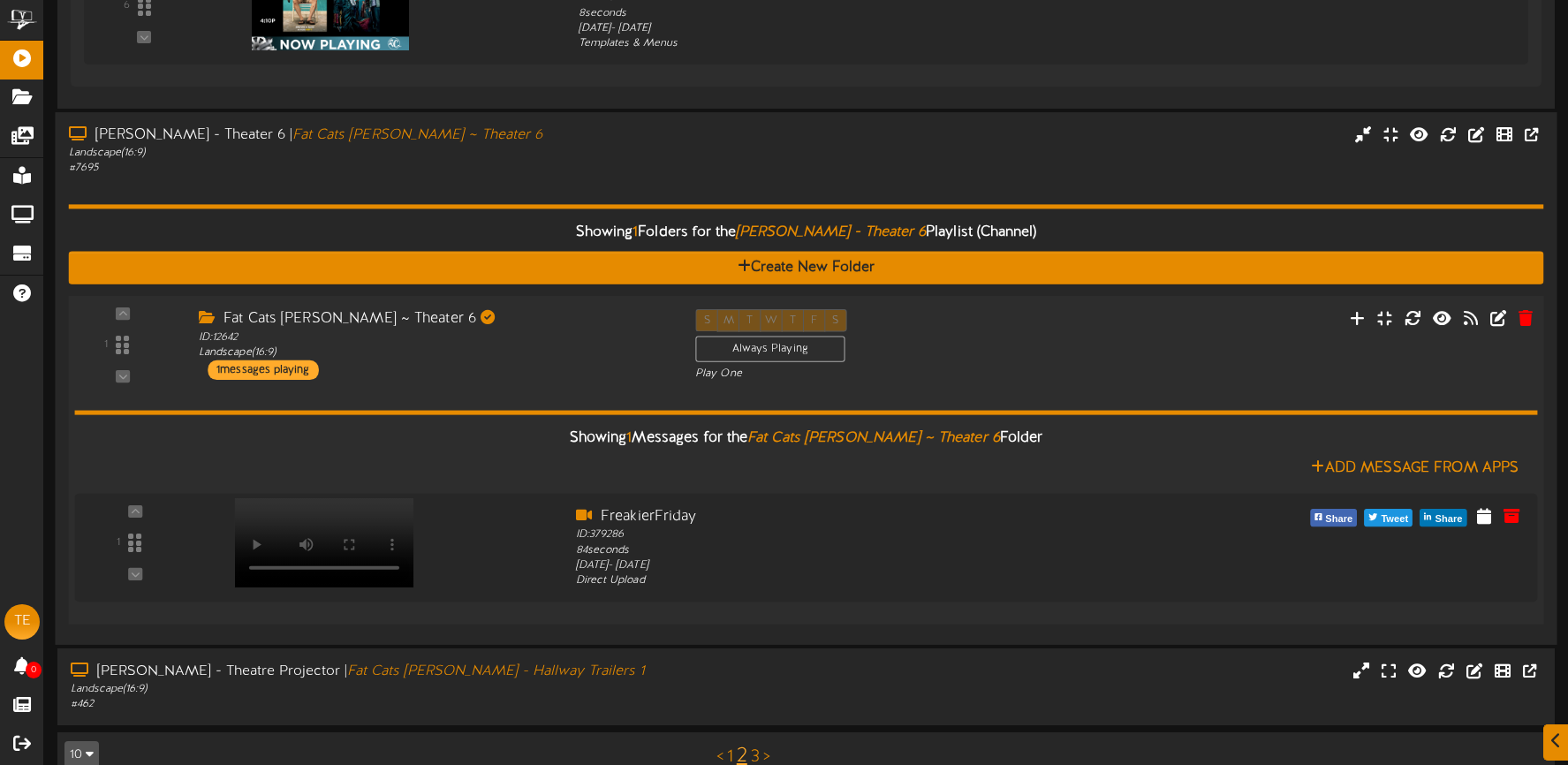
click at [576, 394] on div "Showing 1 Messages for the Fat Cats Gilbert ~ Theater 6 Folder Add Message From…" at bounding box center [805, 495] width 1463 height 228
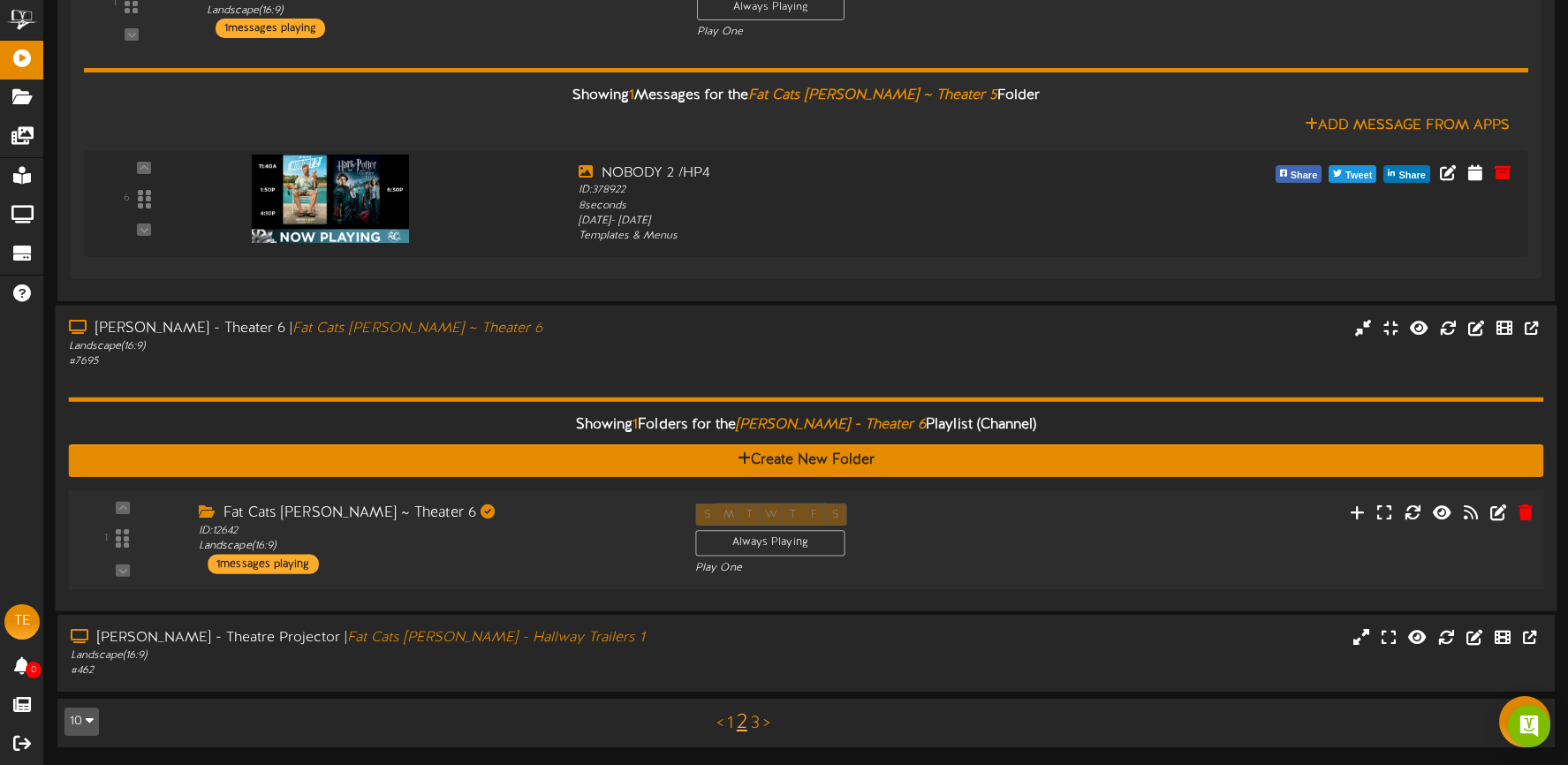
click at [576, 343] on div "Landscape ( 16:9 )" at bounding box center [368, 345] width 599 height 15
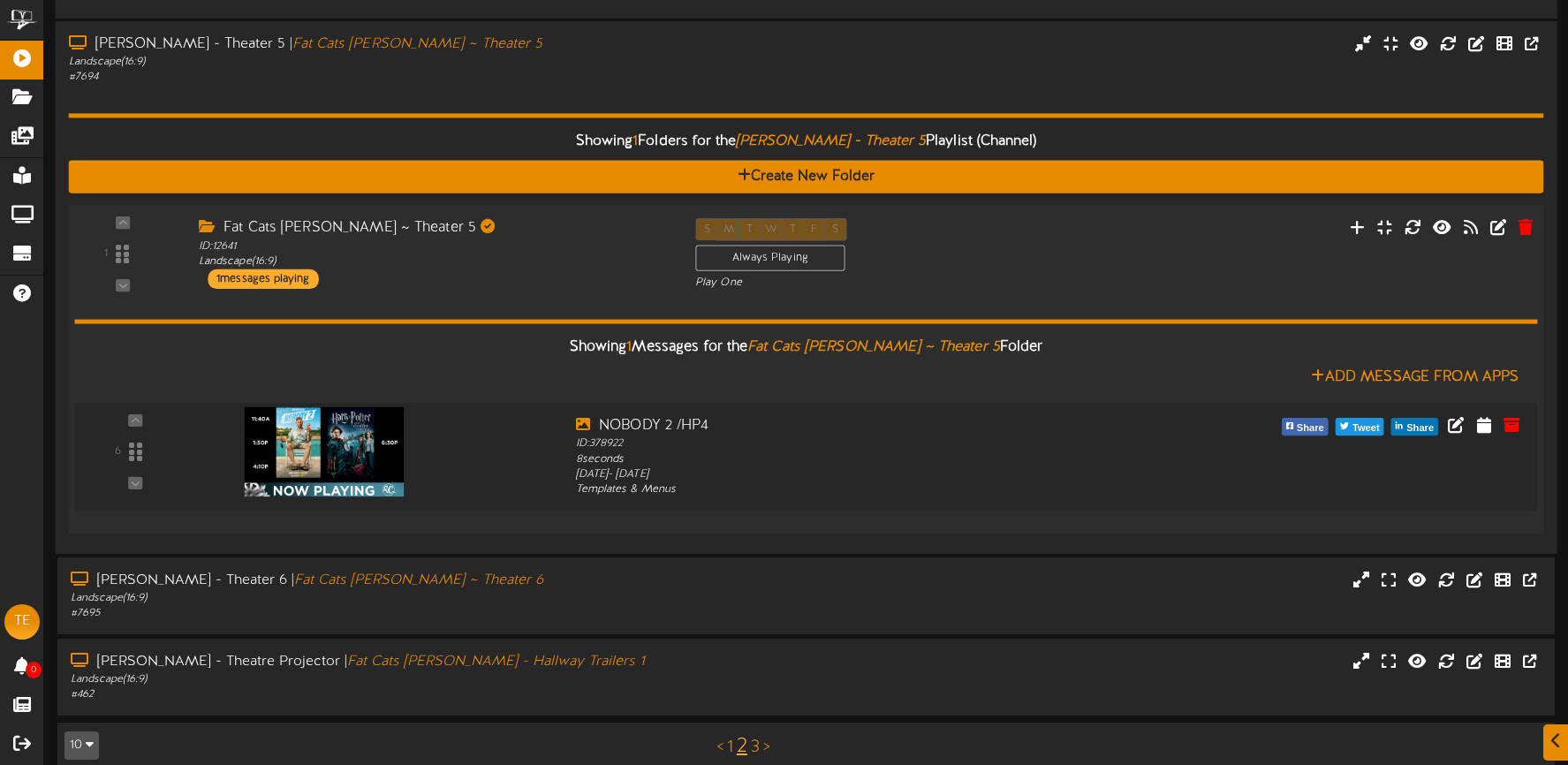
click at [567, 299] on div "Showing 1 Messages for the Fat Cats Gilbert ~ Theater 5 Folder Add Message From…" at bounding box center [805, 405] width 1463 height 228
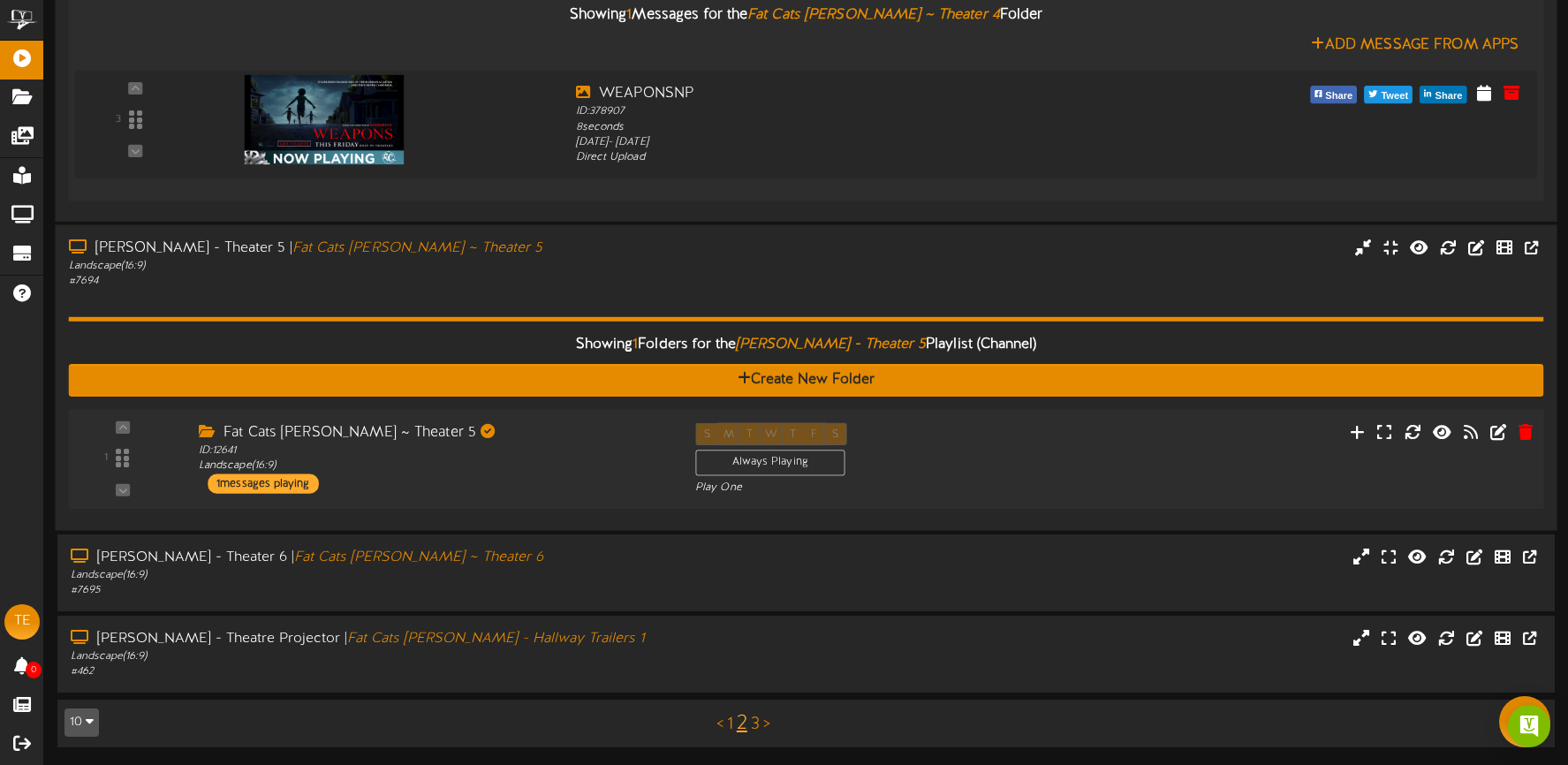
click at [586, 295] on div "Showing 1 Folders for the Gilbert - Theater 5 Playlist (Channel) Create New Fol…" at bounding box center [807, 403] width 1475 height 228
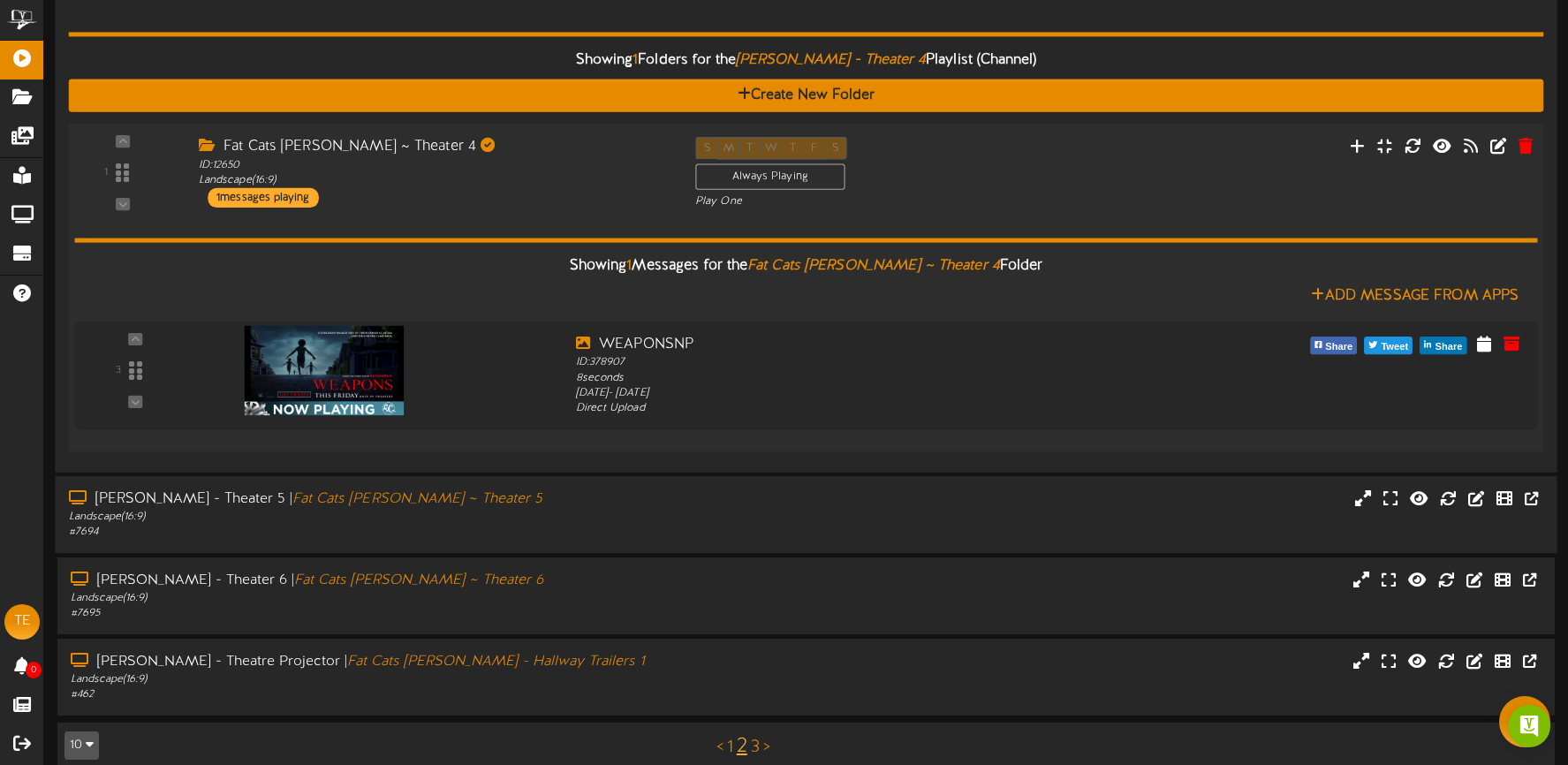
click at [516, 193] on div "Fat Cats Gilbert ~ Theater 4 ID: 12650 Landscape ( 16:9 ) 1 messages playing" at bounding box center [433, 172] width 496 height 71
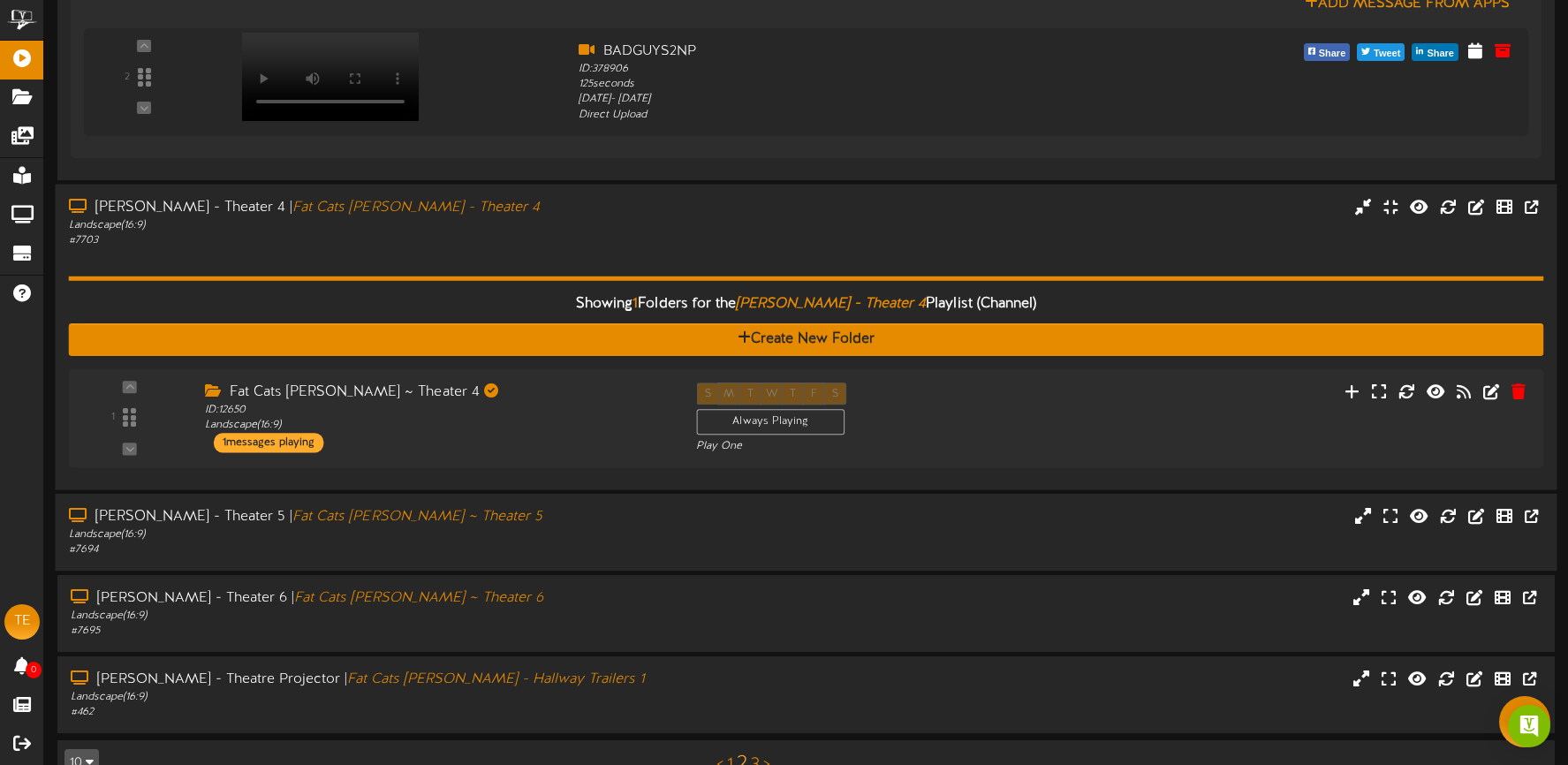
drag, startPoint x: 550, startPoint y: 254, endPoint x: 576, endPoint y: 266, distance: 28.6
click at [552, 254] on div "Showing 1 Folders for the Gilbert - Theater 4 Playlist (Channel) Create New Fol…" at bounding box center [807, 361] width 1475 height 228
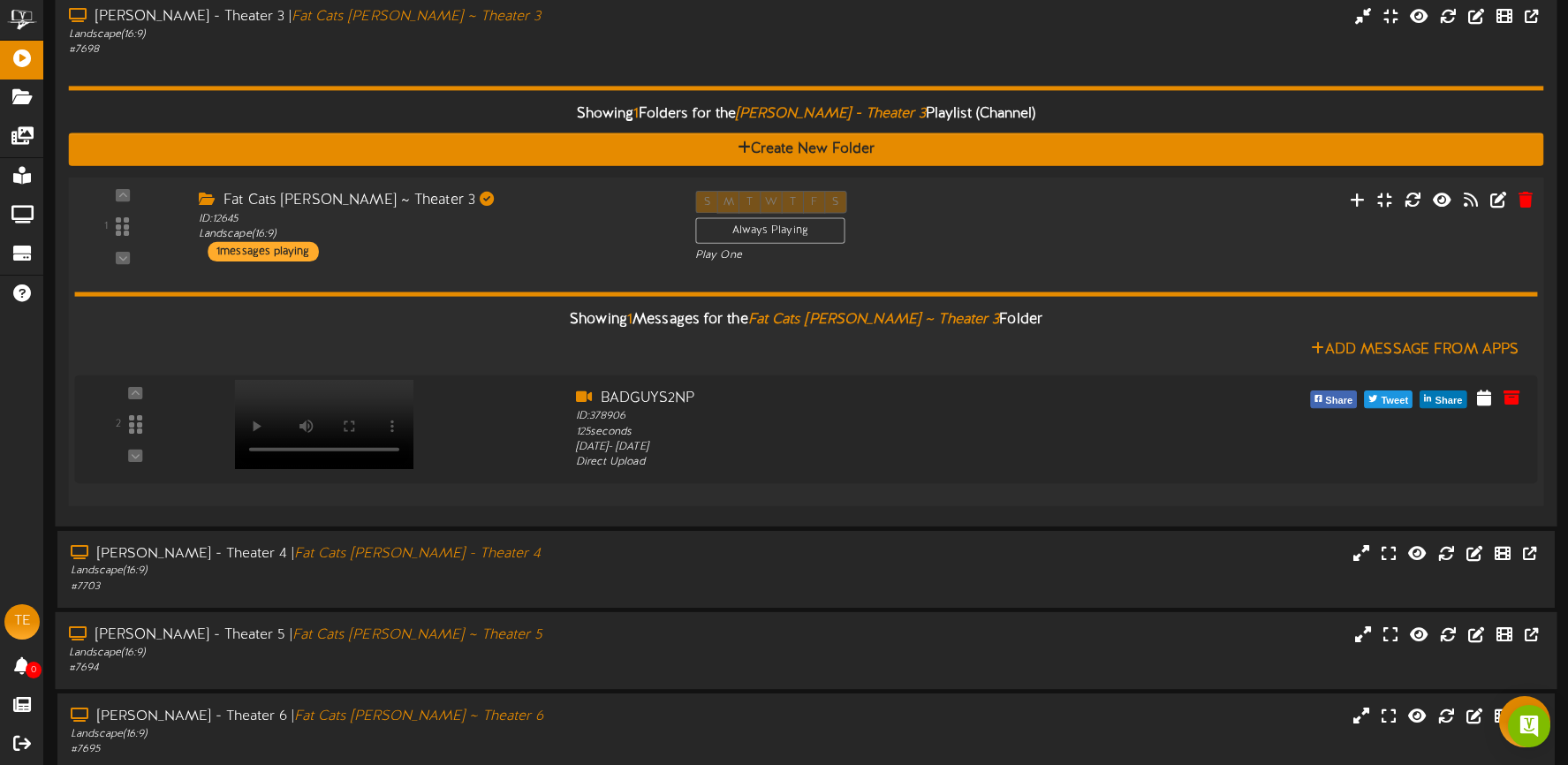
click at [578, 247] on div "Fat Cats Gilbert ~ Theater 3 ID: 12645 Landscape ( 16:9 ) 1 messages playing" at bounding box center [433, 226] width 496 height 71
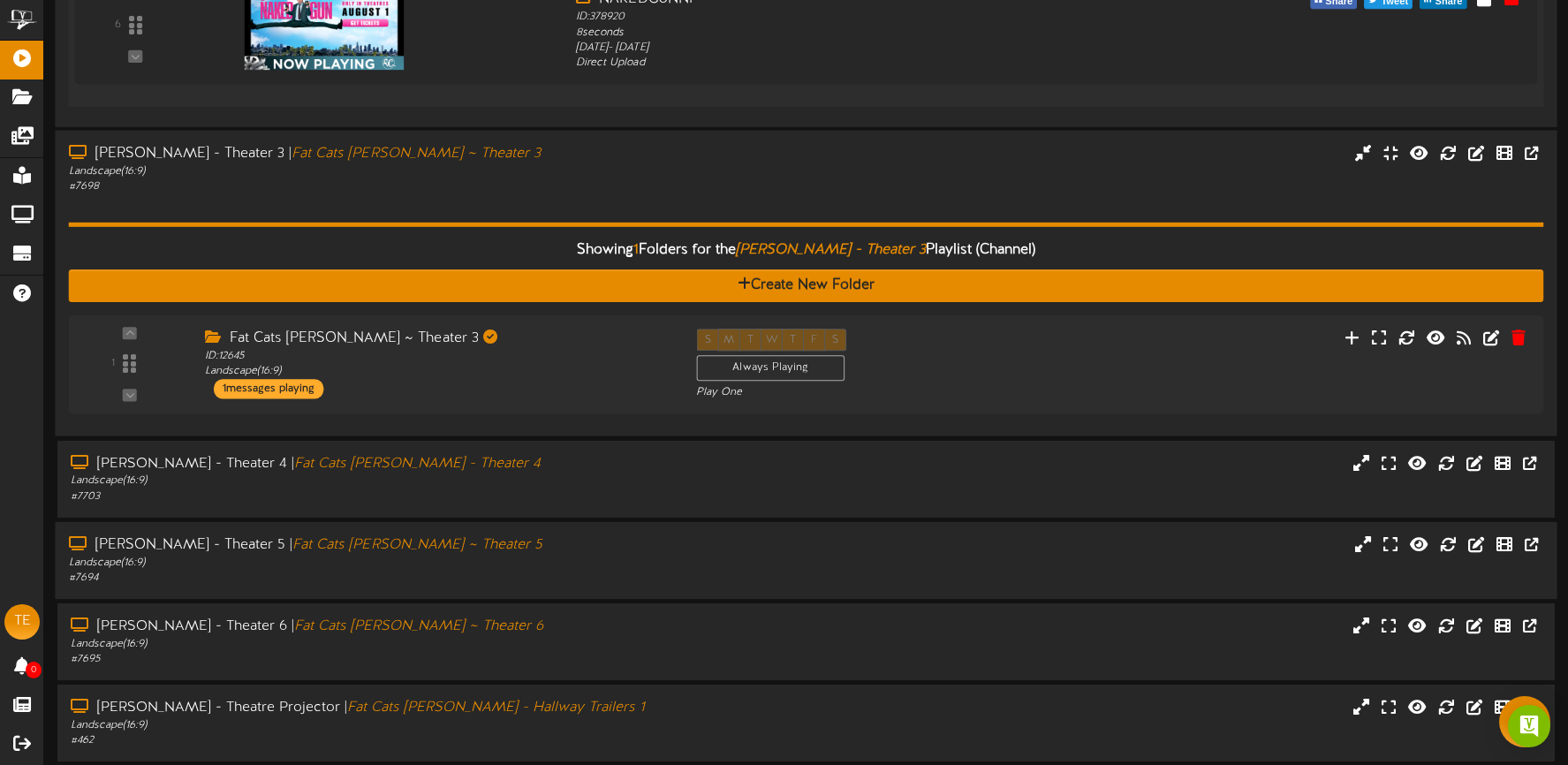
drag, startPoint x: 549, startPoint y: 179, endPoint x: 564, endPoint y: 206, distance: 30.9
click at [549, 179] on div "# 7698" at bounding box center [368, 186] width 599 height 15
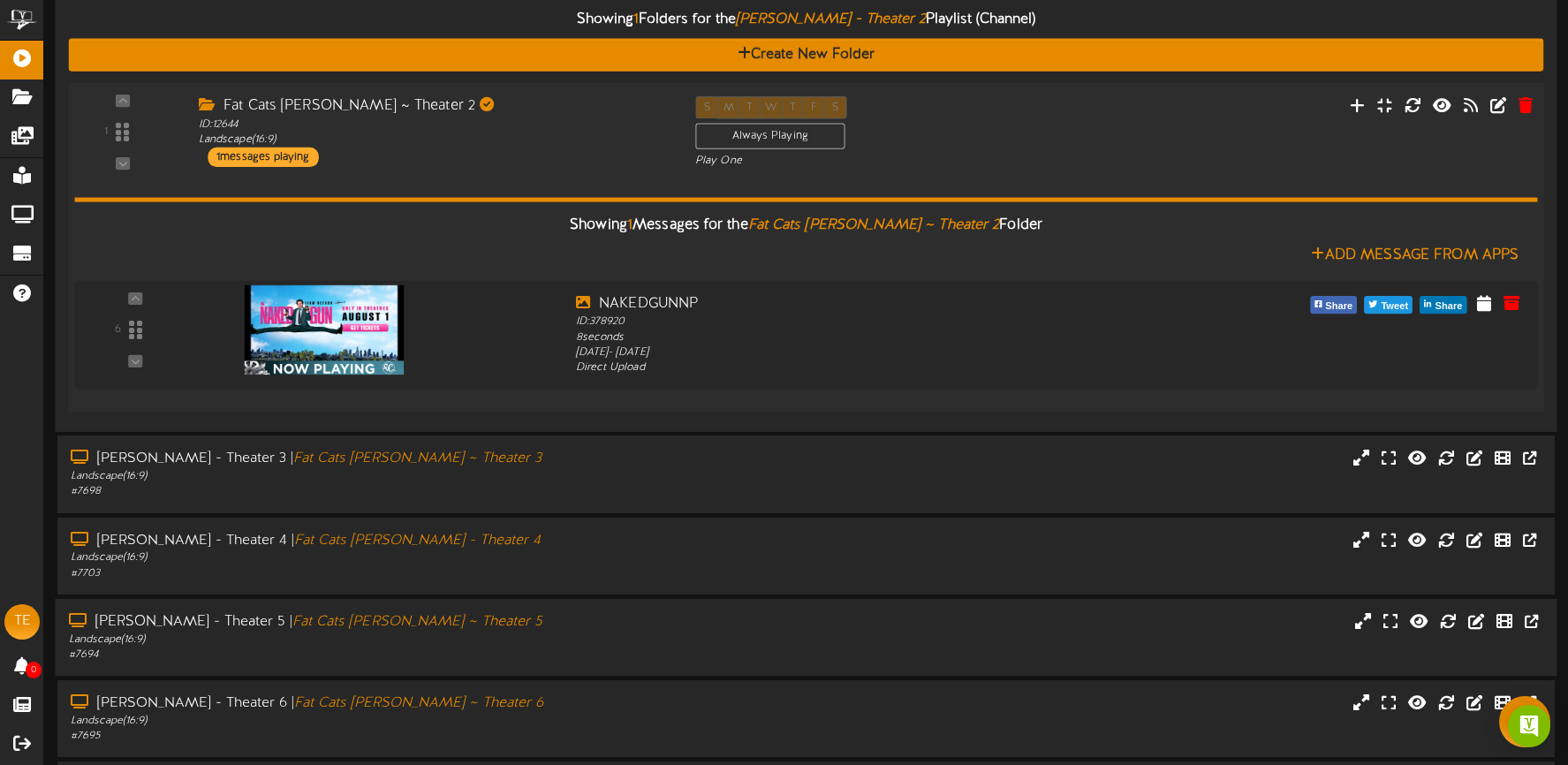
click at [527, 166] on div "Fat Cats Gilbert ~ Theater 2 ID: 12644 Landscape ( 16:9 ) 1 messages playing" at bounding box center [433, 132] width 496 height 71
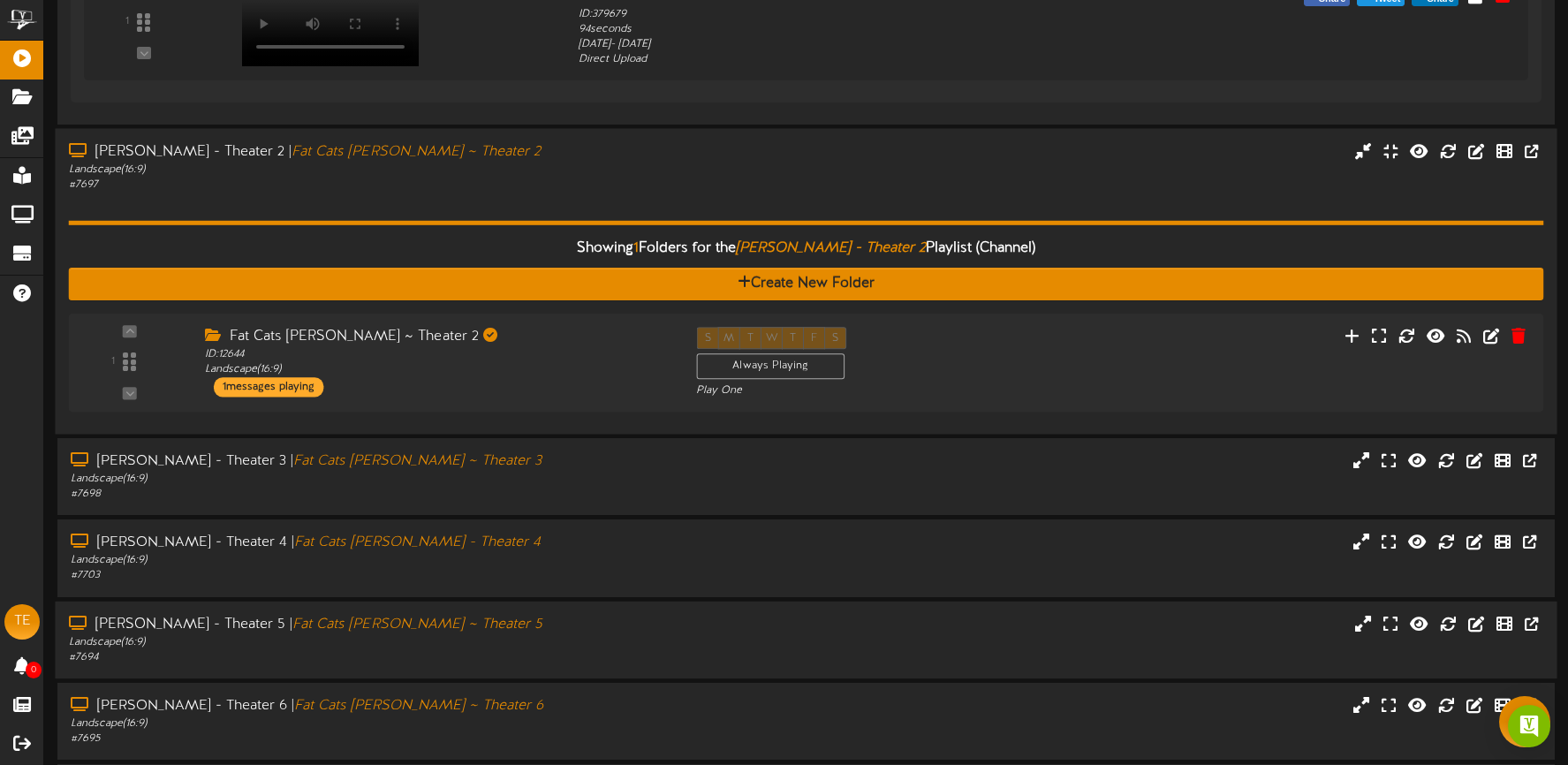
click at [532, 193] on div "Showing 1 Folders for the Gilbert - Theater 2 Playlist (Channel) Create New Fol…" at bounding box center [807, 307] width 1475 height 228
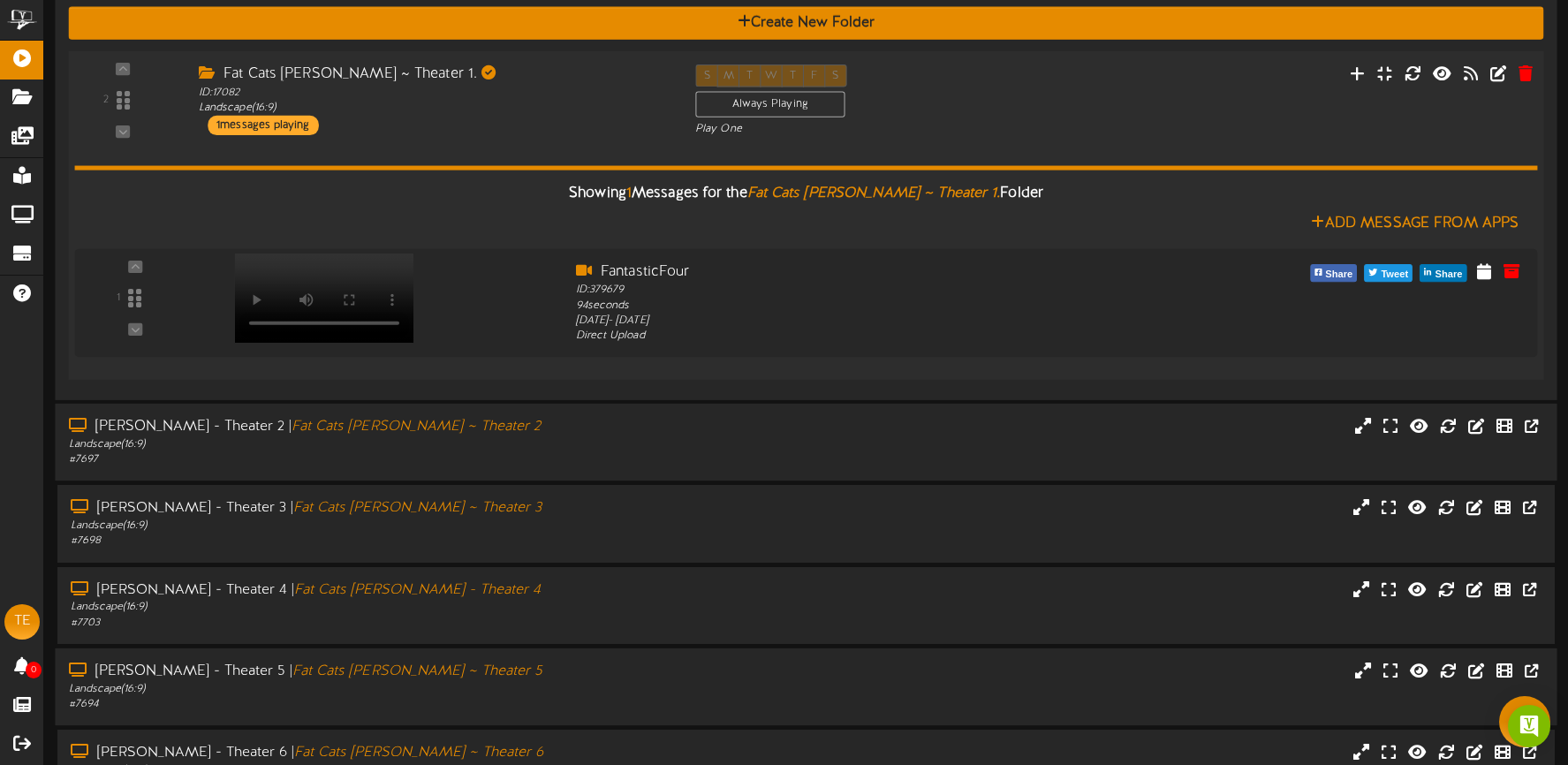
click at [533, 141] on div "Showing 1 Messages for the Fat Cats Gilbert ~ Theater 1. Folder Add Message Fro…" at bounding box center [805, 251] width 1463 height 228
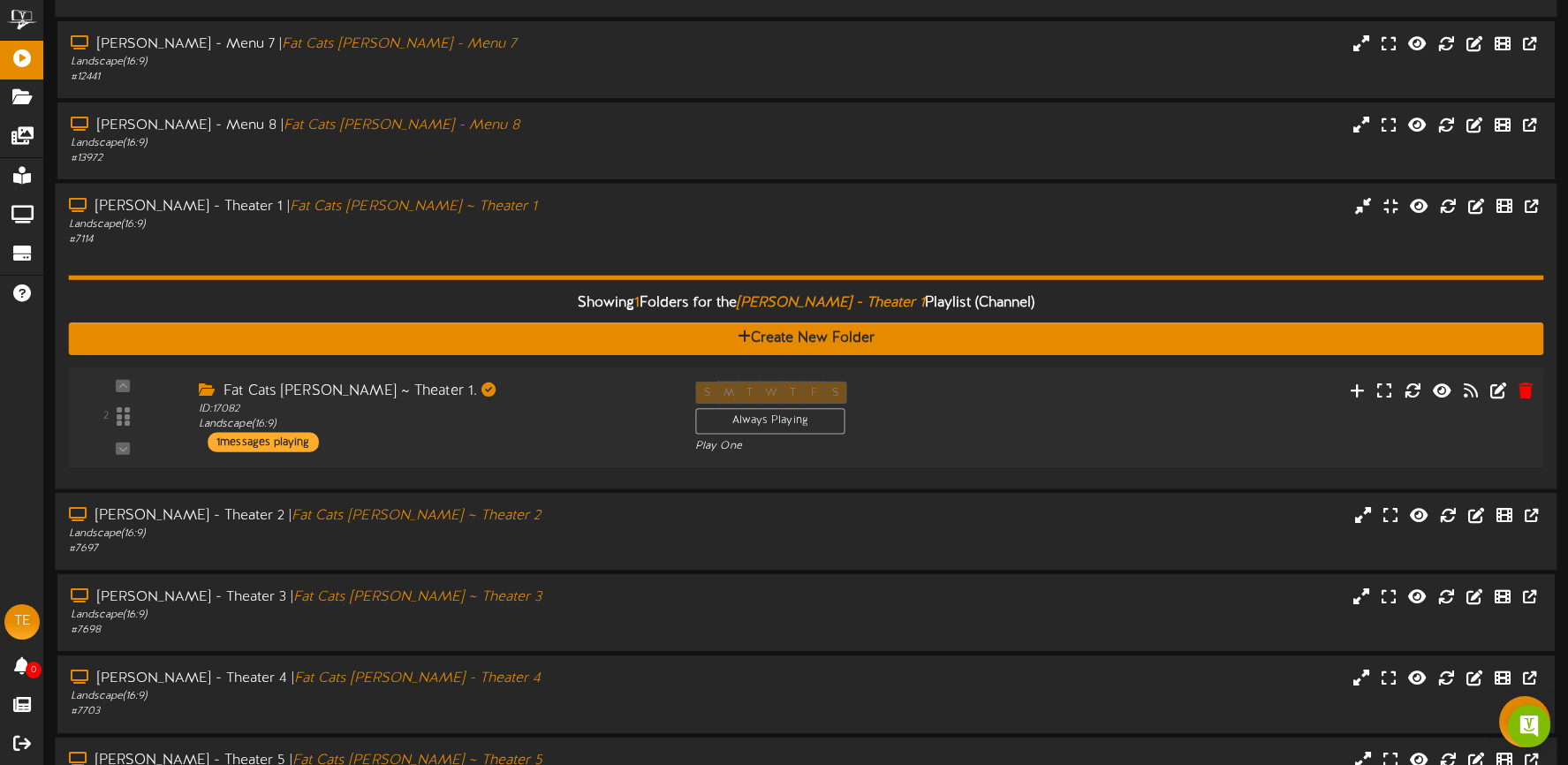
scroll to position [98, 0]
